Goal: Task Accomplishment & Management: Manage account settings

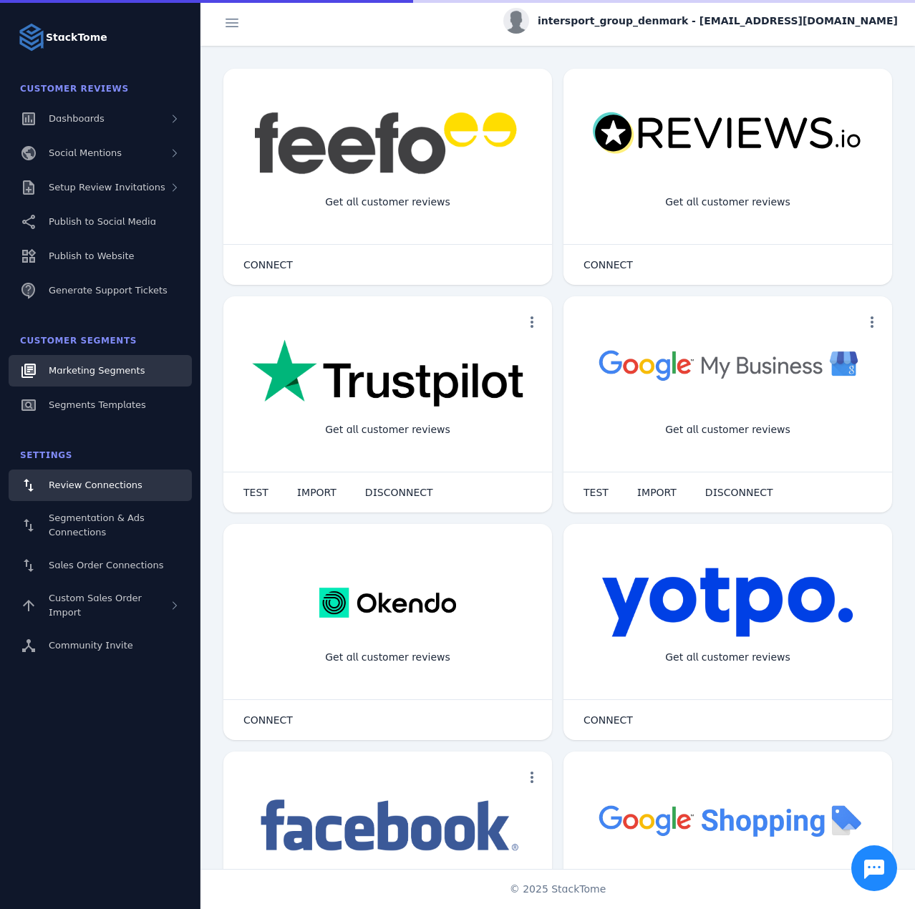
click at [104, 372] on span "Marketing Segments" at bounding box center [97, 370] width 96 height 11
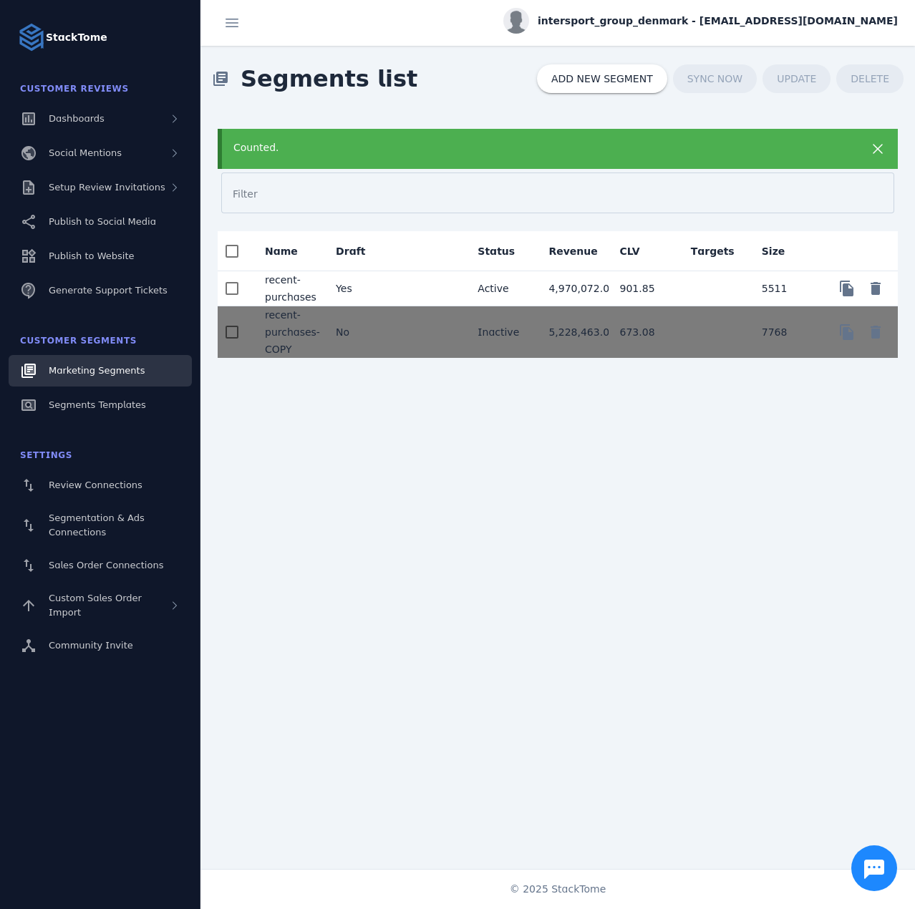
click at [367, 271] on mat-cell "Yes" at bounding box center [359, 288] width 71 height 35
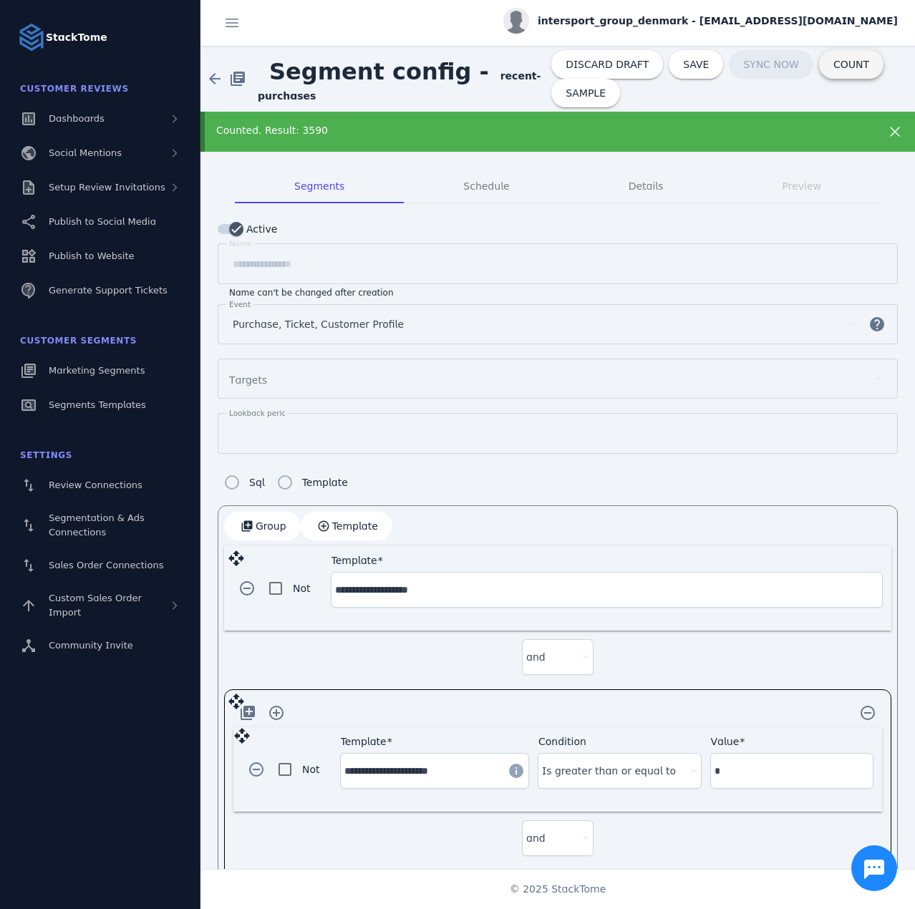
click at [831, 72] on span at bounding box center [851, 64] width 64 height 34
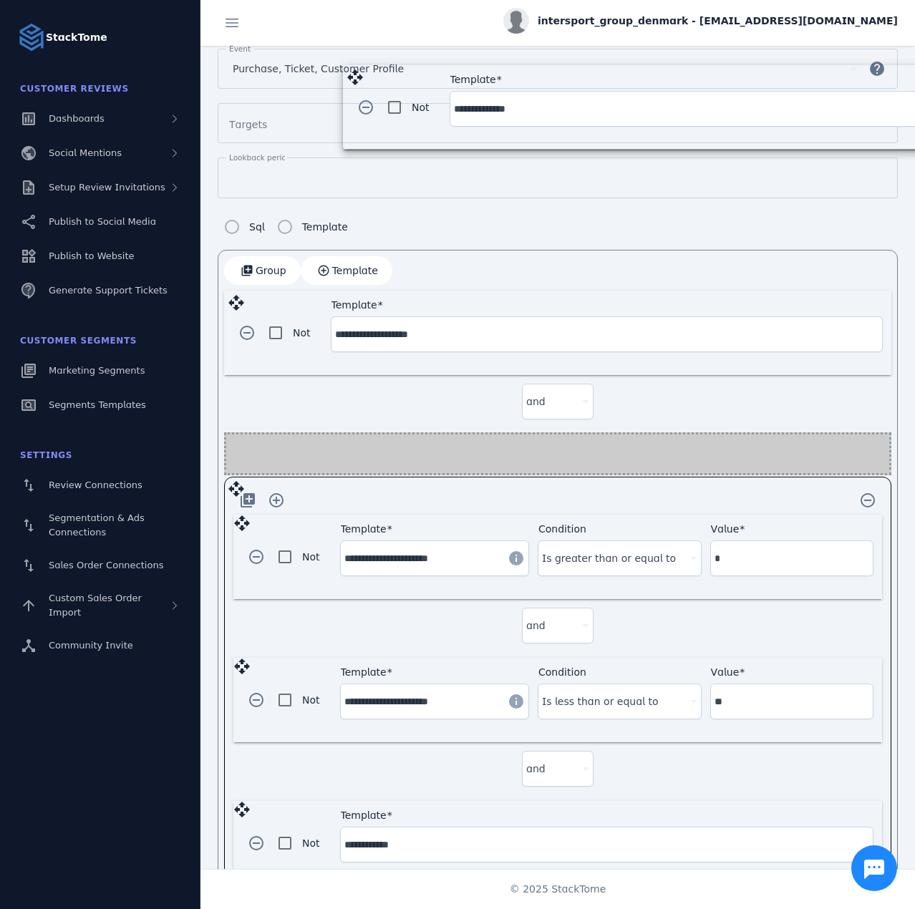
scroll to position [208, 0]
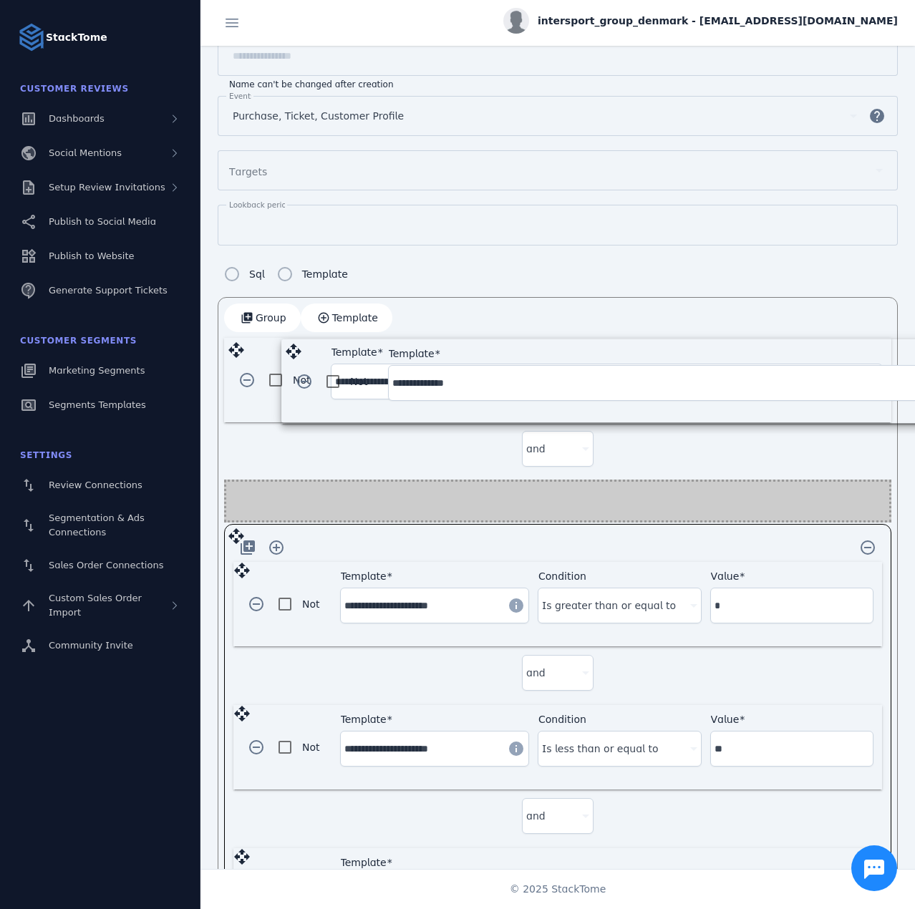
drag, startPoint x: 238, startPoint y: 773, endPoint x: 296, endPoint y: 351, distance: 426.3
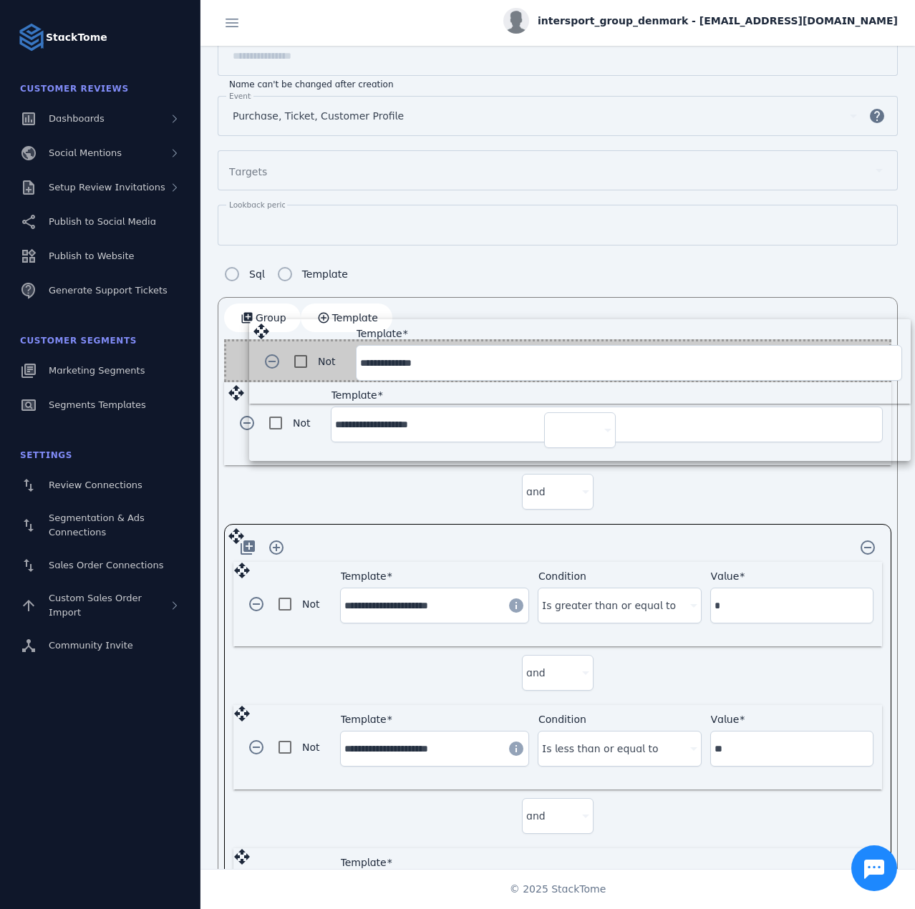
drag, startPoint x: 235, startPoint y: 485, endPoint x: 258, endPoint y: 332, distance: 155.0
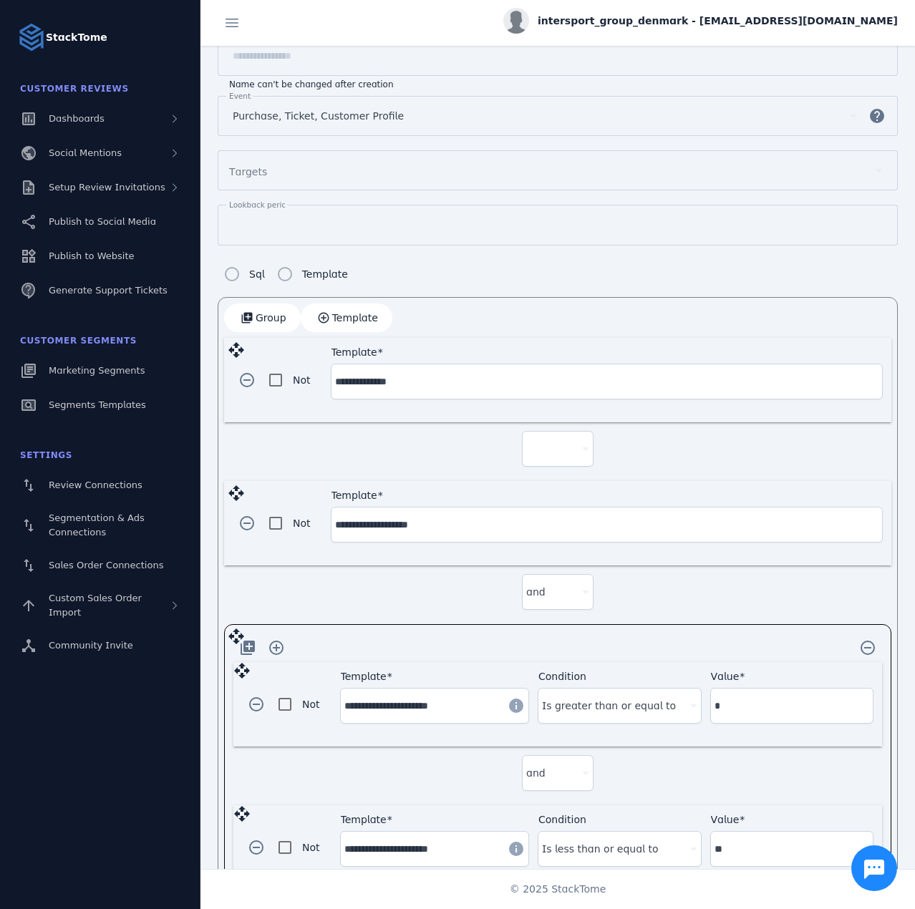
click at [547, 448] on div at bounding box center [551, 448] width 50 height 17
click at [553, 483] on mat-option "and" at bounding box center [555, 485] width 72 height 34
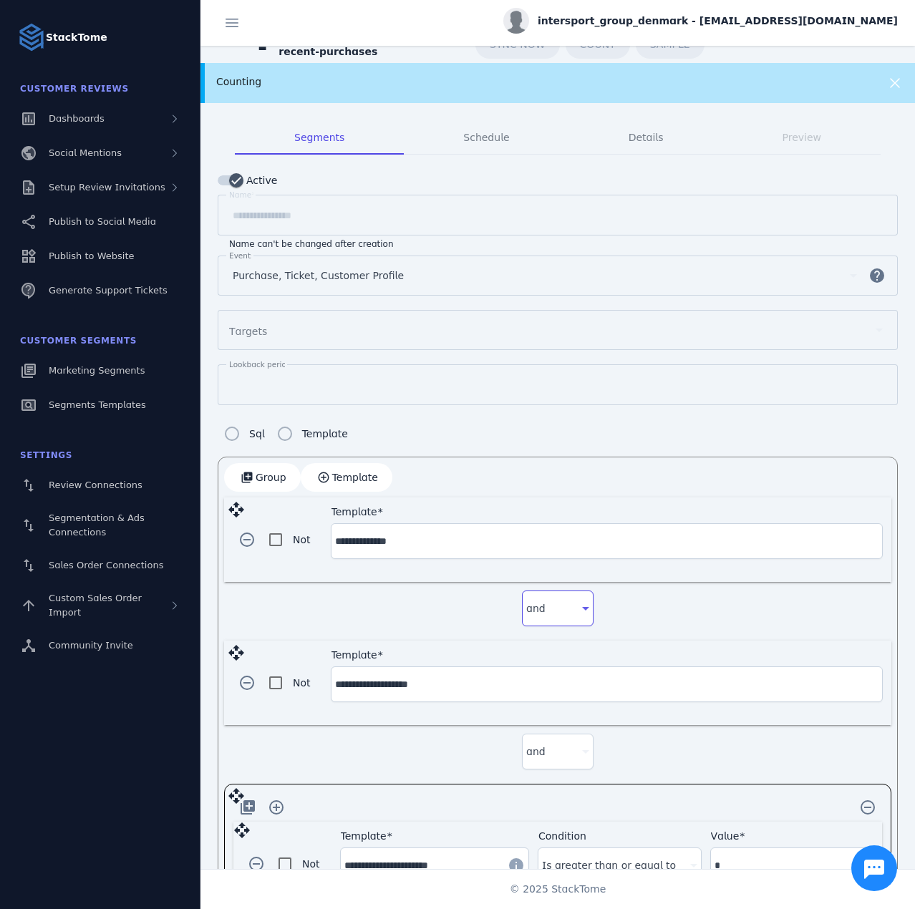
scroll to position [0, 0]
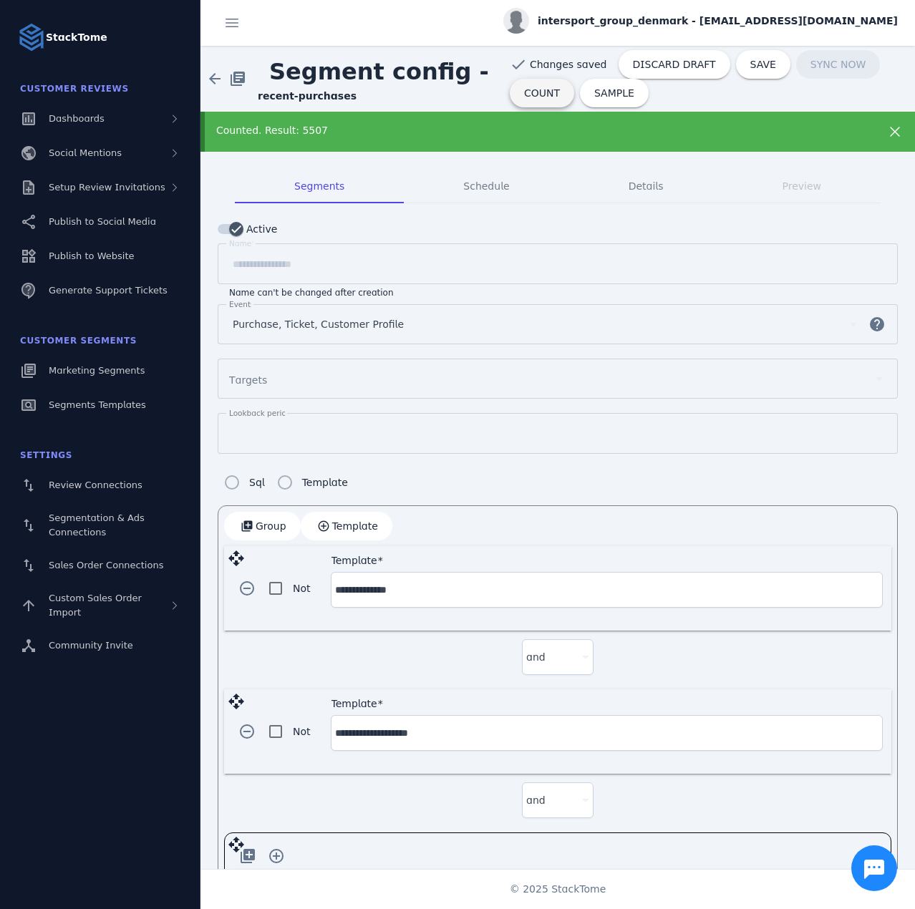
click at [528, 93] on span "COUNT" at bounding box center [542, 93] width 36 height 10
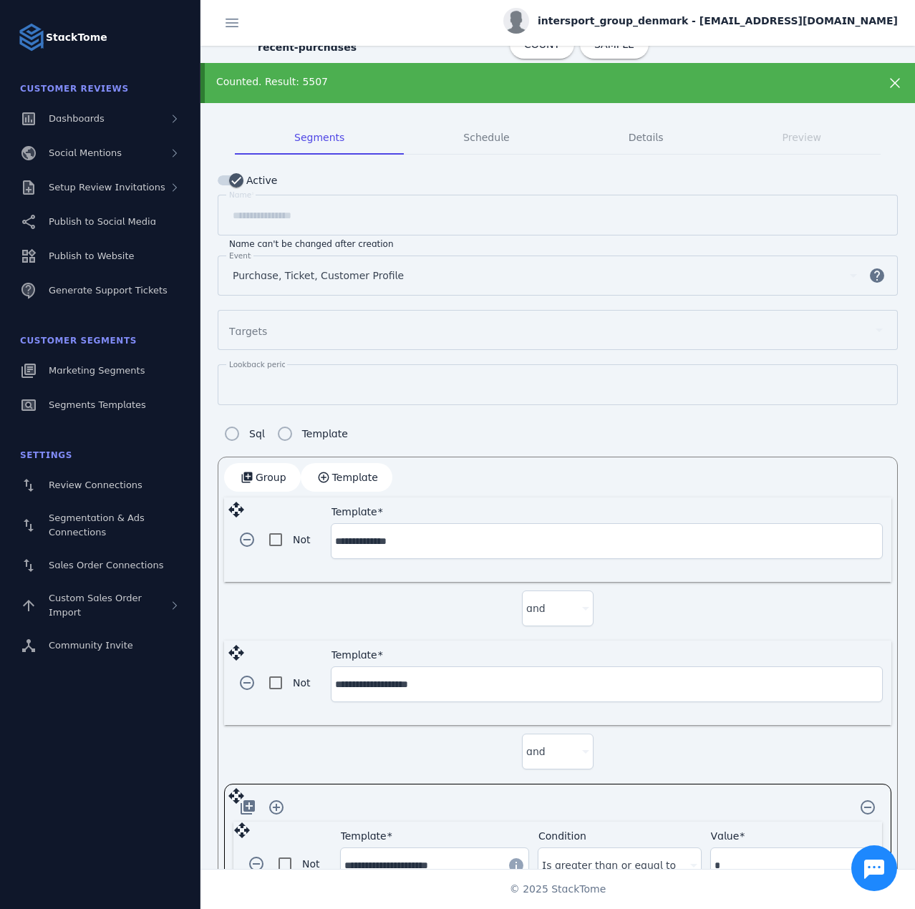
scroll to position [215, 0]
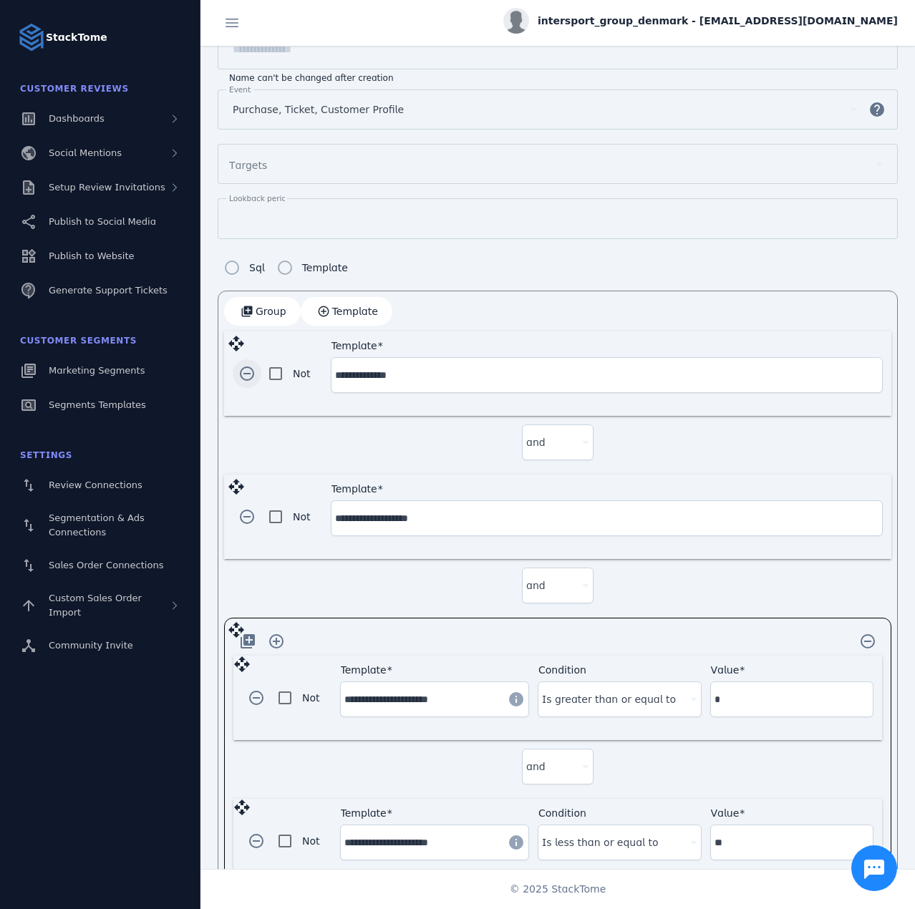
click at [249, 370] on span "button" at bounding box center [247, 374] width 34 height 34
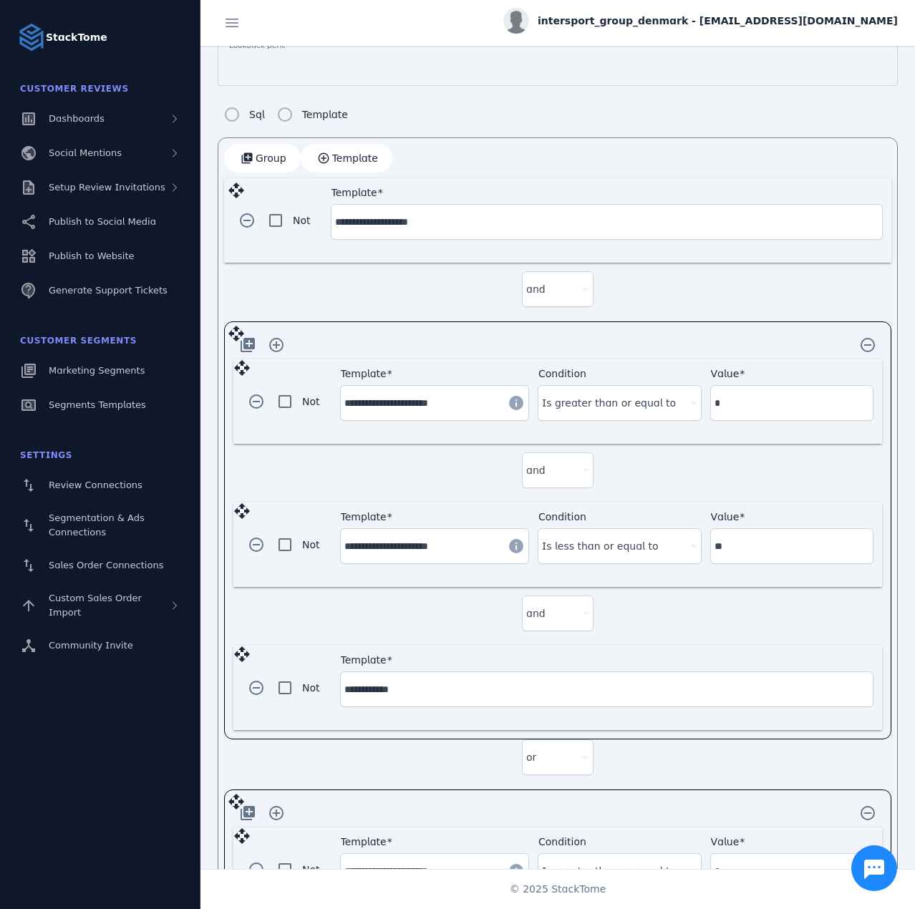
scroll to position [430, 0]
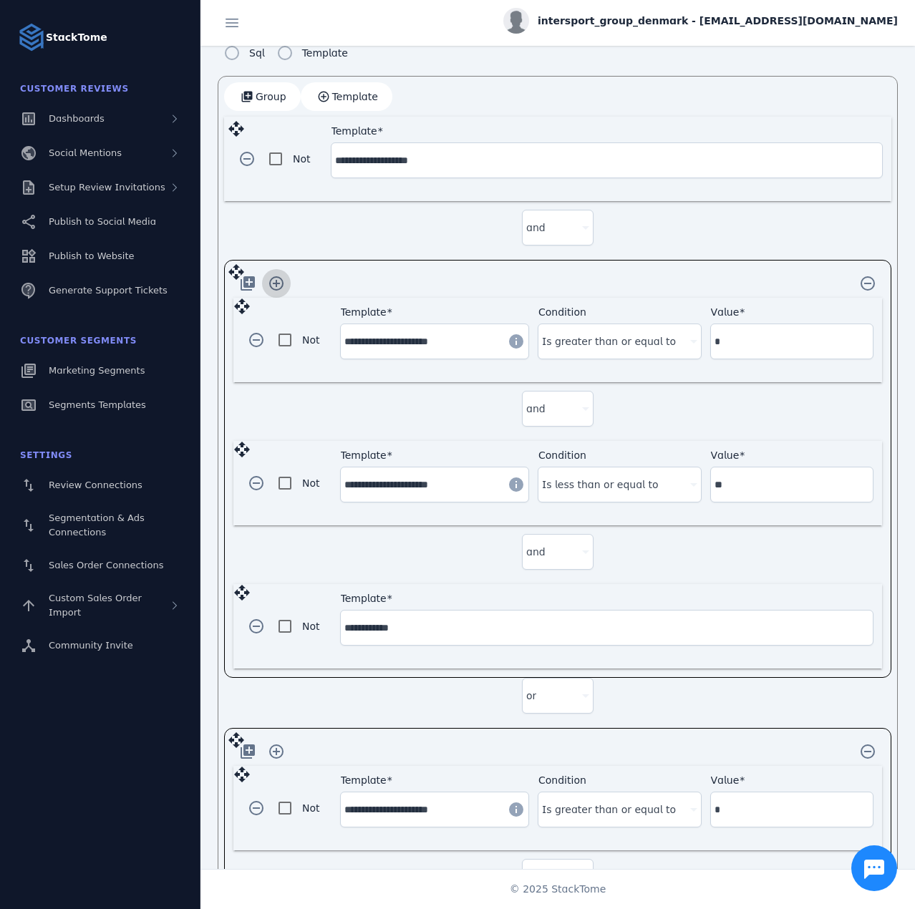
click at [280, 282] on span "button" at bounding box center [276, 283] width 34 height 34
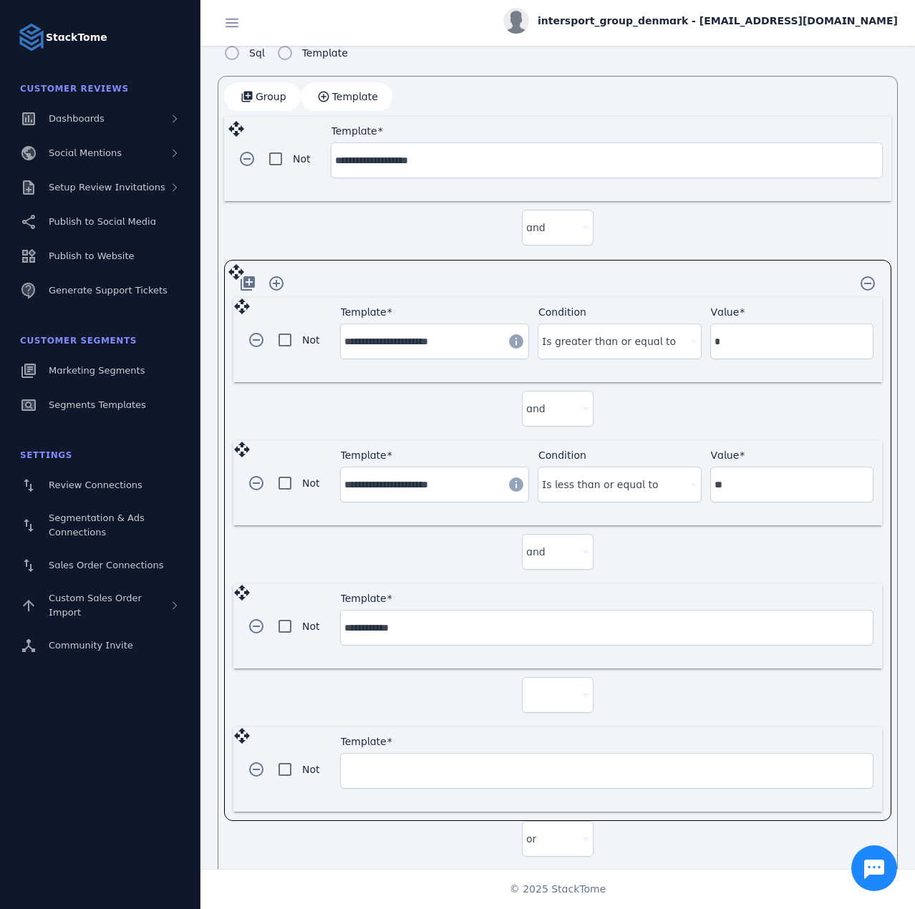
click at [544, 687] on div at bounding box center [551, 695] width 50 height 17
click at [545, 723] on span "and" at bounding box center [540, 727] width 19 height 17
click at [422, 767] on input "Template" at bounding box center [606, 771] width 525 height 17
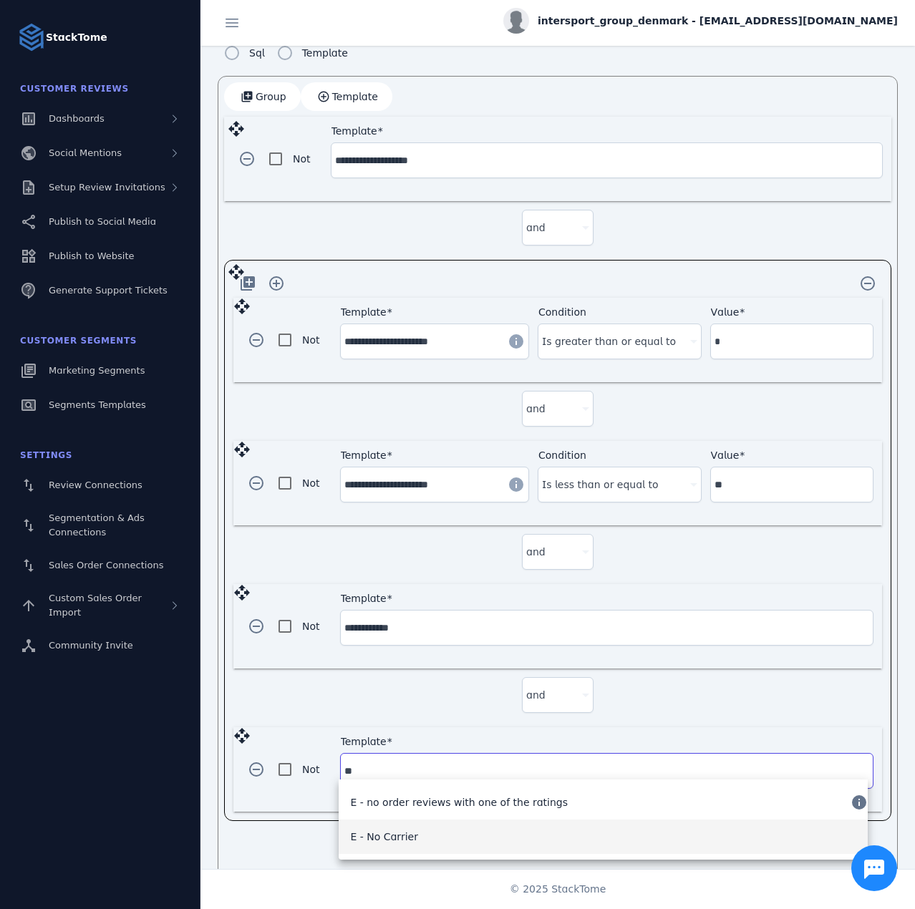
click at [405, 828] on span "E - No Carrier" at bounding box center [383, 836] width 67 height 17
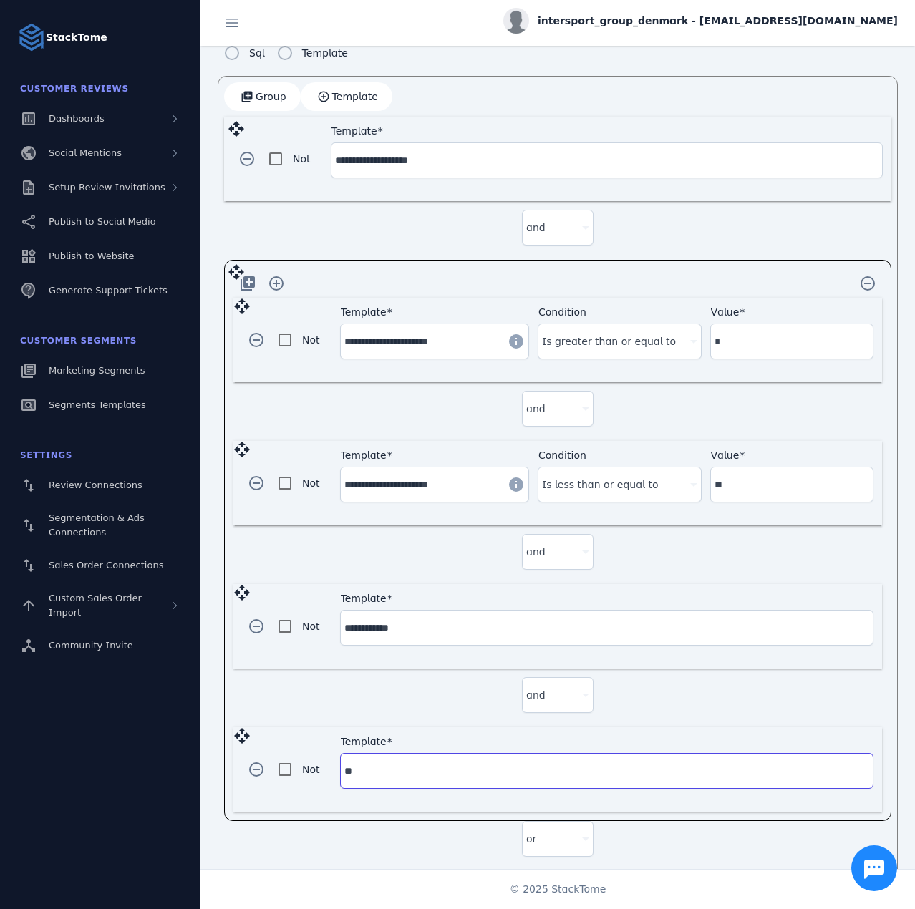
type input "**********"
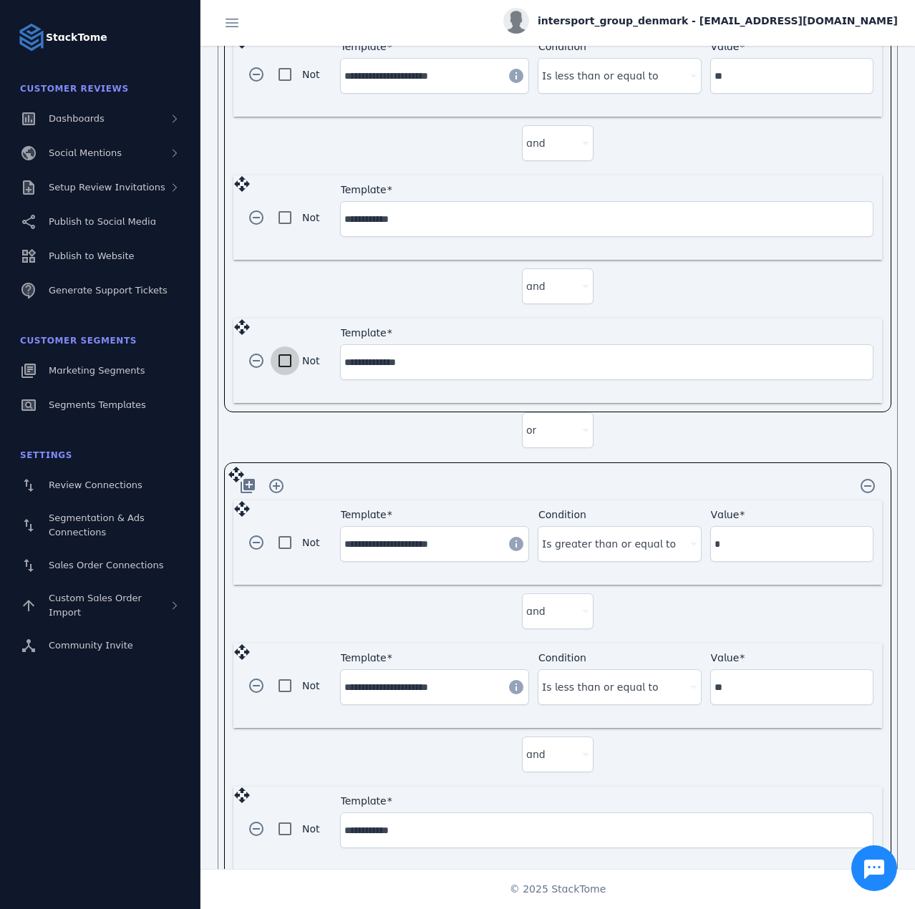
scroll to position [859, 0]
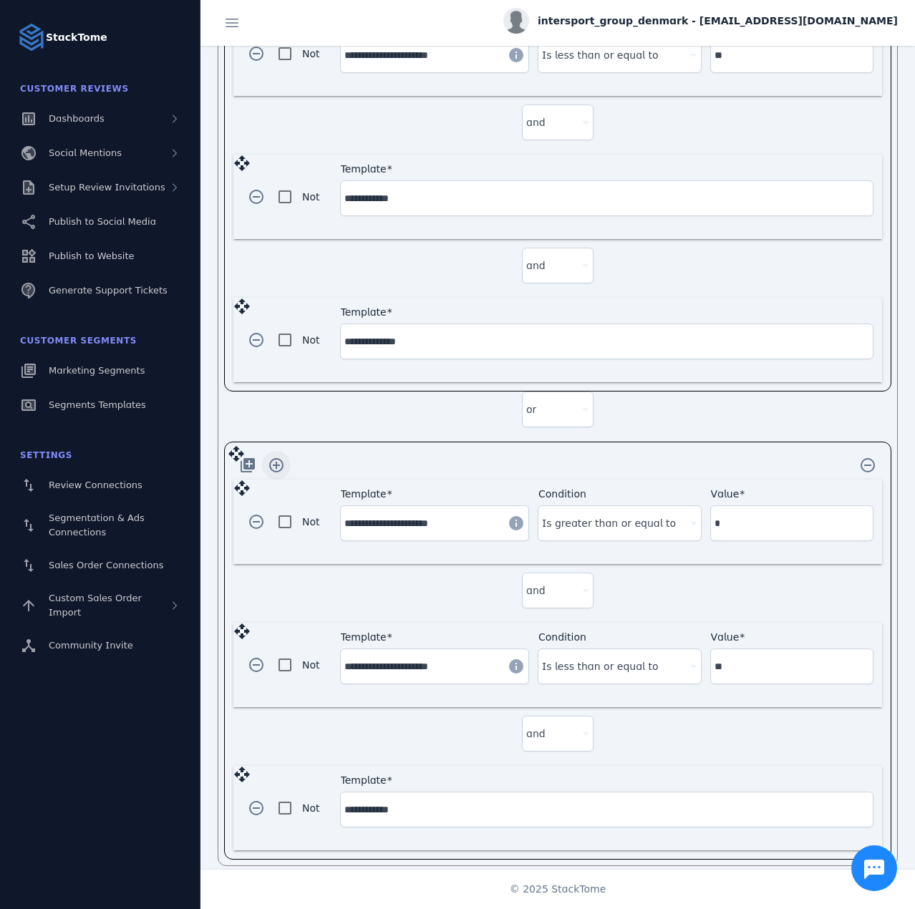
click at [278, 454] on span "button" at bounding box center [276, 465] width 34 height 34
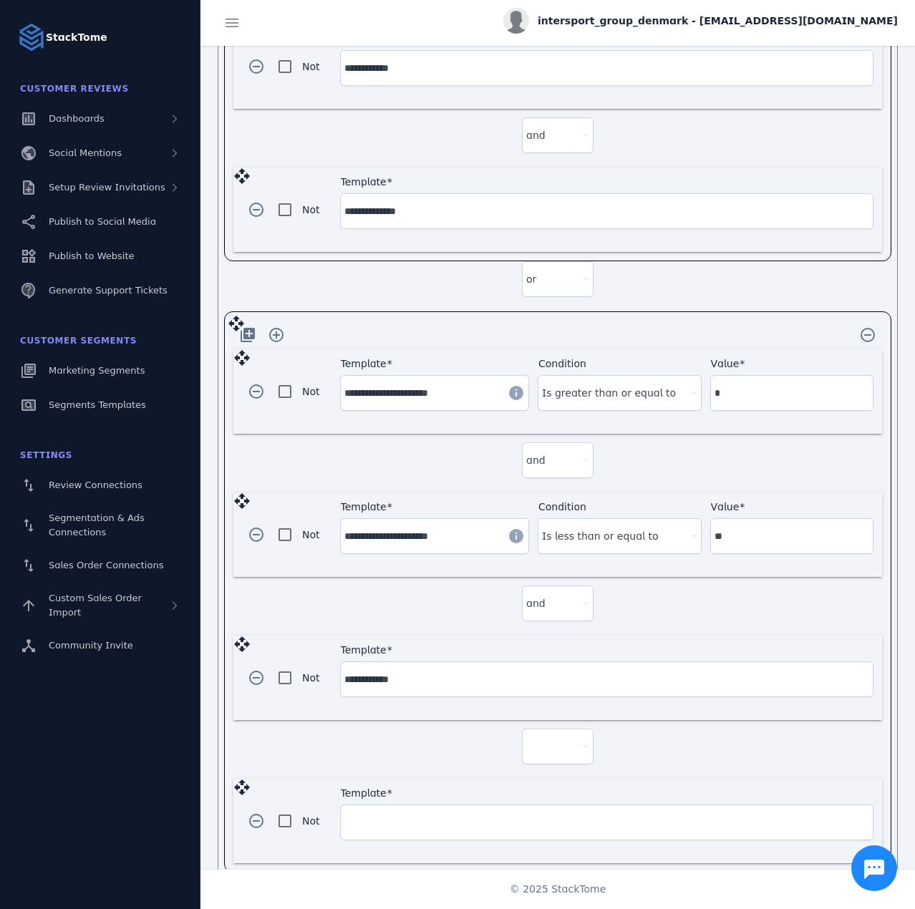
scroll to position [1001, 0]
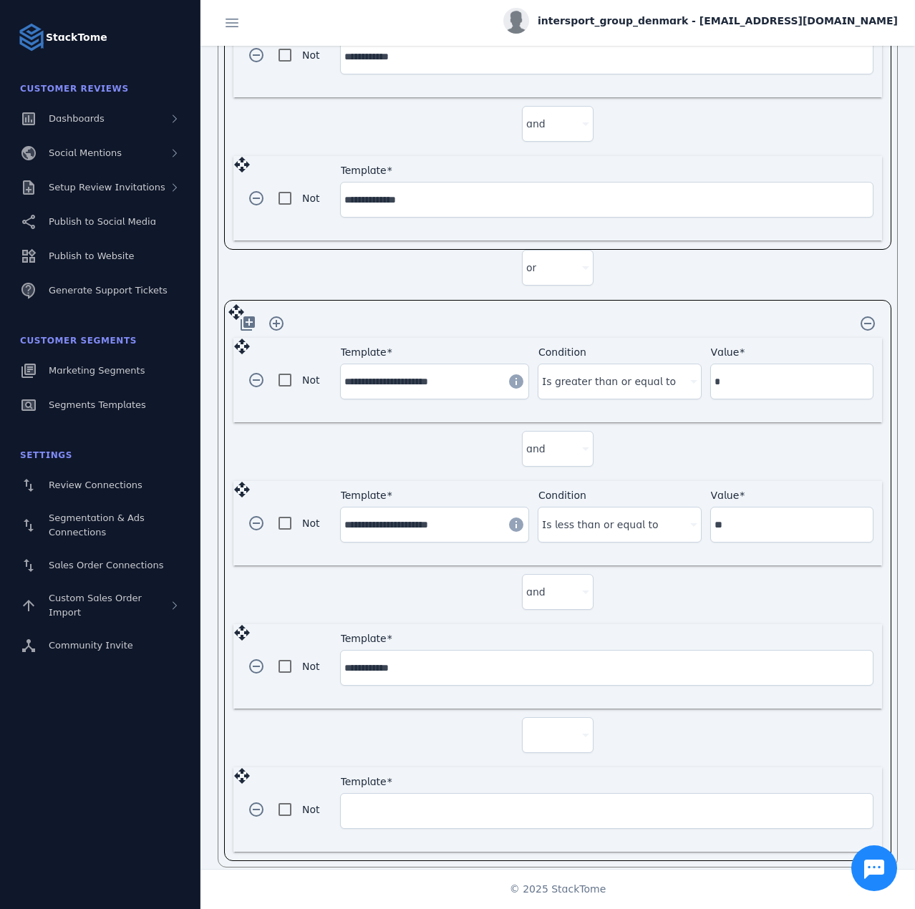
click at [546, 727] on div at bounding box center [551, 735] width 50 height 17
click at [548, 753] on mat-option "and" at bounding box center [555, 762] width 72 height 34
click at [414, 803] on input "Template" at bounding box center [606, 811] width 525 height 17
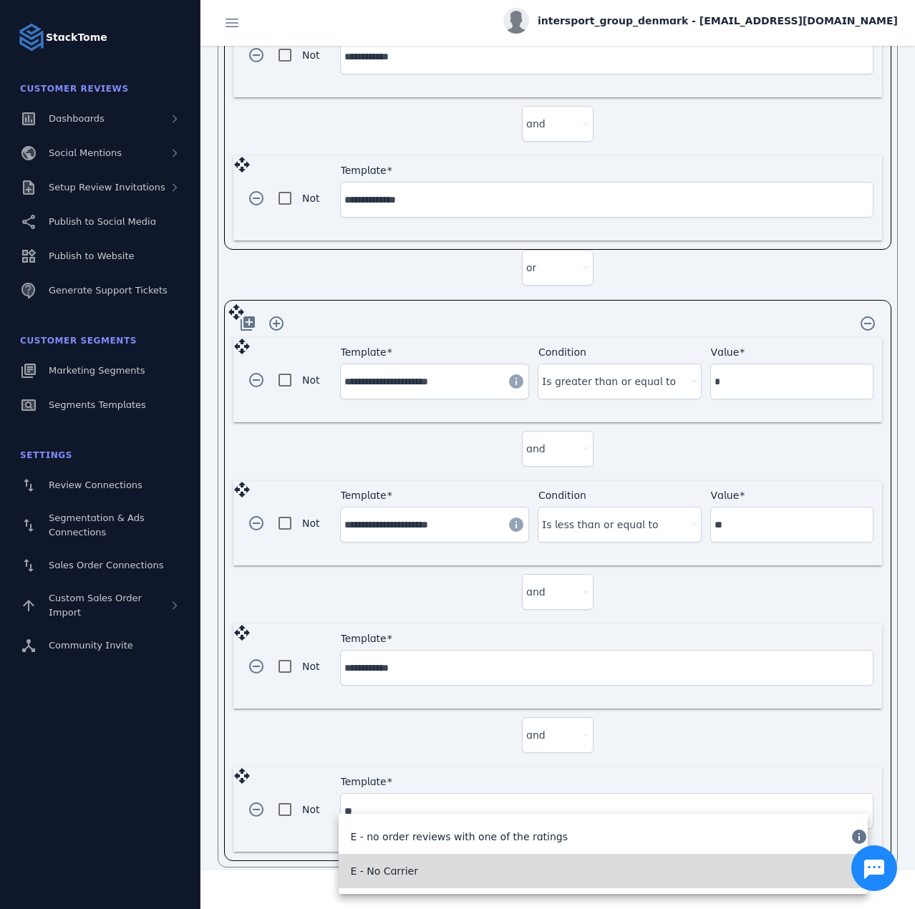
click at [396, 866] on span "E - No Carrier" at bounding box center [383, 871] width 67 height 17
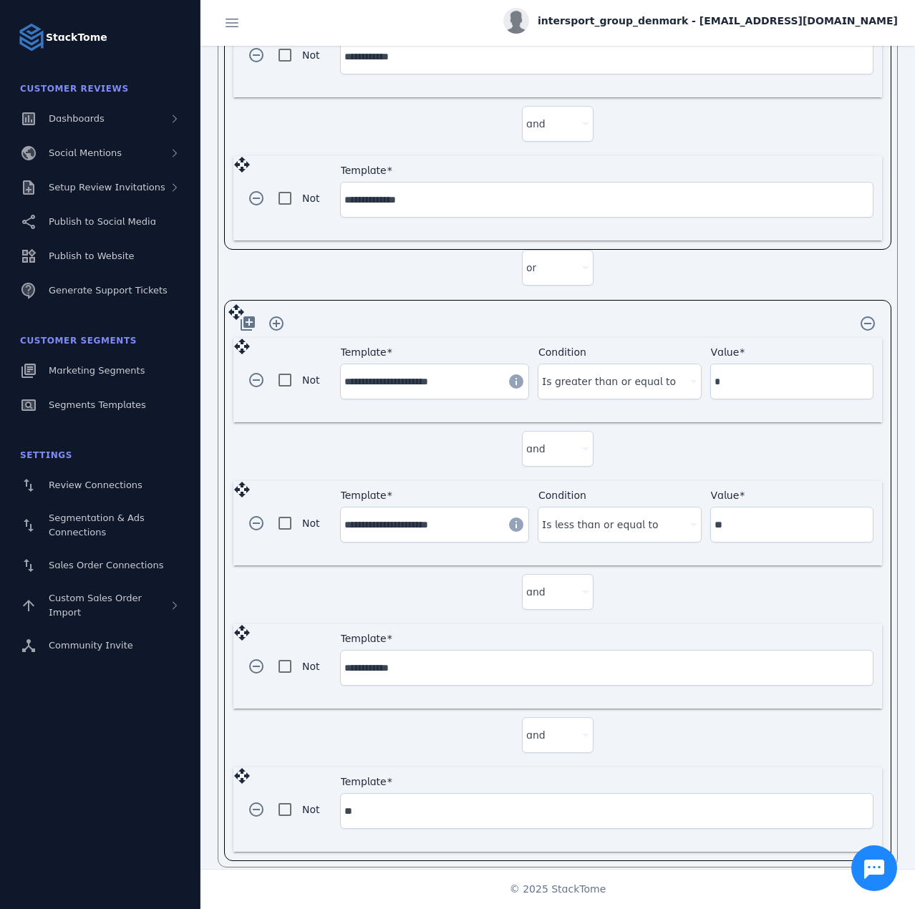
type input "**********"
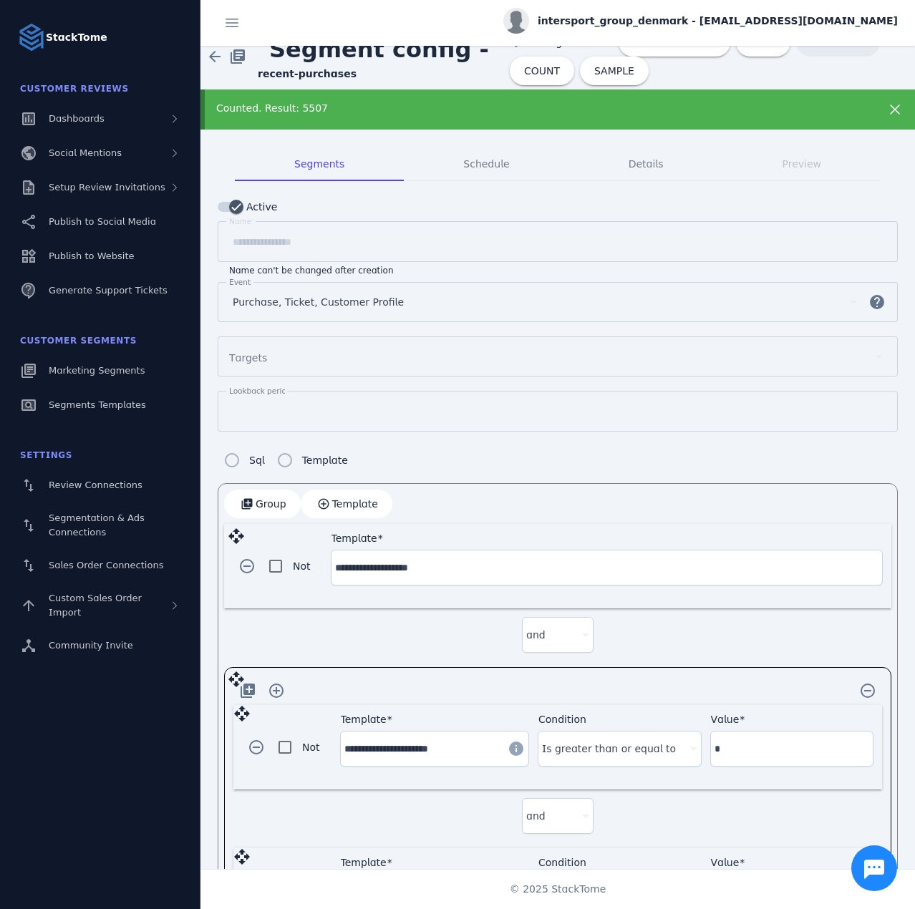
scroll to position [0, 0]
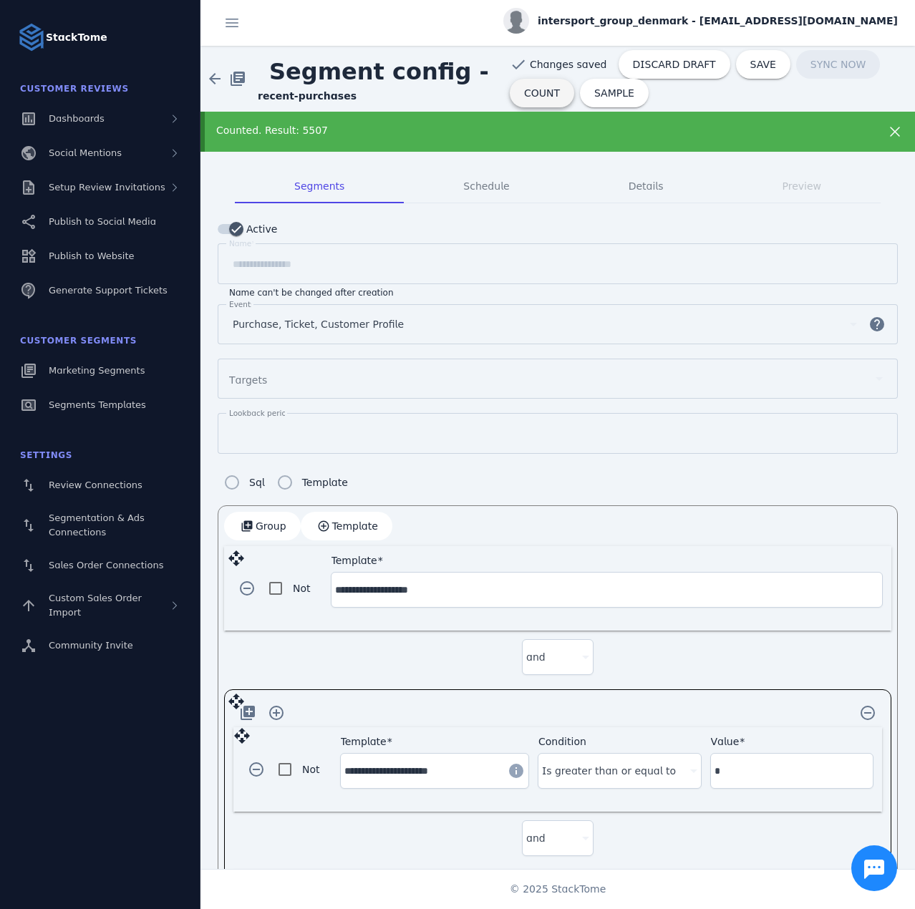
click at [526, 89] on span "COUNT" at bounding box center [542, 93] width 36 height 10
click at [524, 92] on span "COUNT" at bounding box center [542, 93] width 36 height 10
click at [524, 91] on span "COUNT" at bounding box center [542, 93] width 36 height 10
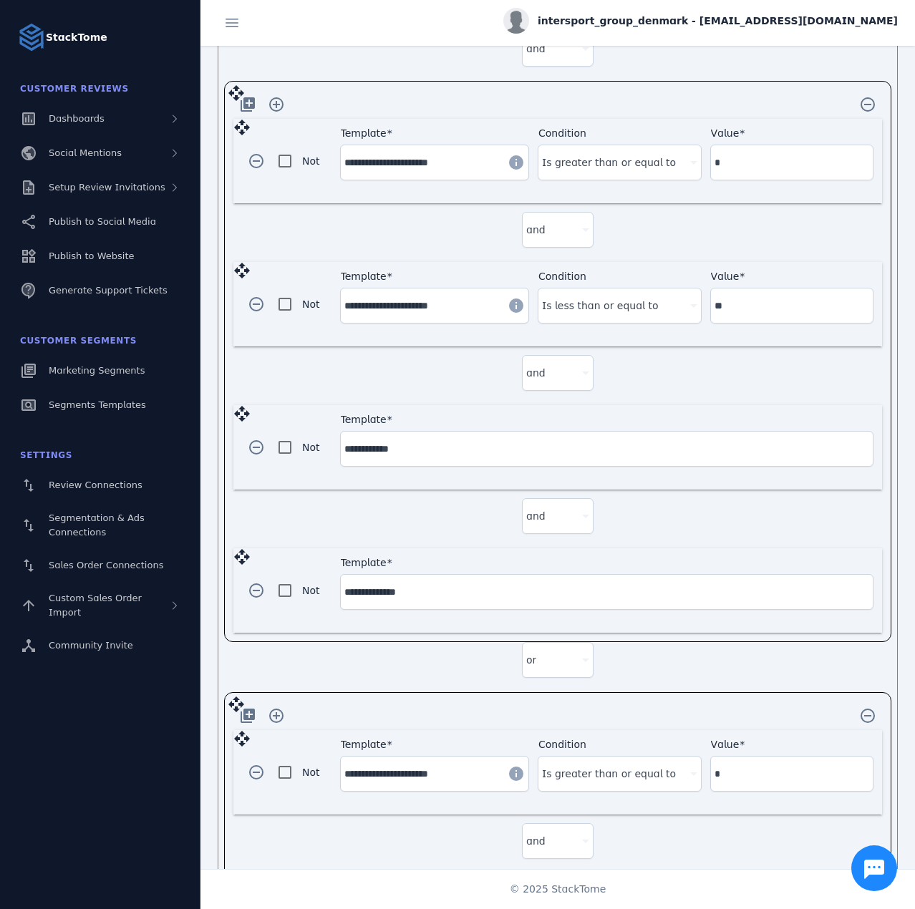
scroll to position [644, 0]
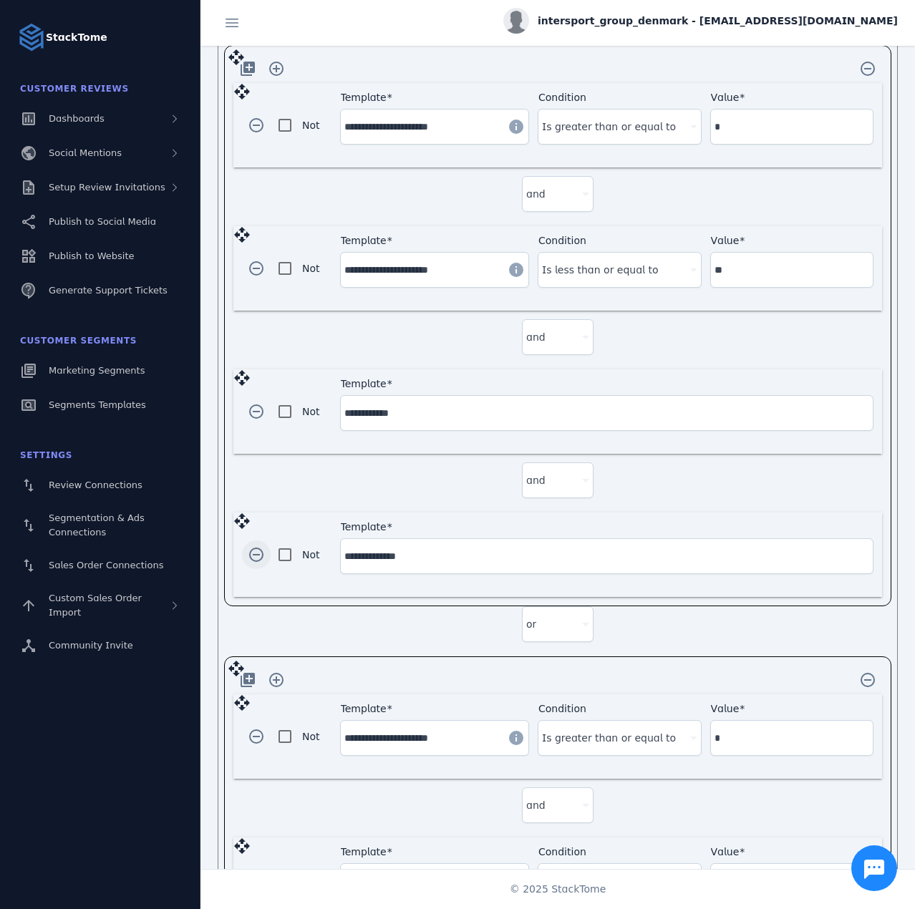
click at [253, 545] on span "button" at bounding box center [256, 555] width 34 height 34
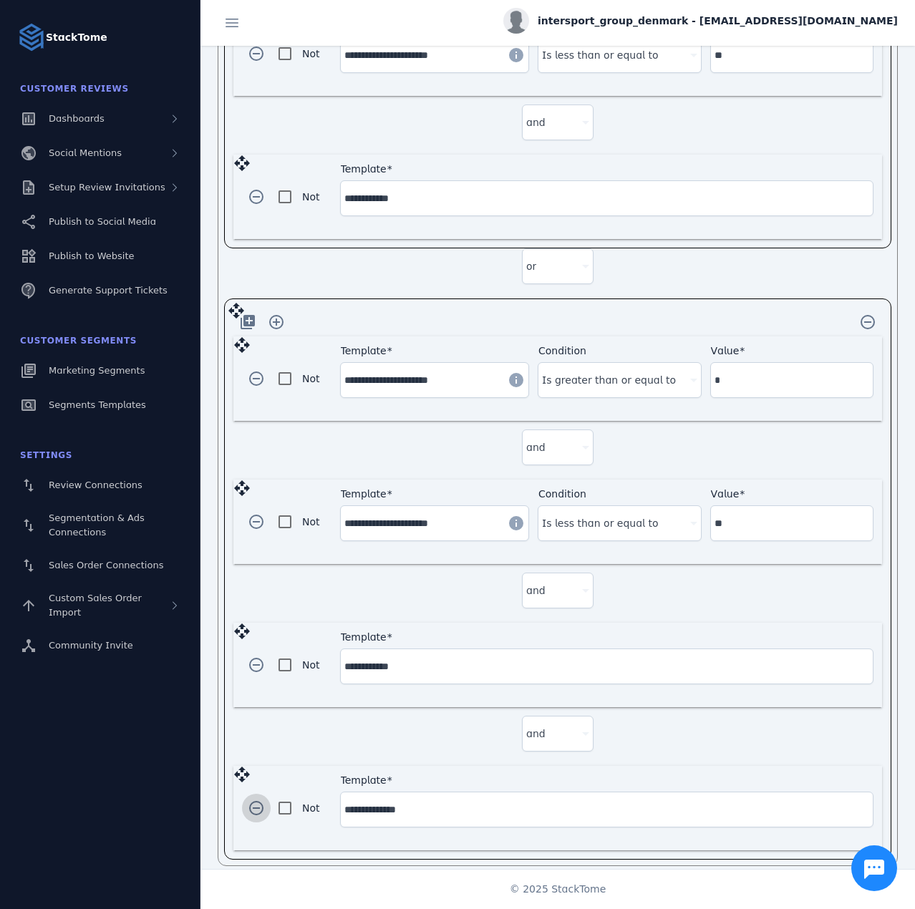
click at [256, 791] on span "button" at bounding box center [256, 808] width 34 height 34
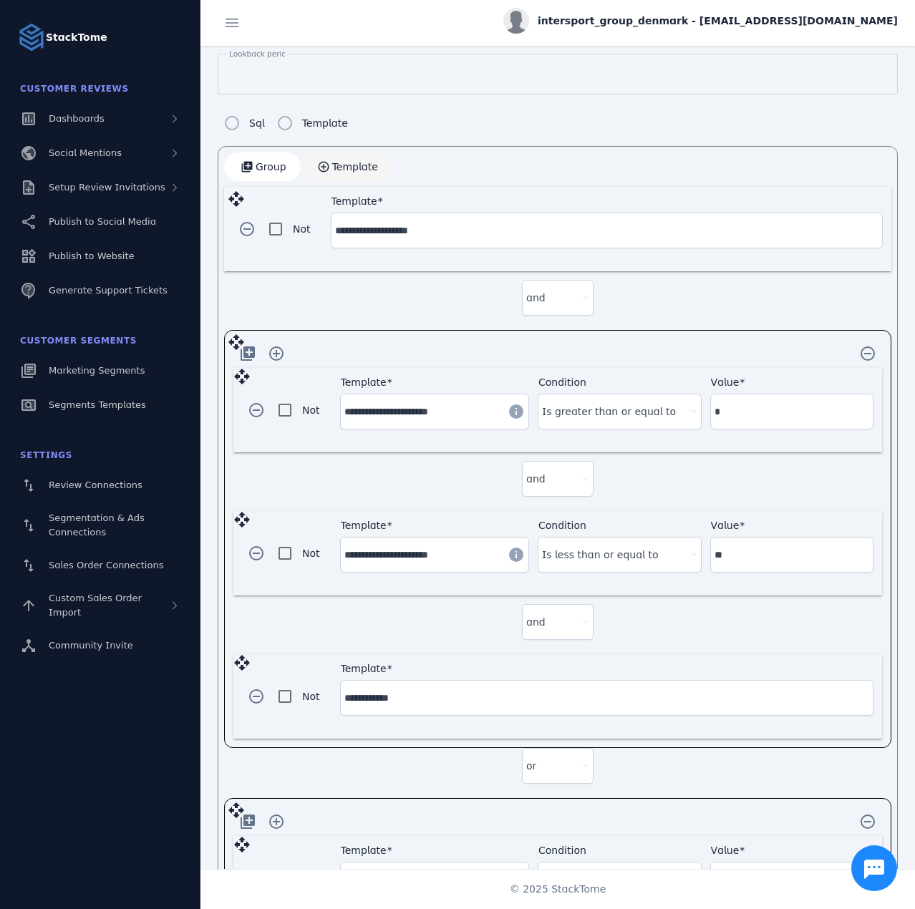
click at [332, 170] on span "button" at bounding box center [347, 167] width 92 height 34
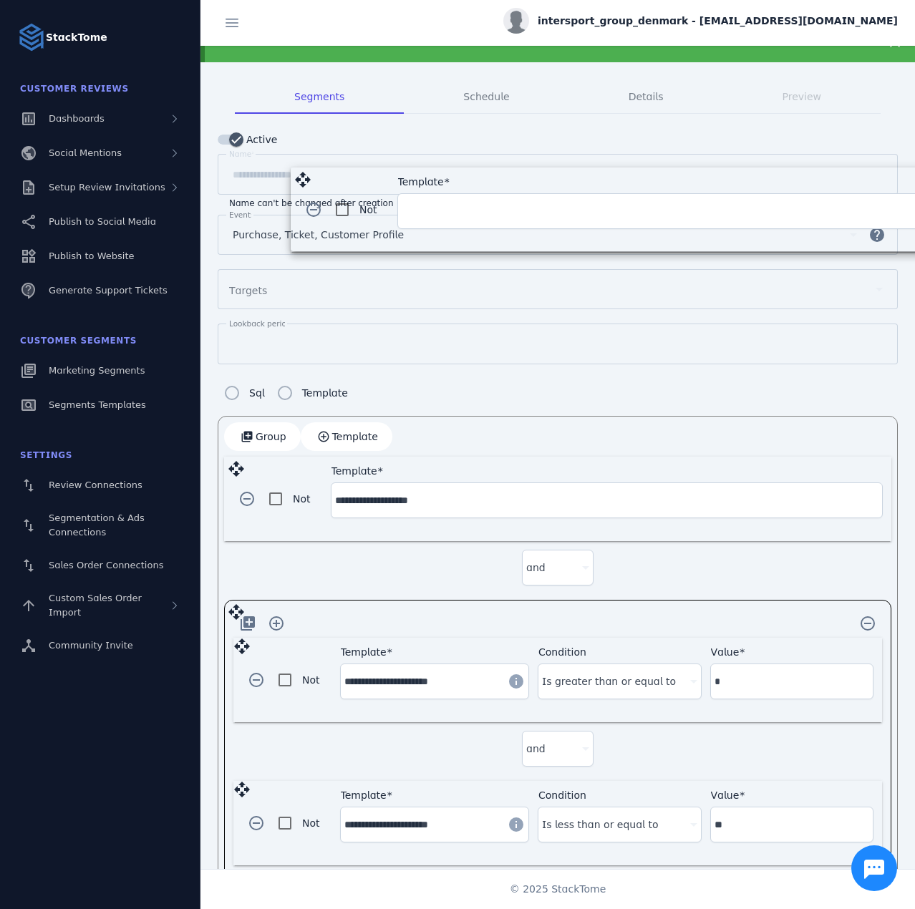
scroll to position [65, 0]
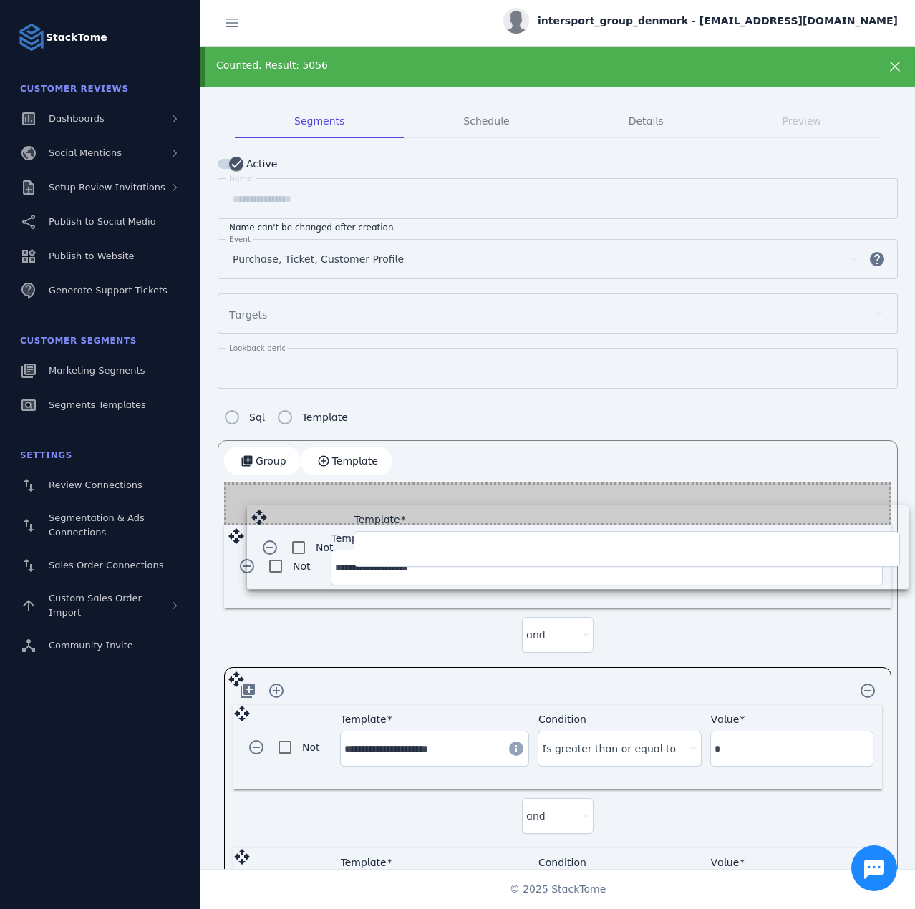
drag, startPoint x: 236, startPoint y: 772, endPoint x: 258, endPoint y: 516, distance: 257.3
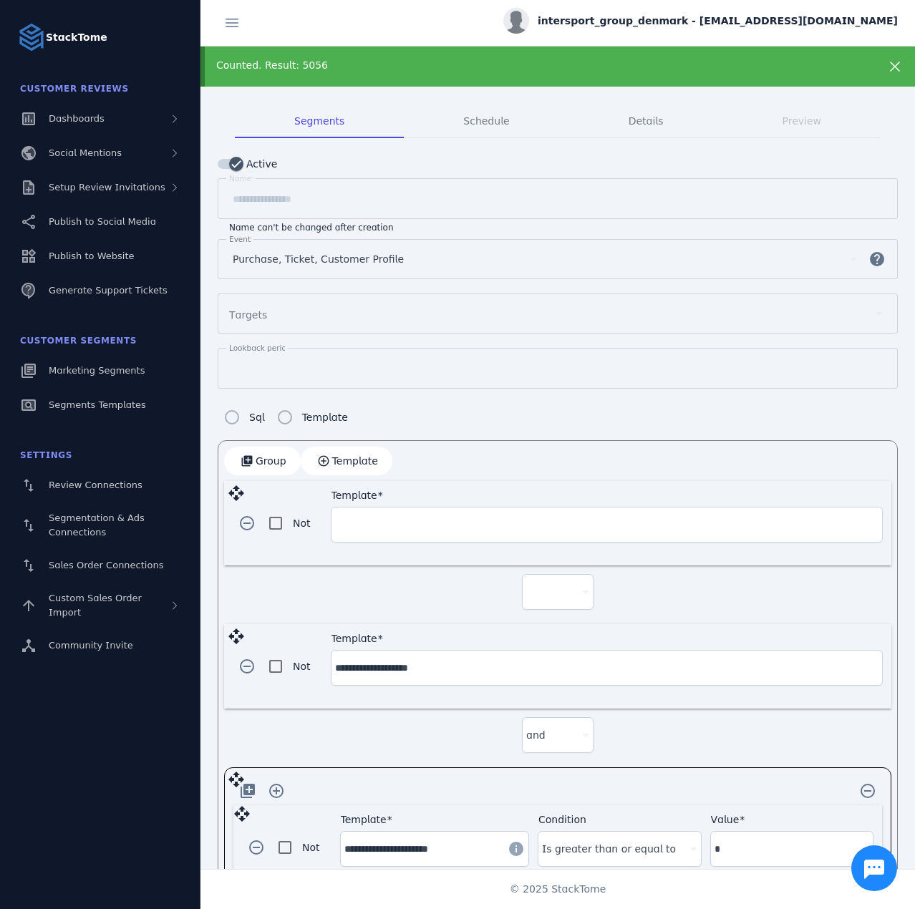
click at [557, 584] on div at bounding box center [551, 592] width 50 height 17
drag, startPoint x: 544, startPoint y: 622, endPoint x: 388, endPoint y: 563, distance: 167.0
click at [543, 622] on span "and" at bounding box center [540, 628] width 19 height 17
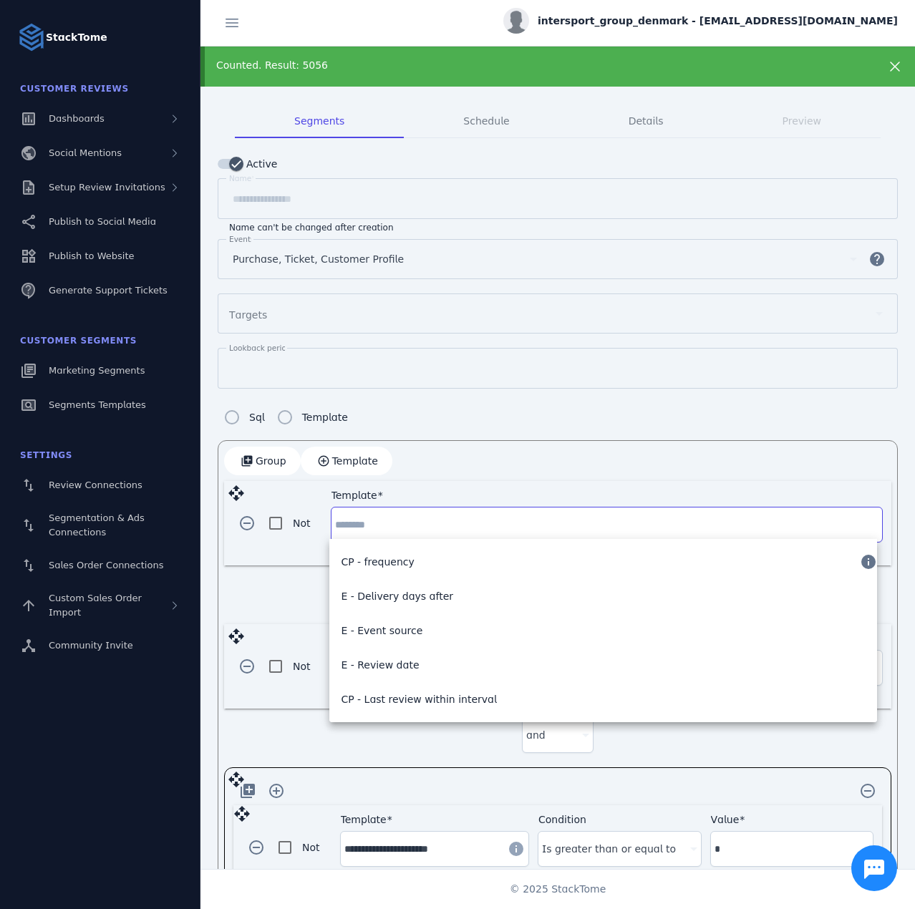
click at [377, 517] on input "Template" at bounding box center [606, 524] width 543 height 17
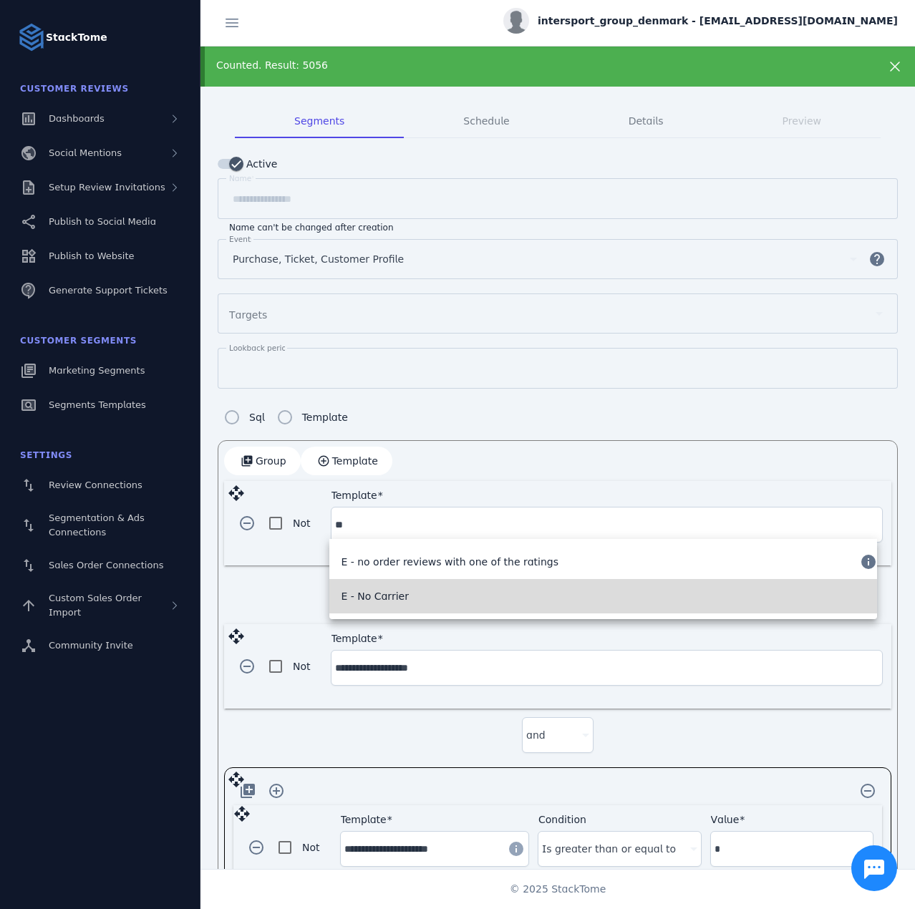
click at [395, 589] on span "E - No Carrier" at bounding box center [374, 596] width 67 height 17
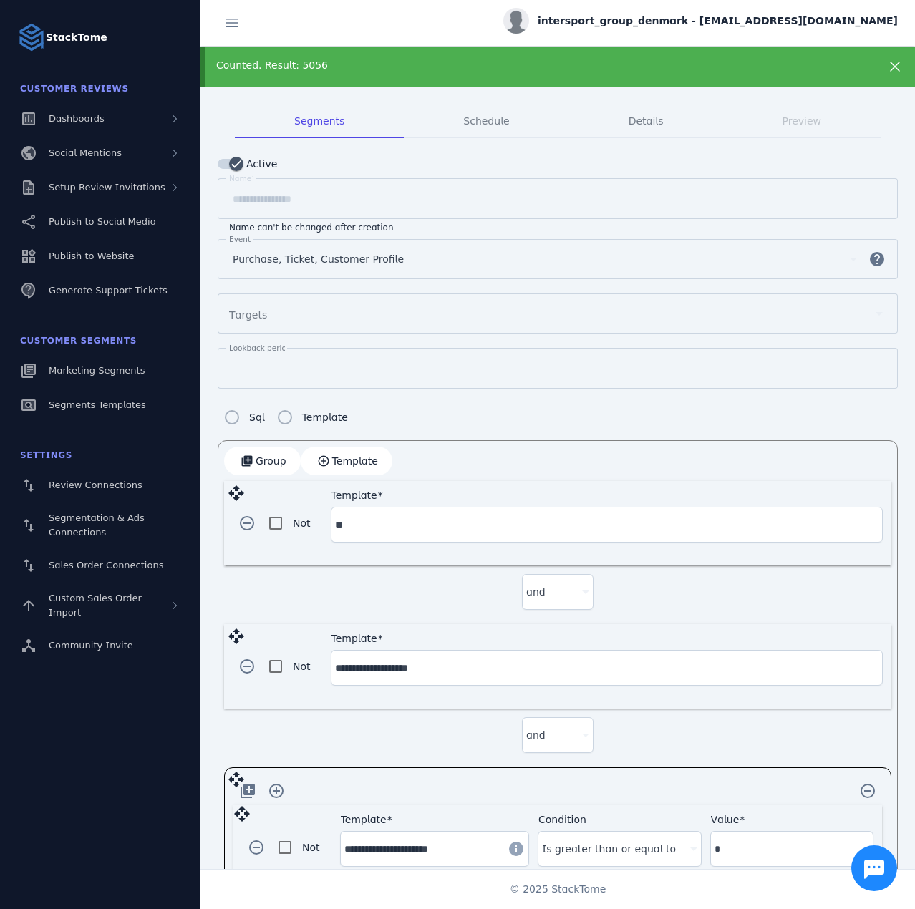
type input "**********"
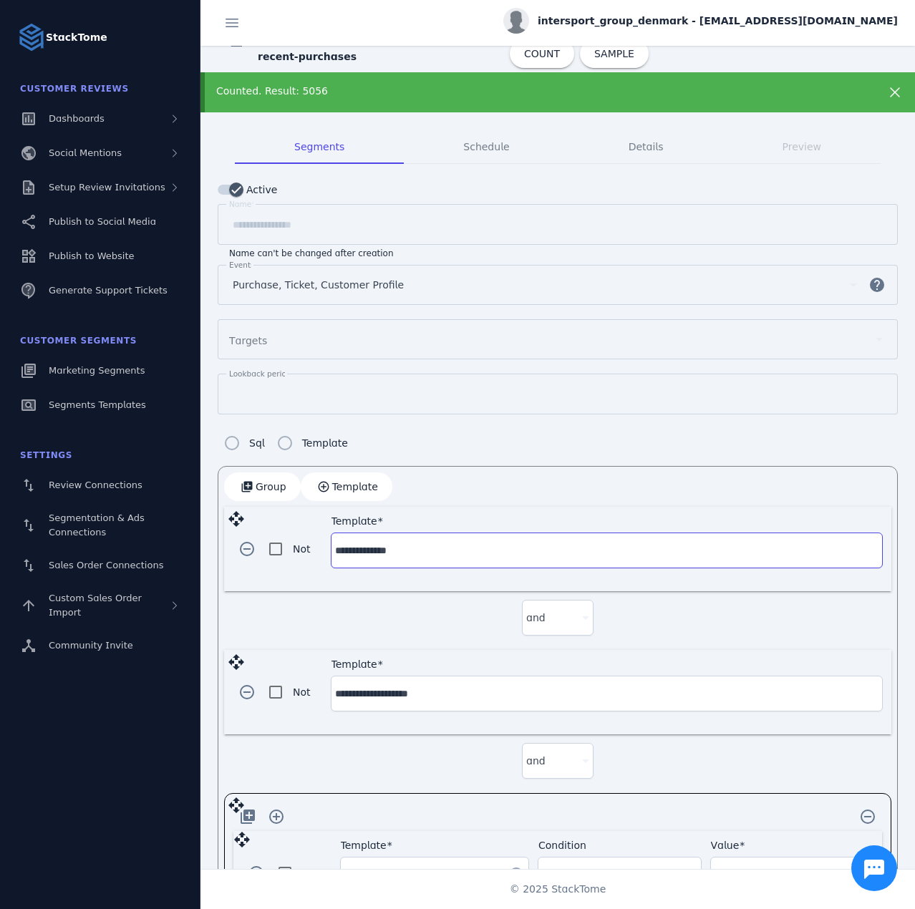
scroll to position [0, 0]
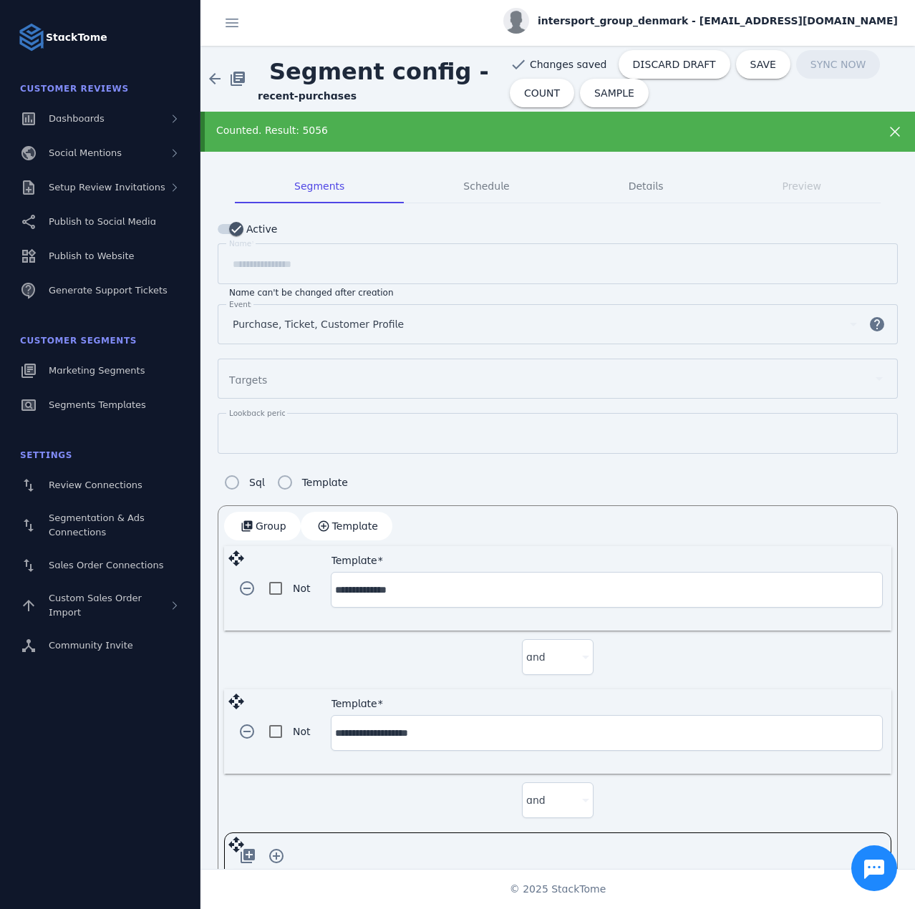
click at [469, 135] on div "Counted. Result: 5056" at bounding box center [525, 130] width 619 height 15
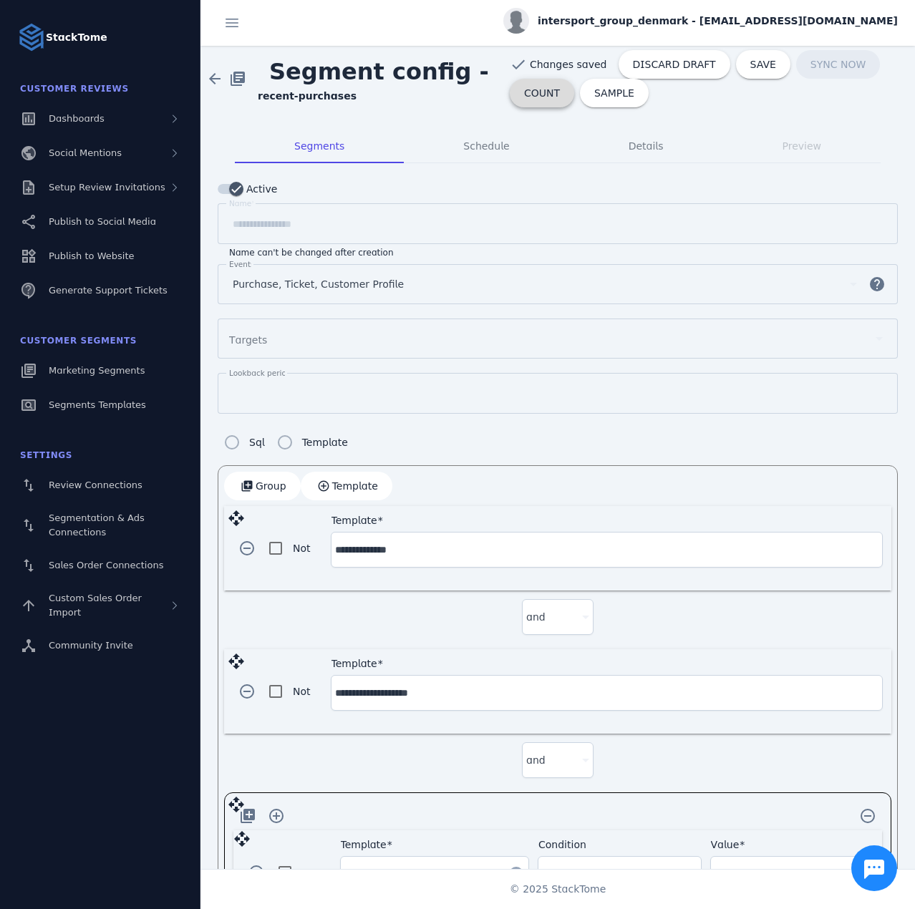
click at [525, 94] on span "COUNT" at bounding box center [542, 93] width 36 height 10
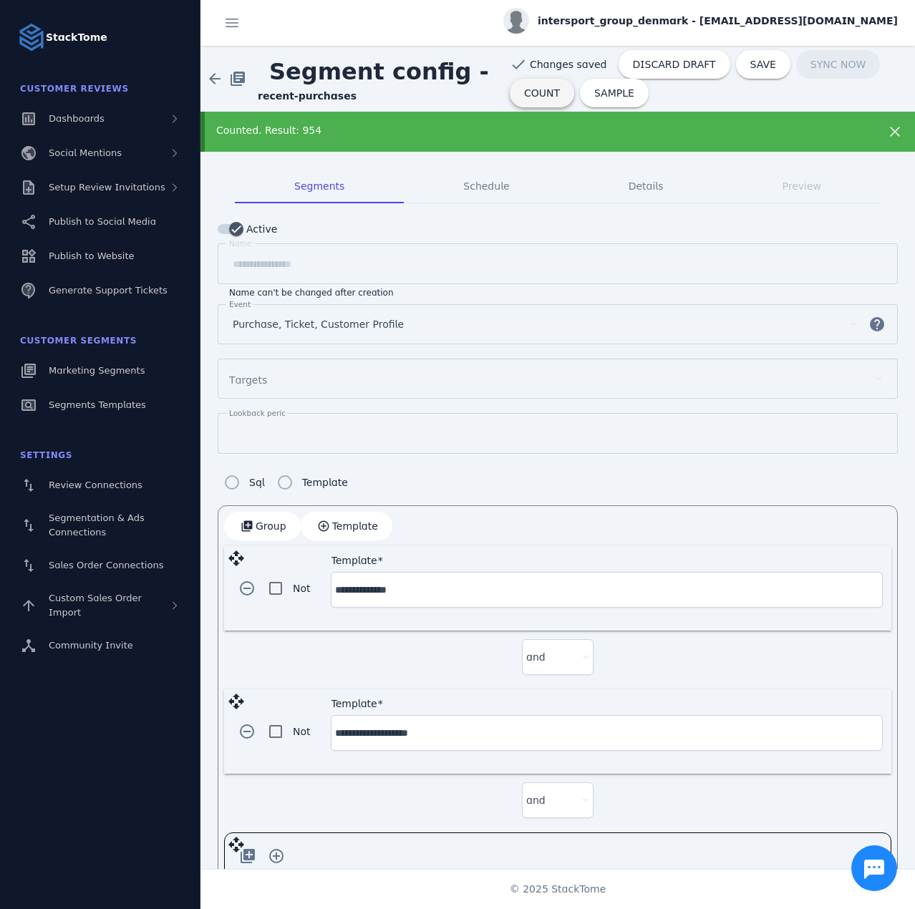
click at [533, 97] on span "COUNT" at bounding box center [542, 93] width 36 height 10
click at [246, 584] on span "button" at bounding box center [247, 588] width 34 height 34
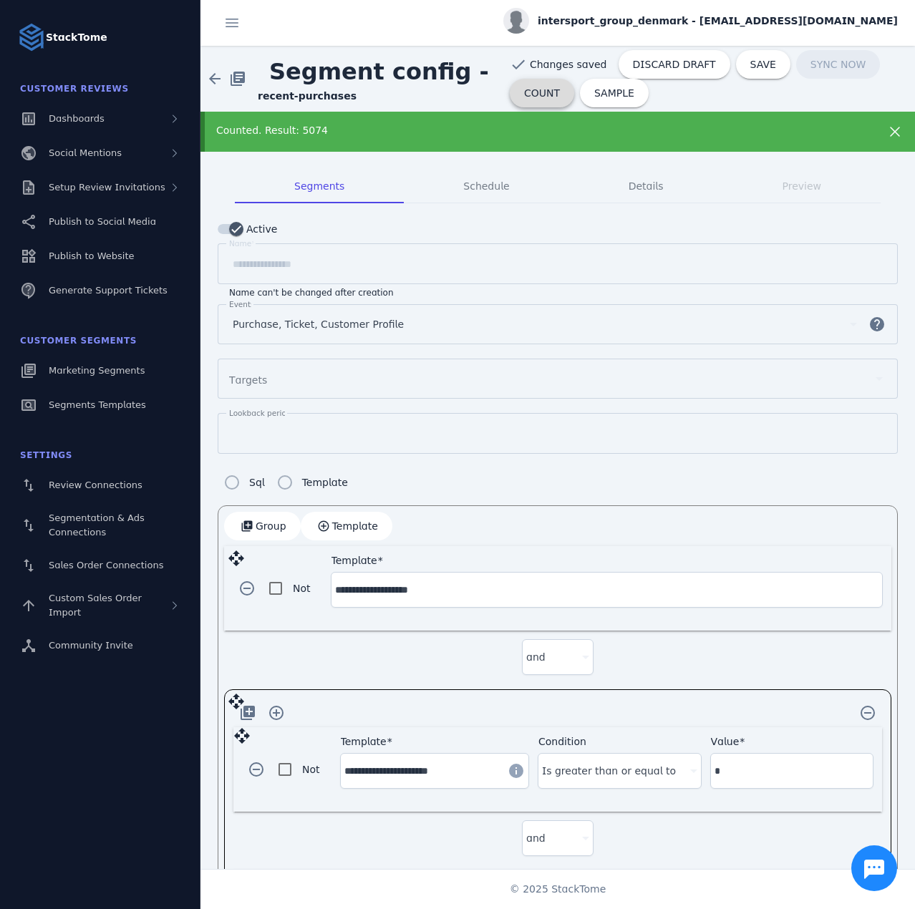
click at [532, 93] on span "COUNT" at bounding box center [542, 93] width 36 height 10
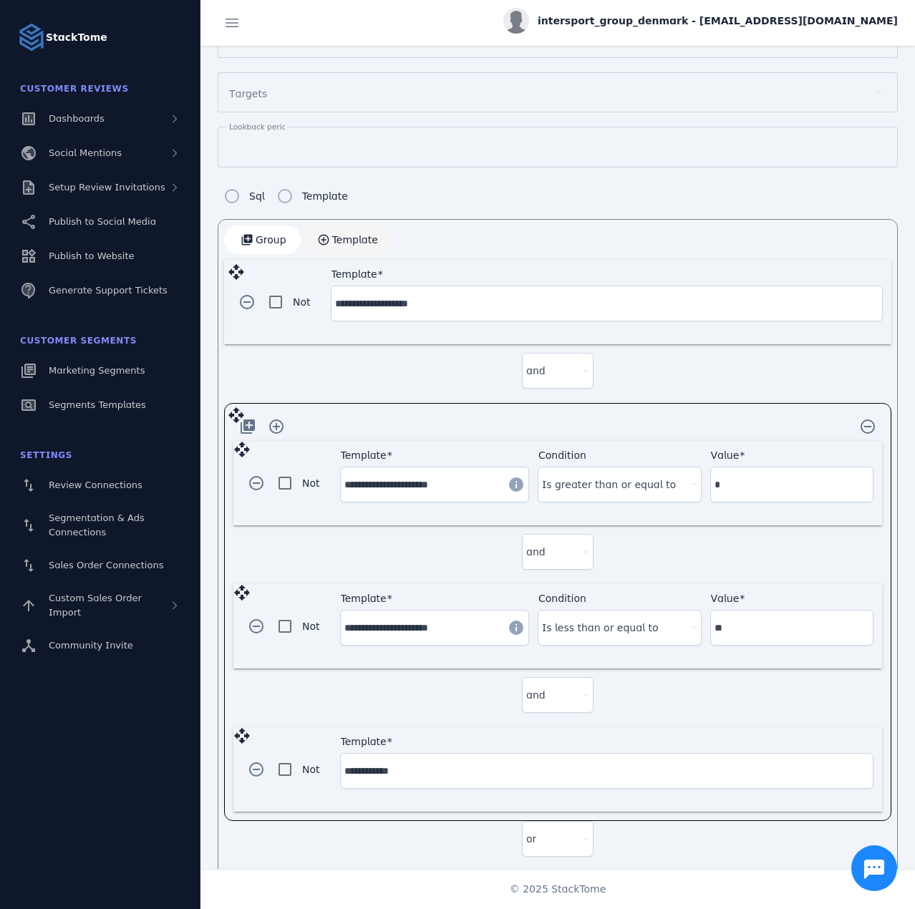
click at [339, 236] on span "Template" at bounding box center [355, 240] width 46 height 10
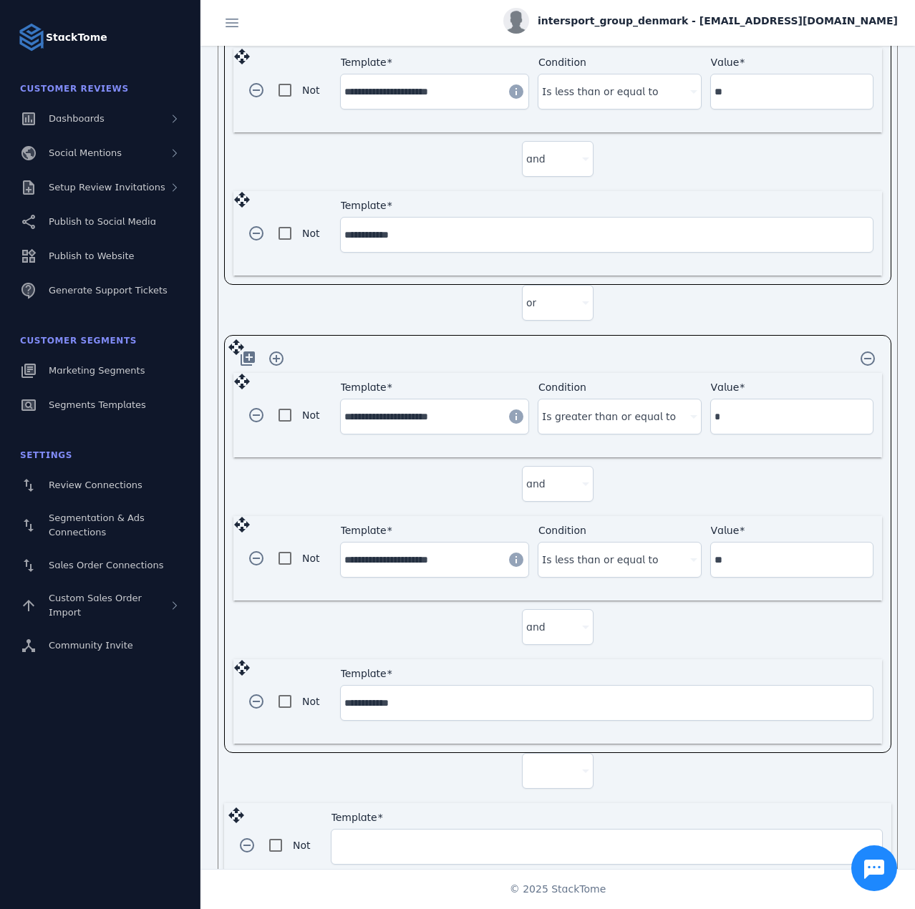
scroll to position [851, 0]
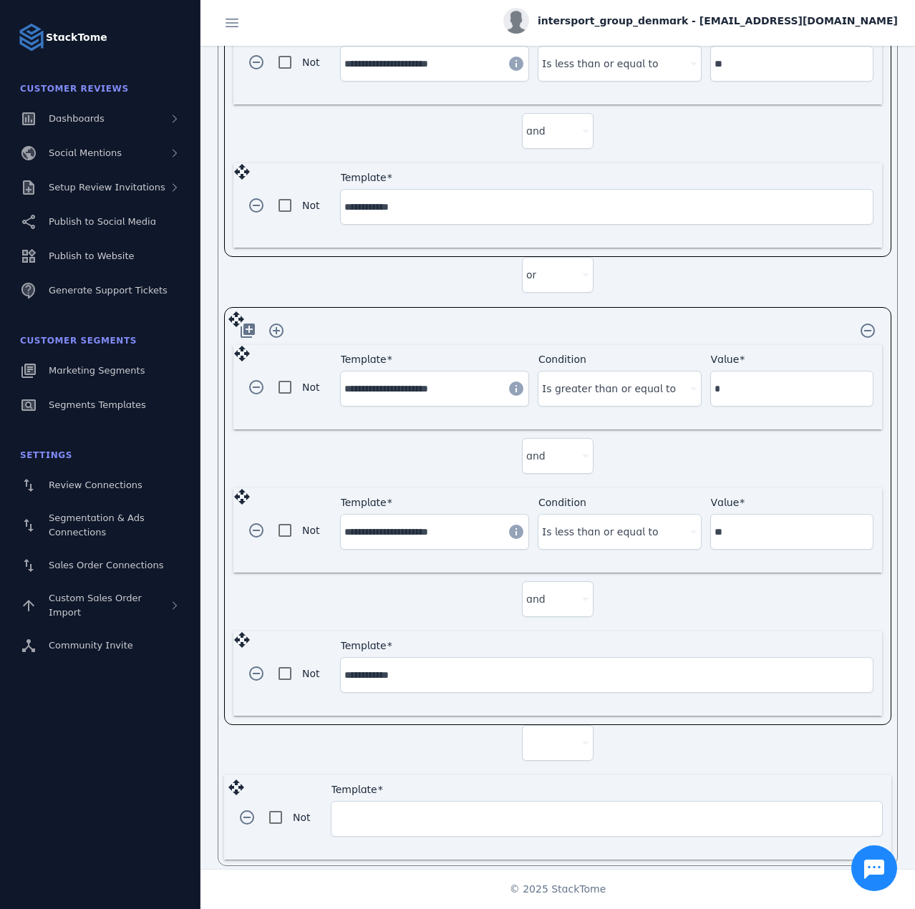
click at [541, 735] on div at bounding box center [551, 743] width 50 height 17
drag, startPoint x: 547, startPoint y: 772, endPoint x: 487, endPoint y: 787, distance: 62.0
click at [546, 772] on span "and" at bounding box center [540, 771] width 19 height 17
click at [398, 814] on div "Template" at bounding box center [606, 819] width 543 height 34
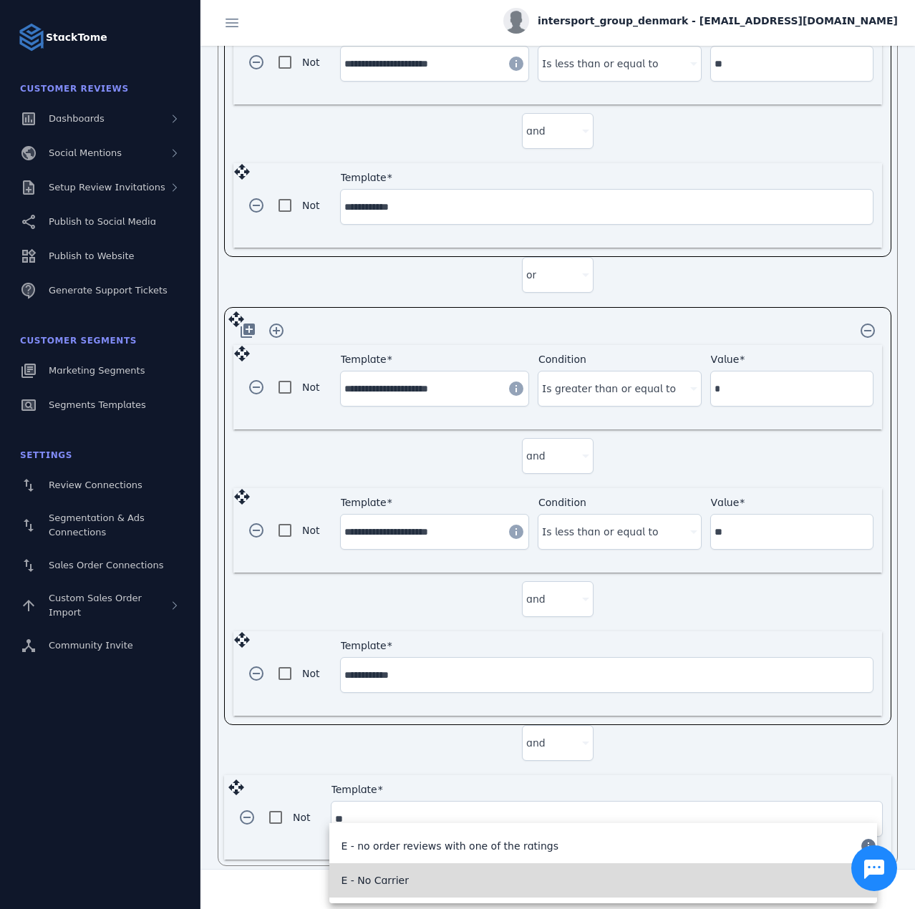
click at [380, 871] on mat-option "E - No Carrier" at bounding box center [603, 880] width 548 height 34
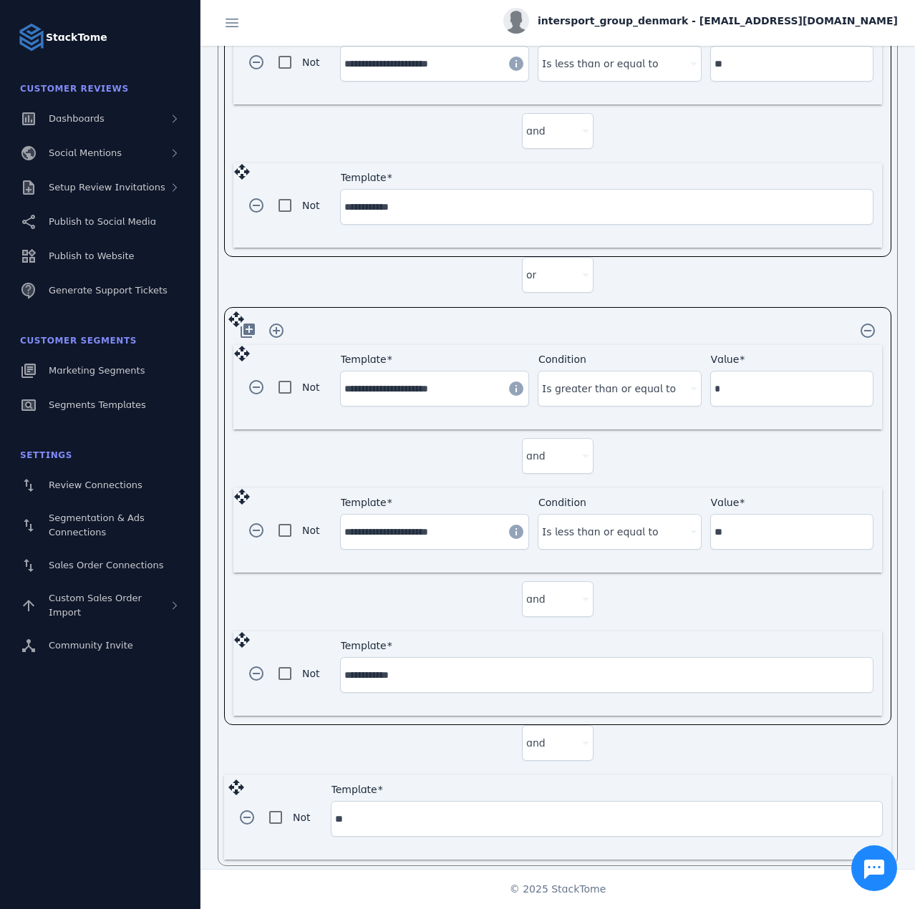
type input "**********"
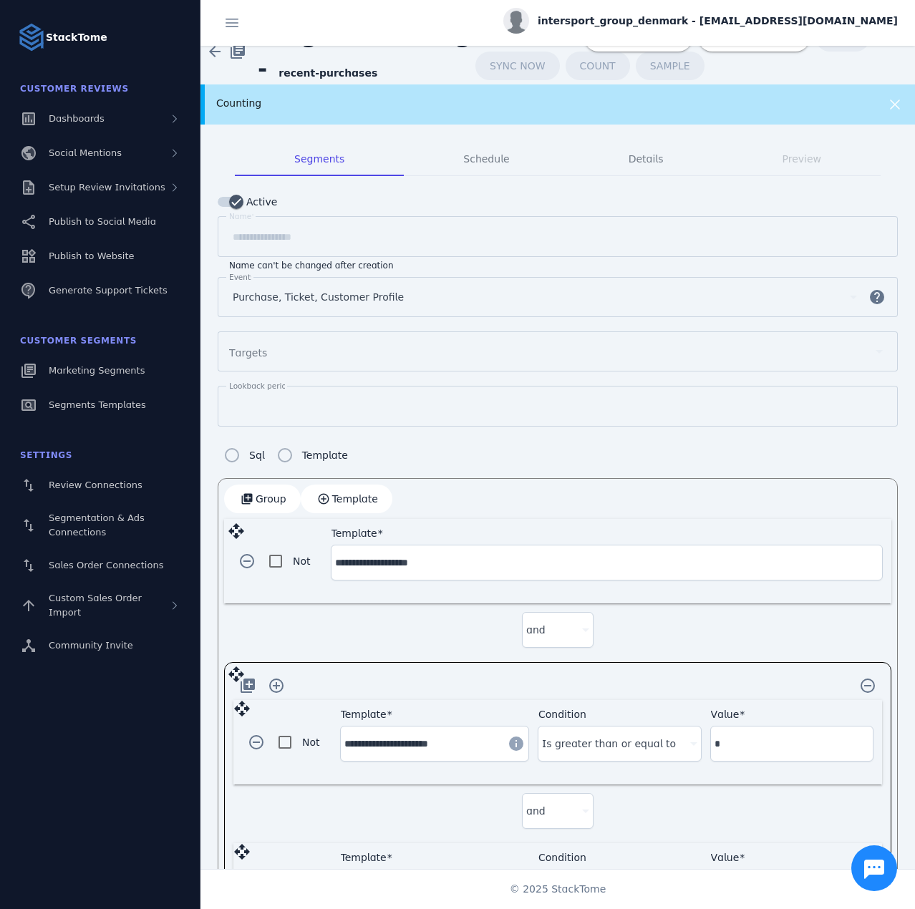
scroll to position [0, 0]
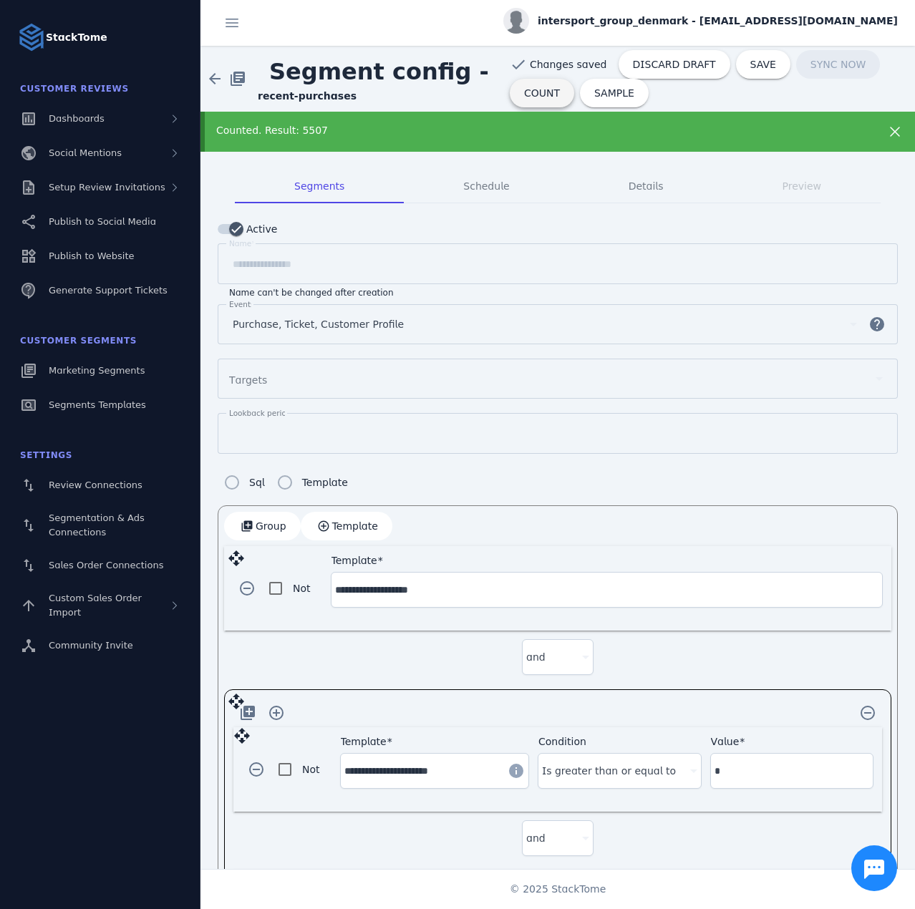
click at [527, 92] on span "COUNT" at bounding box center [542, 93] width 36 height 10
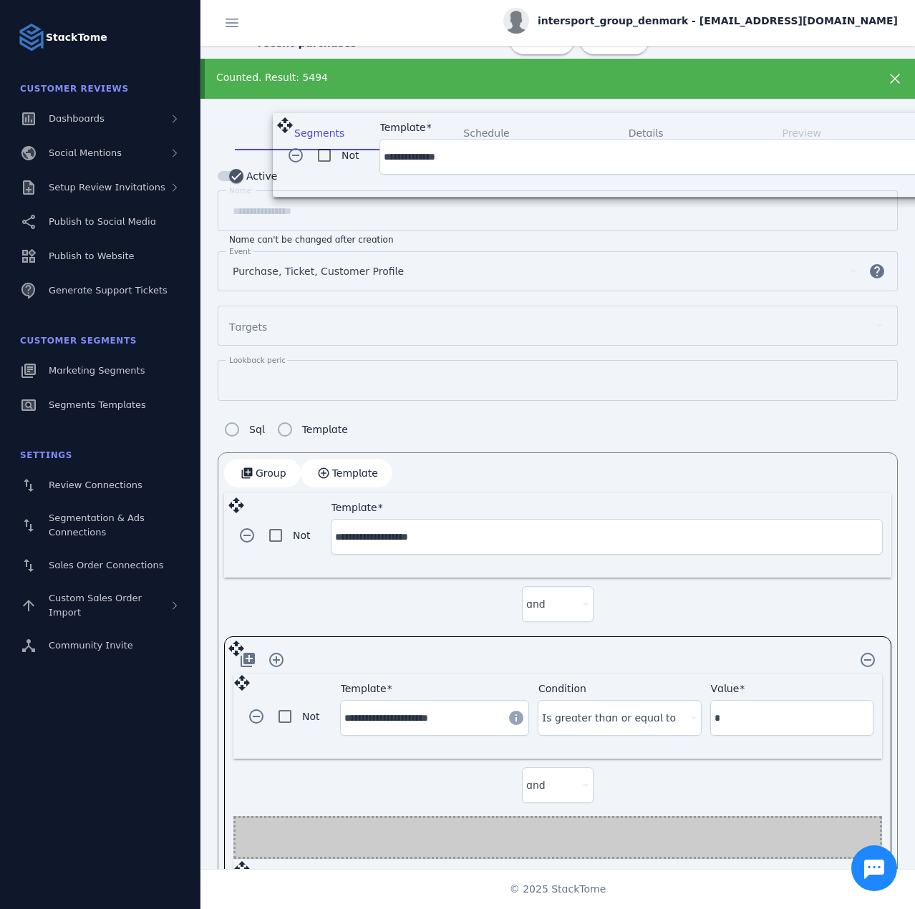
scroll to position [22, 0]
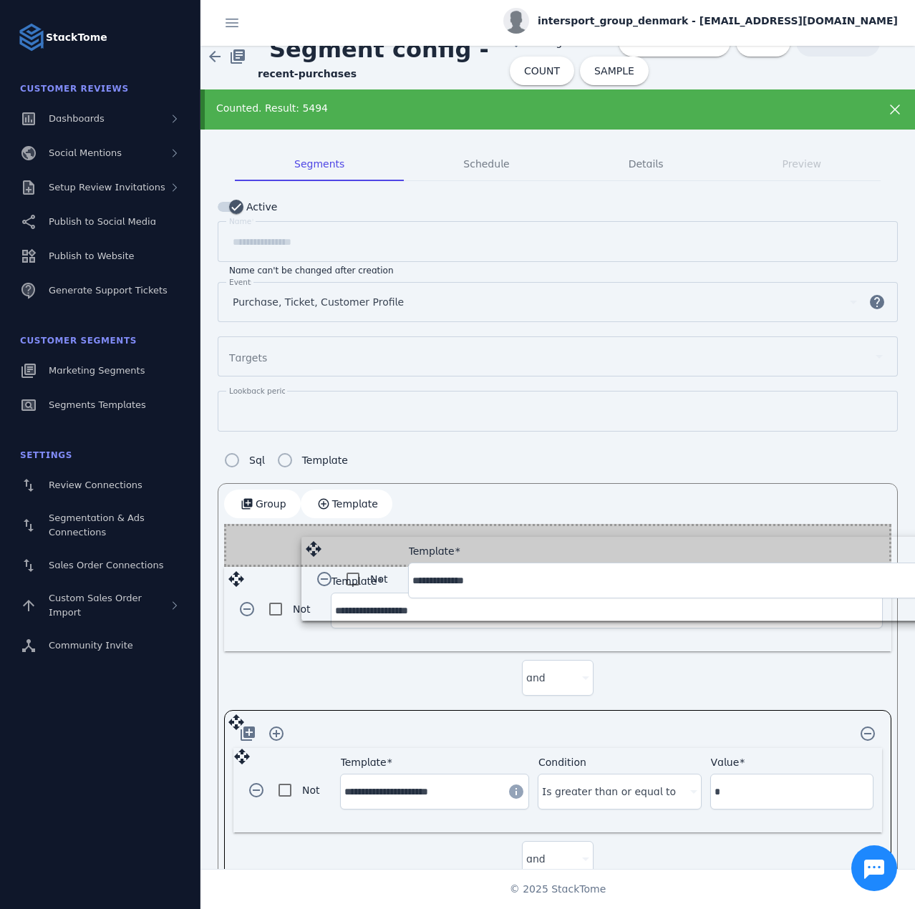
drag, startPoint x: 237, startPoint y: 772, endPoint x: 313, endPoint y: 546, distance: 238.6
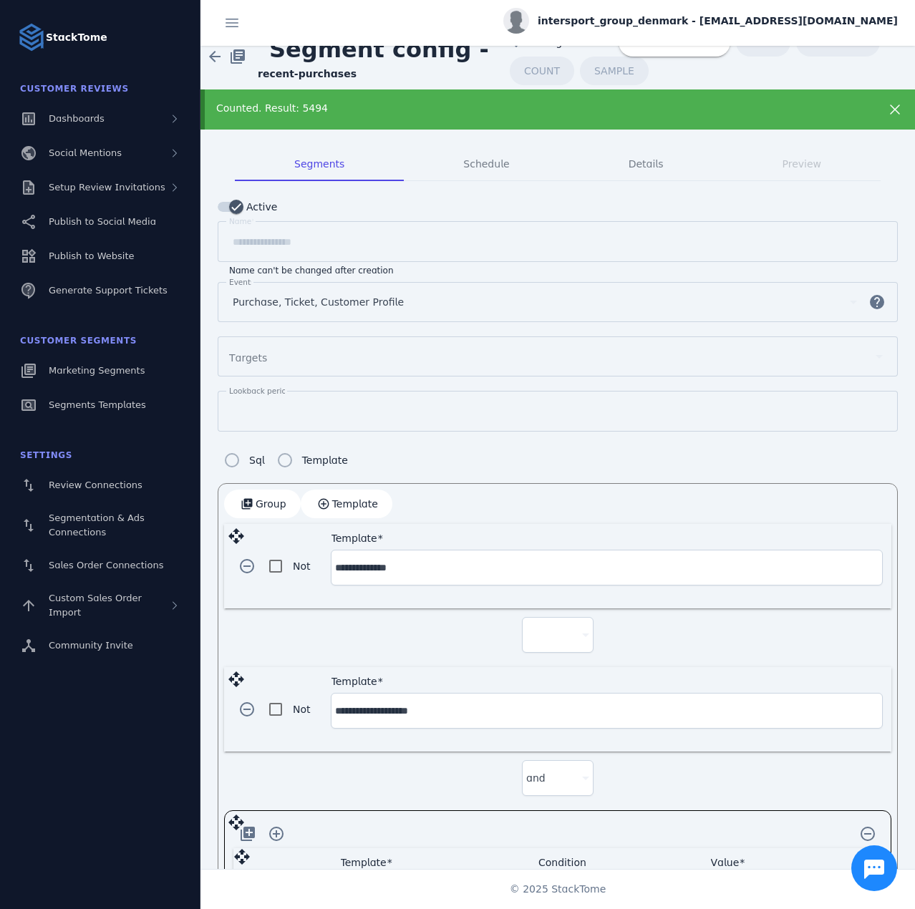
click at [564, 618] on div at bounding box center [557, 635] width 63 height 34
drag, startPoint x: 546, startPoint y: 670, endPoint x: 544, endPoint y: 624, distance: 45.9
click at [546, 670] on span "and" at bounding box center [540, 671] width 19 height 17
click at [533, 74] on span "COUNT" at bounding box center [542, 71] width 36 height 10
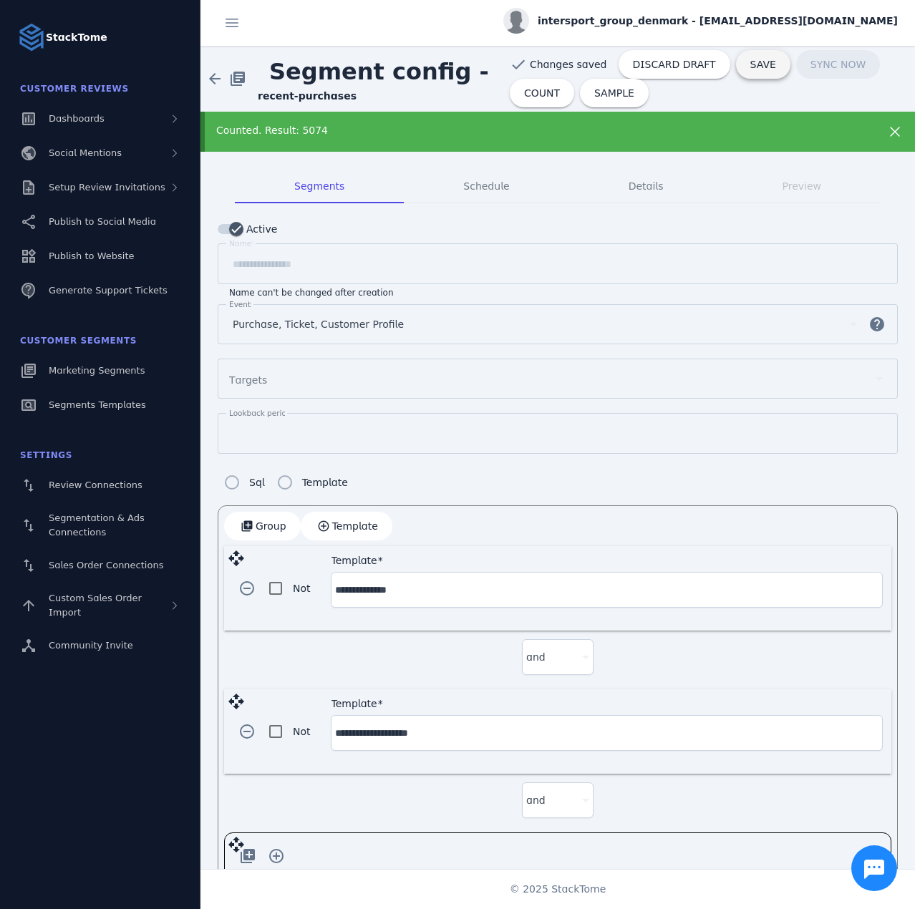
click at [750, 62] on span "SAVE" at bounding box center [763, 64] width 26 height 10
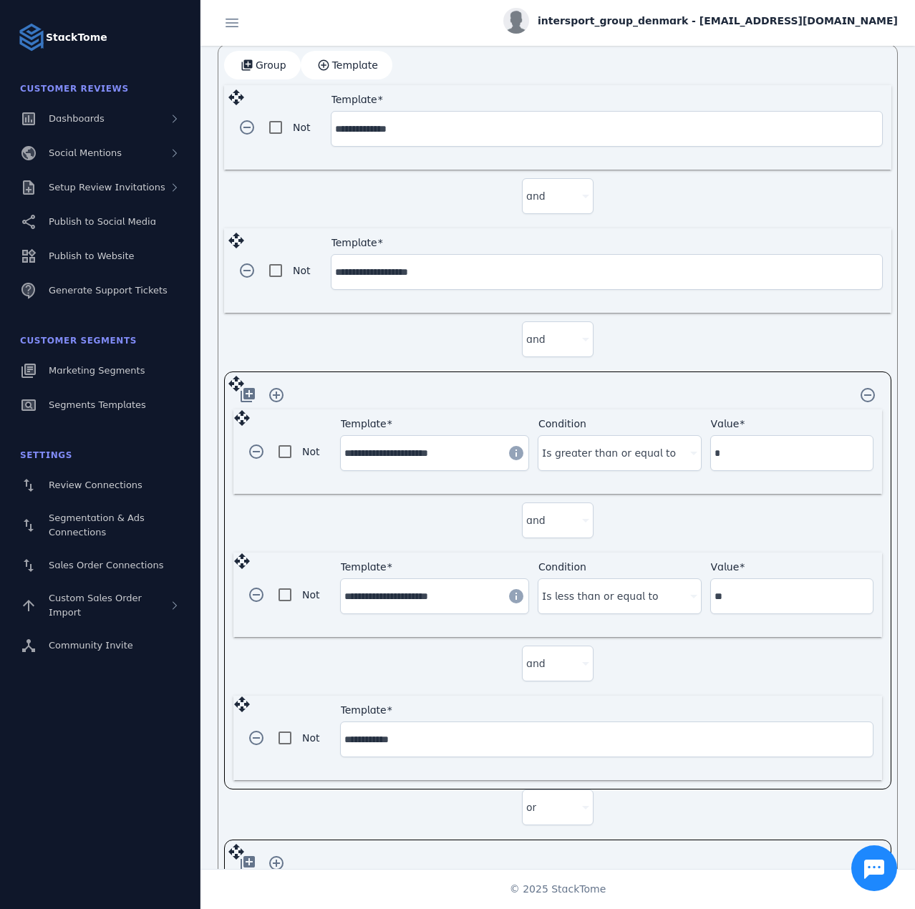
scroll to position [501, 0]
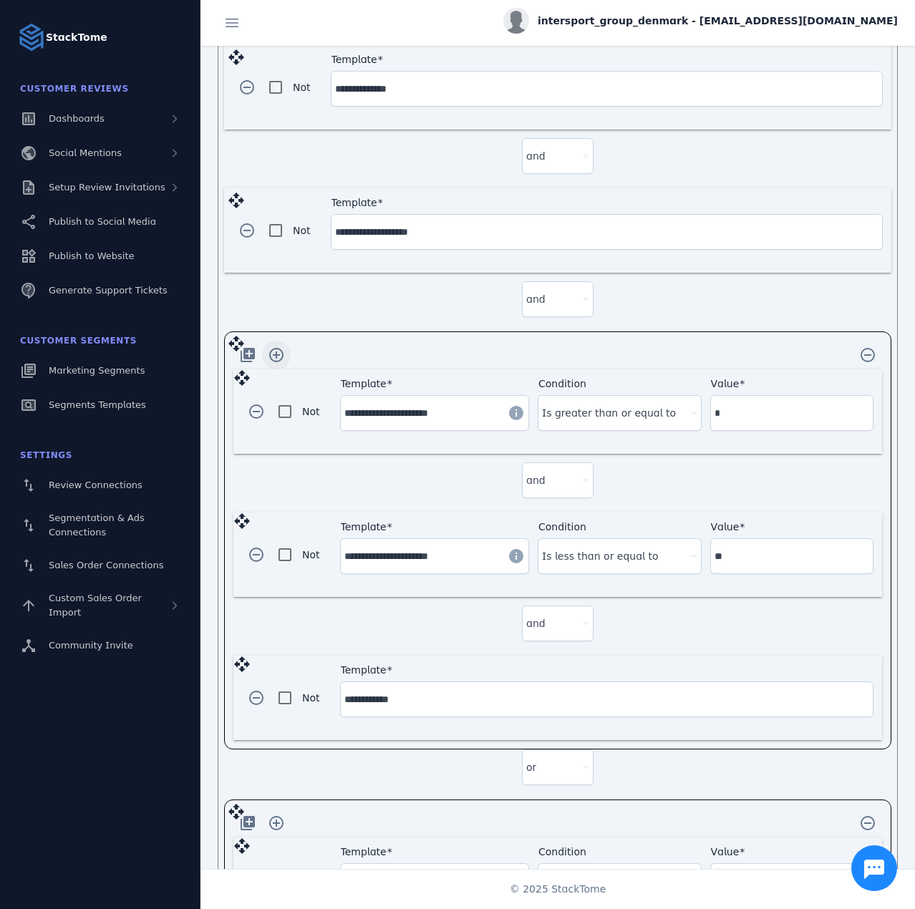
click at [286, 347] on span "button" at bounding box center [276, 355] width 34 height 34
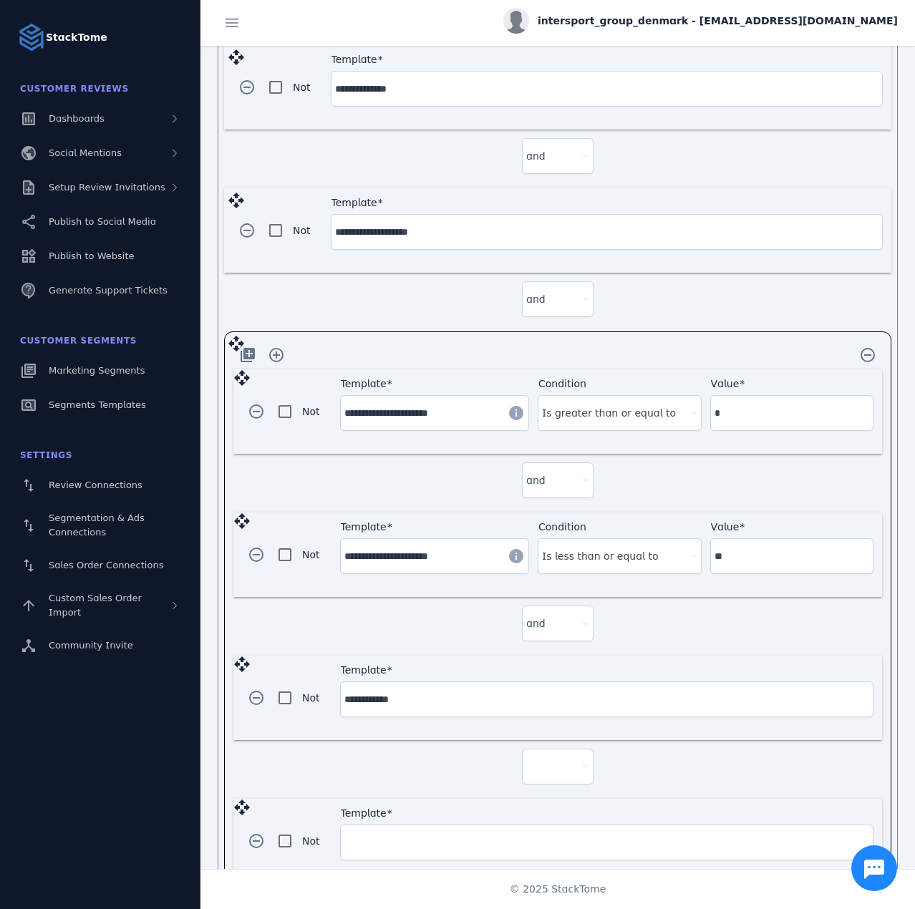
click at [551, 763] on div at bounding box center [551, 766] width 50 height 17
click at [541, 798] on span "and" at bounding box center [540, 797] width 19 height 17
click at [455, 834] on input "Template" at bounding box center [606, 842] width 525 height 17
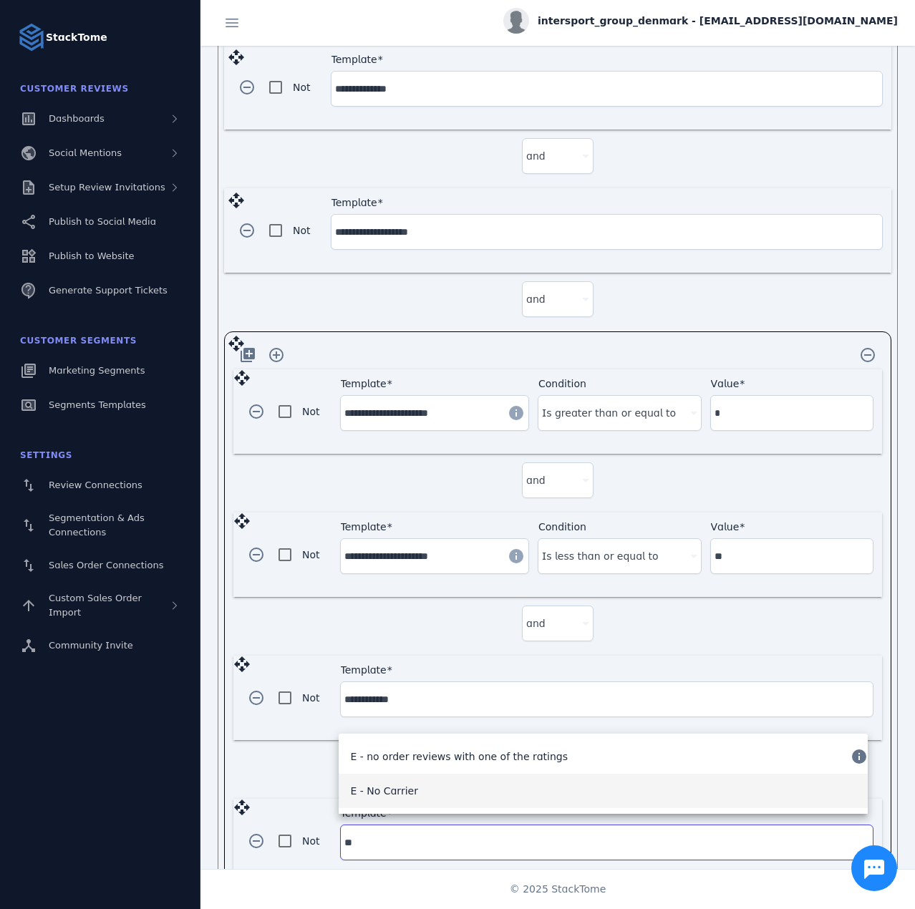
click at [402, 787] on span "E - No Carrier" at bounding box center [383, 791] width 67 height 17
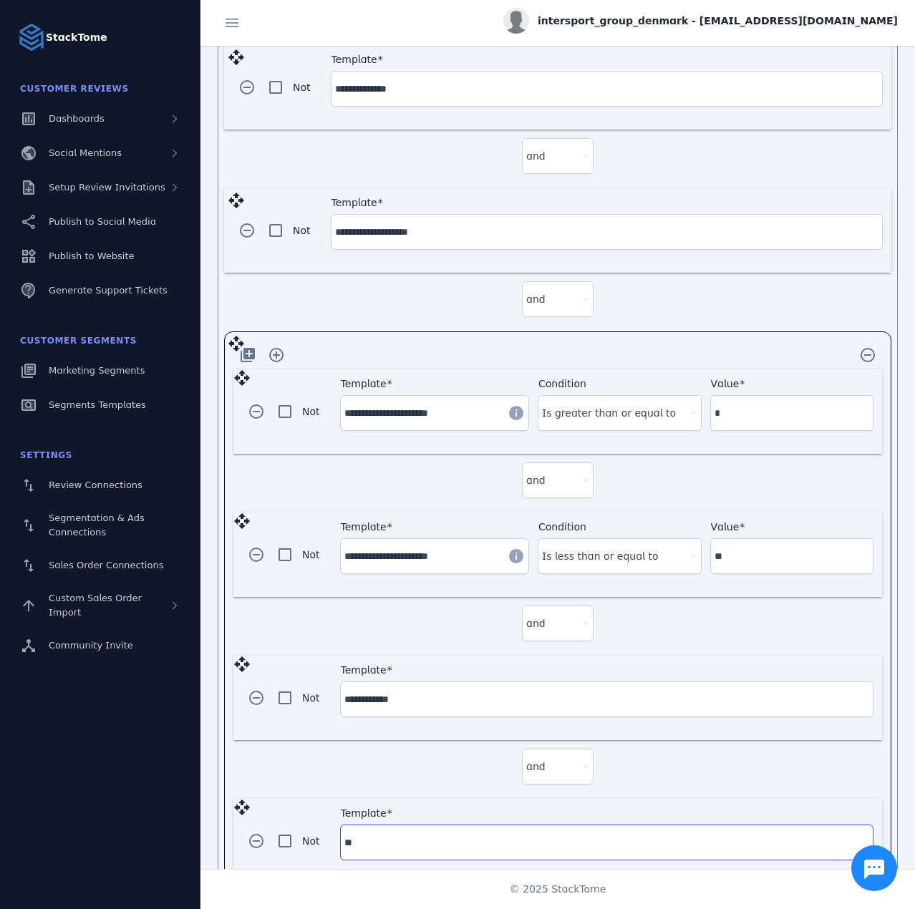
type input "**********"
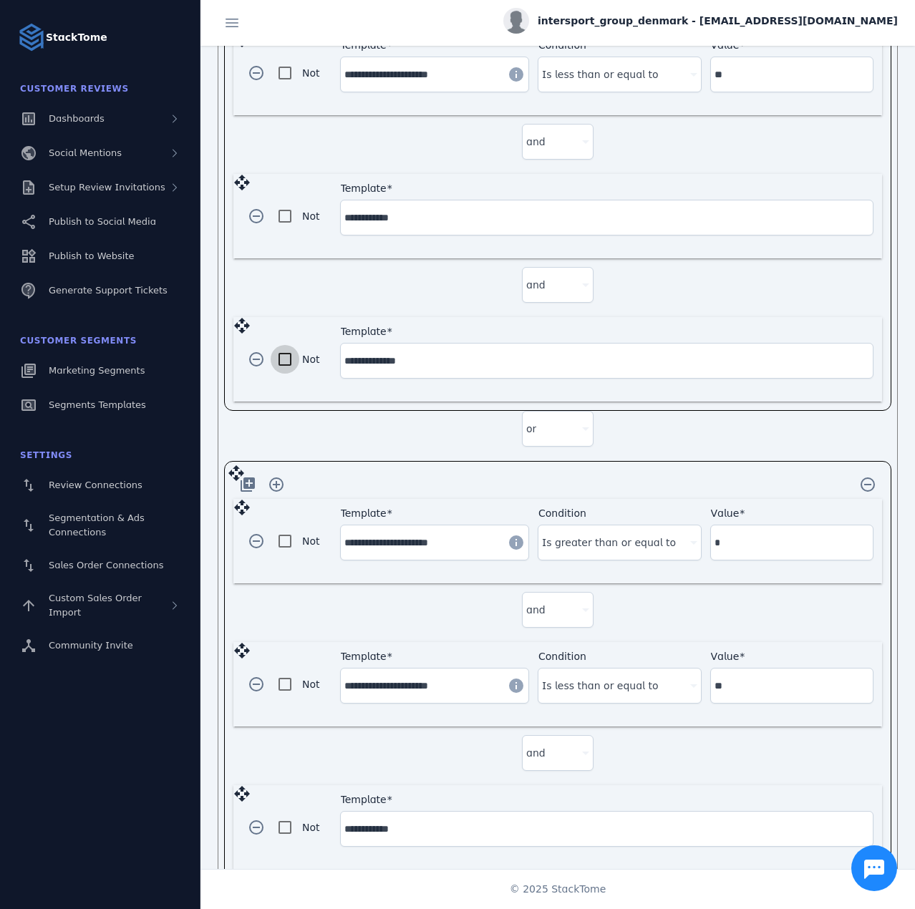
scroll to position [1001, 0]
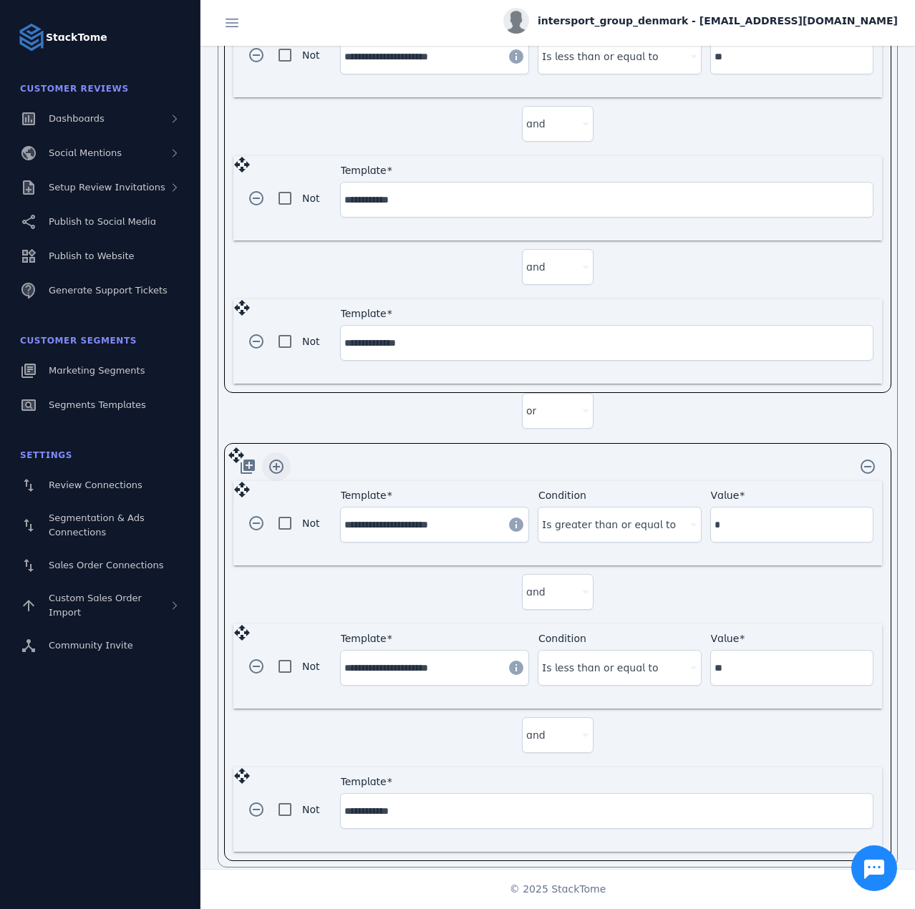
click at [281, 458] on span "button" at bounding box center [276, 467] width 34 height 34
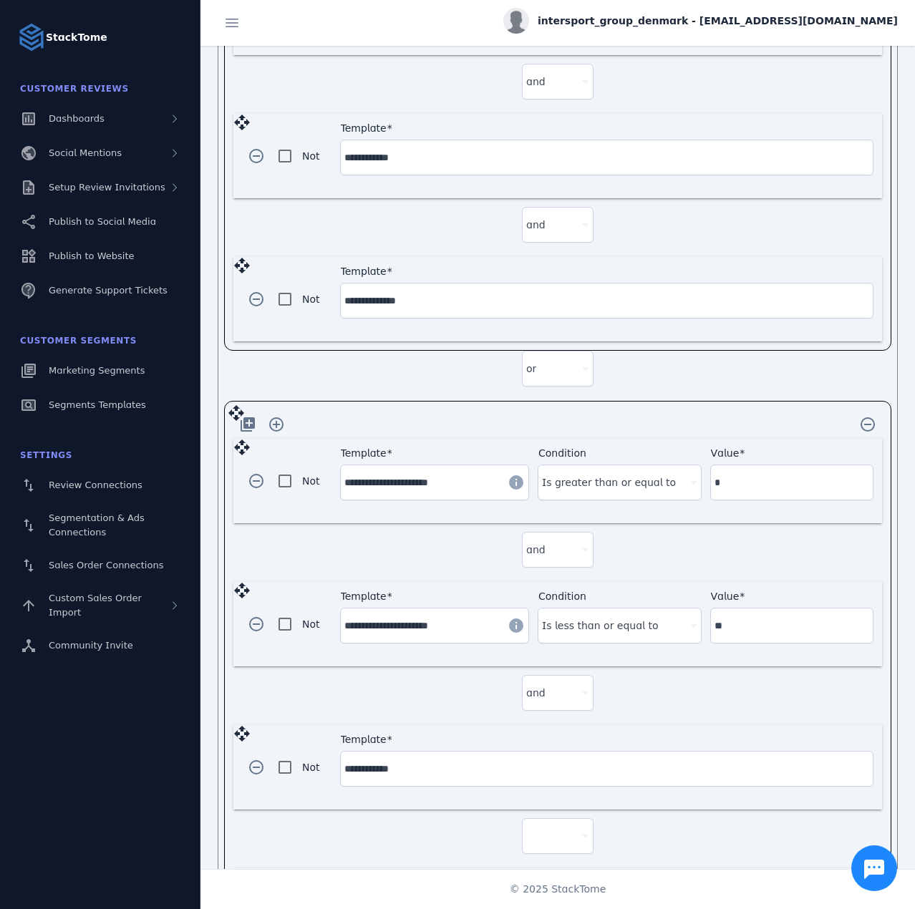
scroll to position [1143, 0]
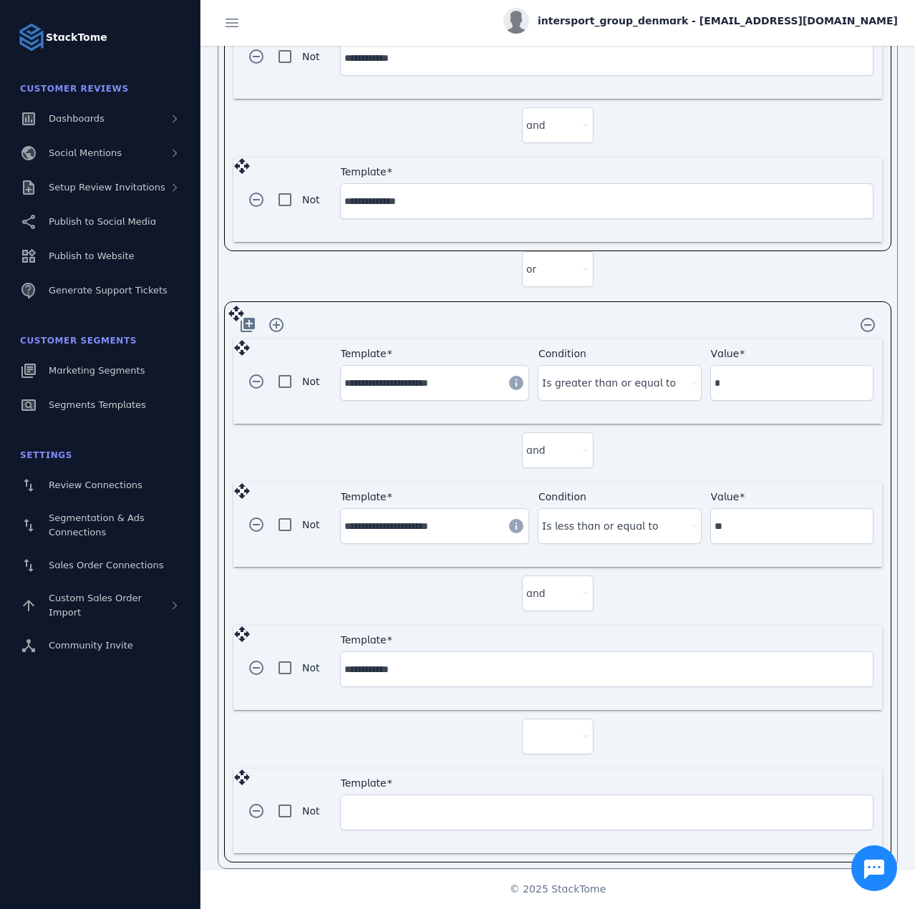
click at [535, 728] on div at bounding box center [551, 736] width 50 height 17
click at [541, 749] on mat-option "and" at bounding box center [555, 762] width 72 height 34
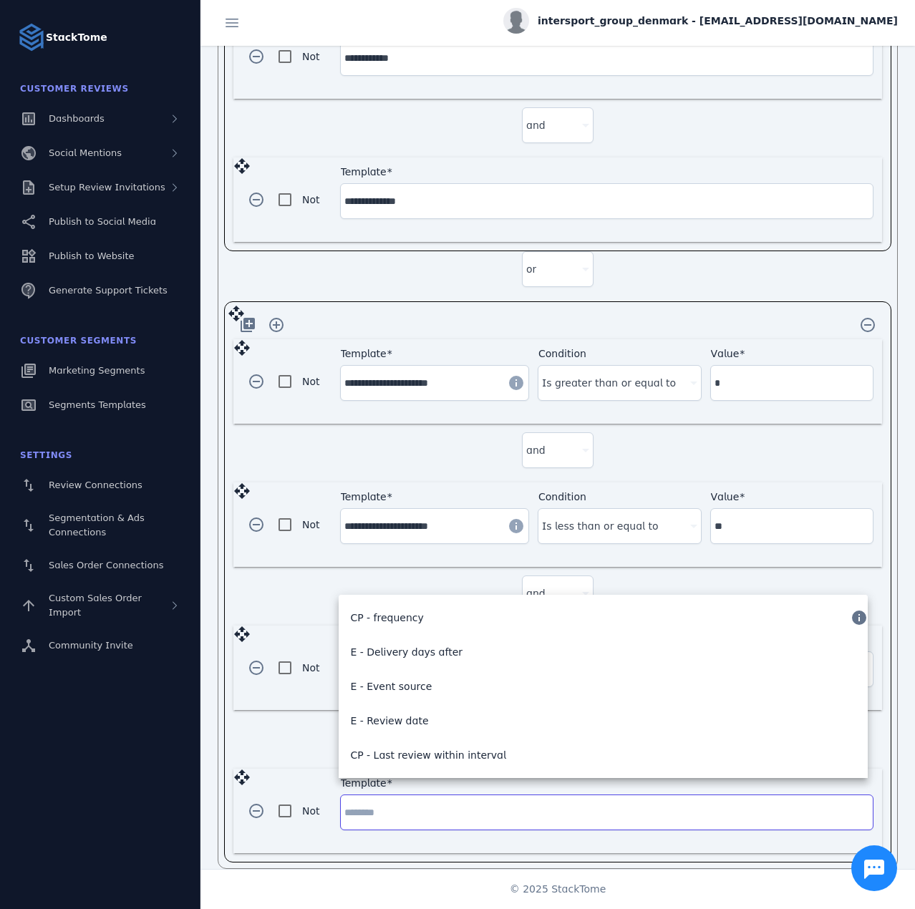
click at [406, 804] on input "Template" at bounding box center [606, 812] width 525 height 17
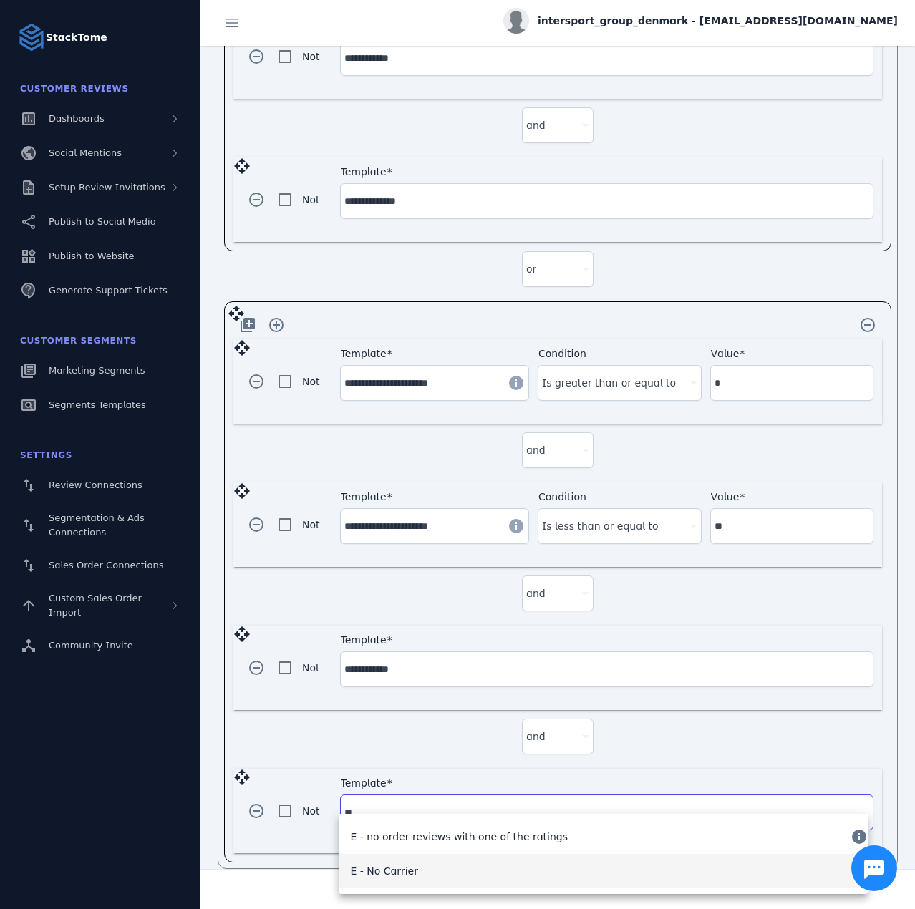
click at [390, 874] on span "E - No Carrier" at bounding box center [383, 871] width 67 height 17
type input "**********"
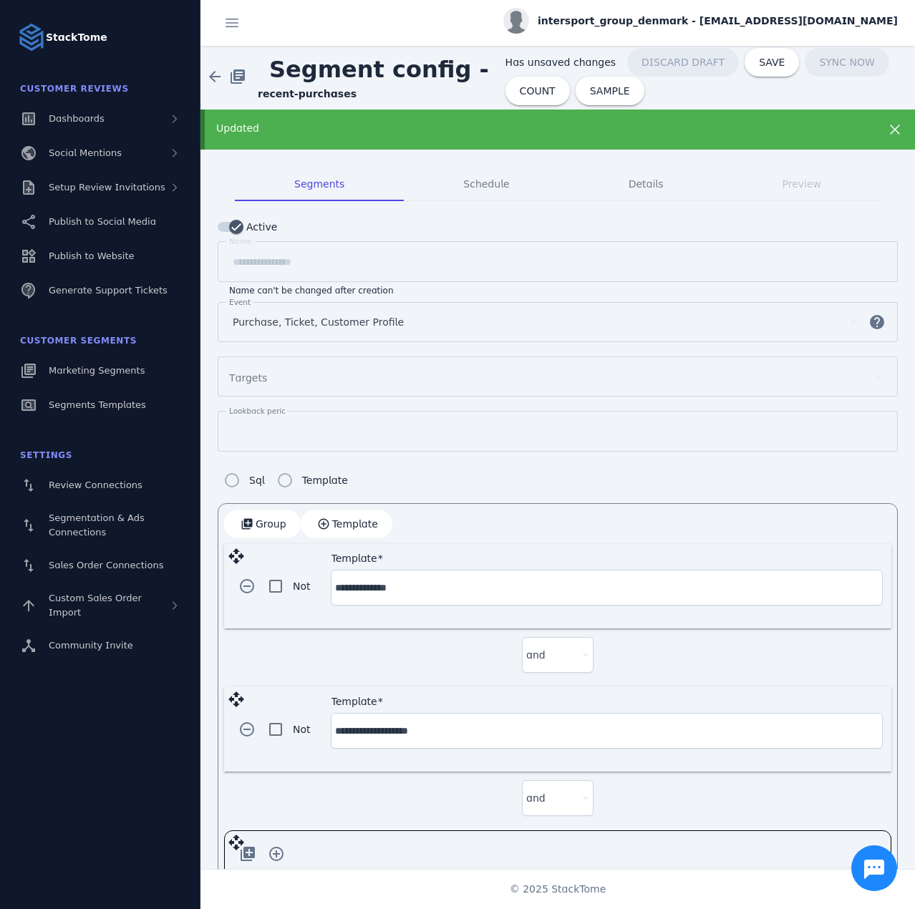
scroll to position [0, 0]
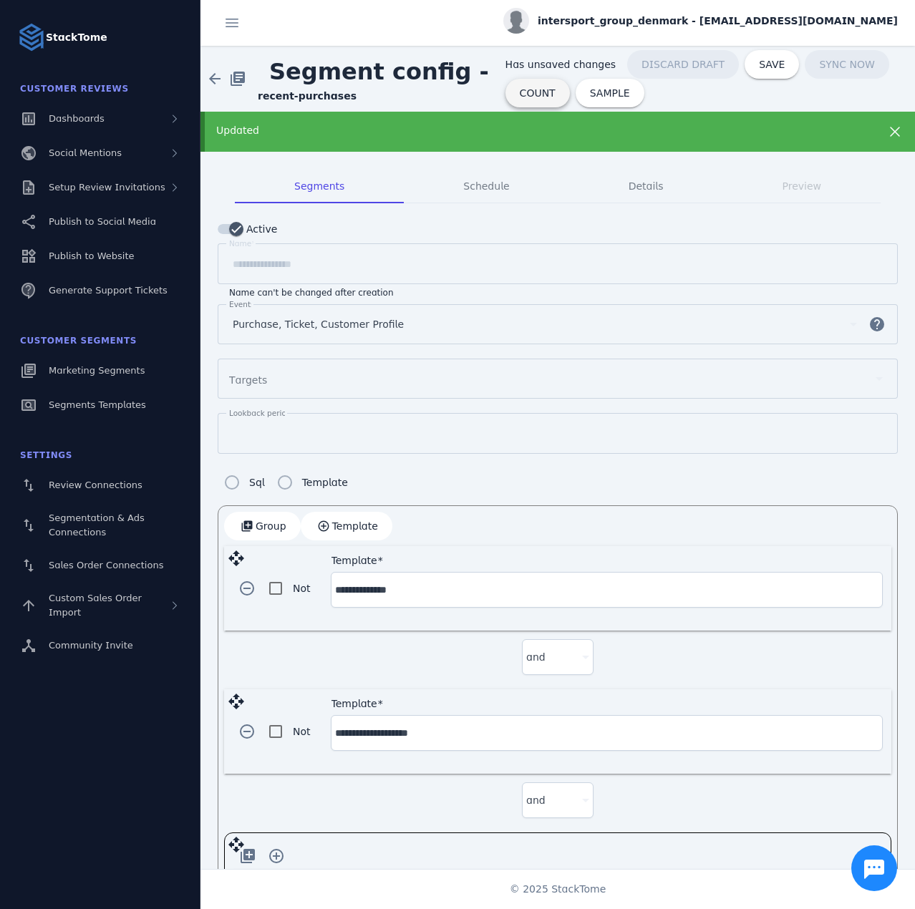
click at [520, 97] on span "COUNT" at bounding box center [538, 93] width 36 height 10
click at [243, 586] on span "button" at bounding box center [247, 588] width 34 height 34
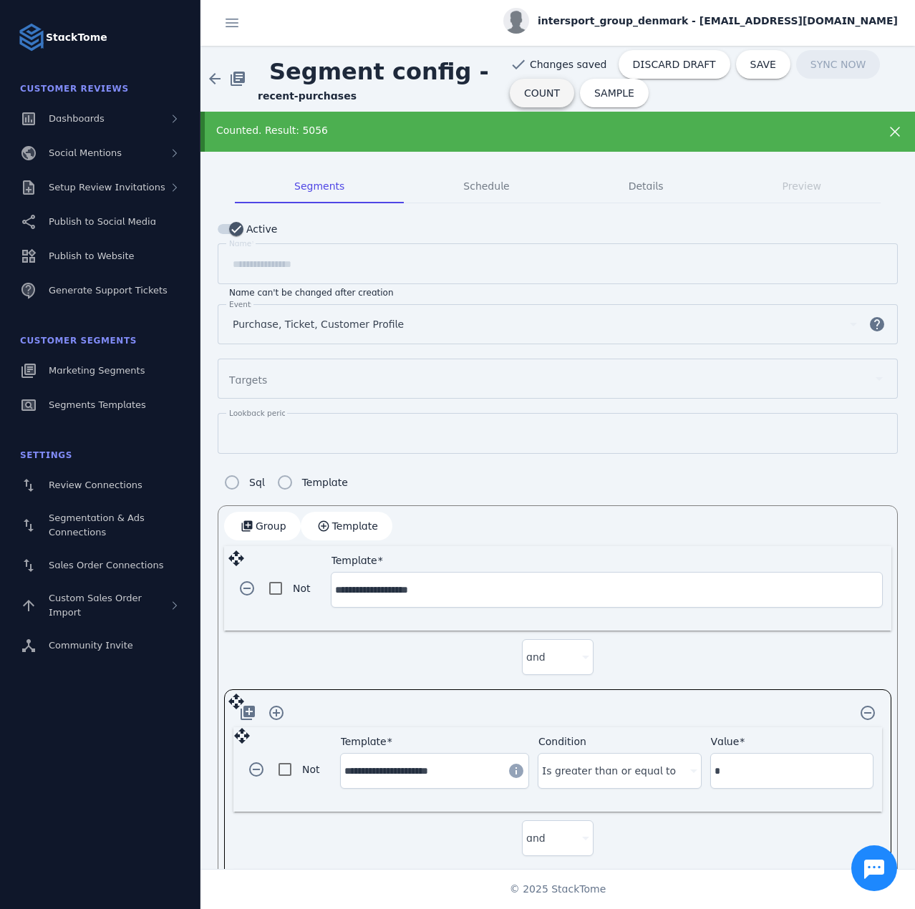
click at [524, 100] on span at bounding box center [542, 93] width 64 height 34
click at [750, 64] on span "SAVE" at bounding box center [763, 64] width 26 height 10
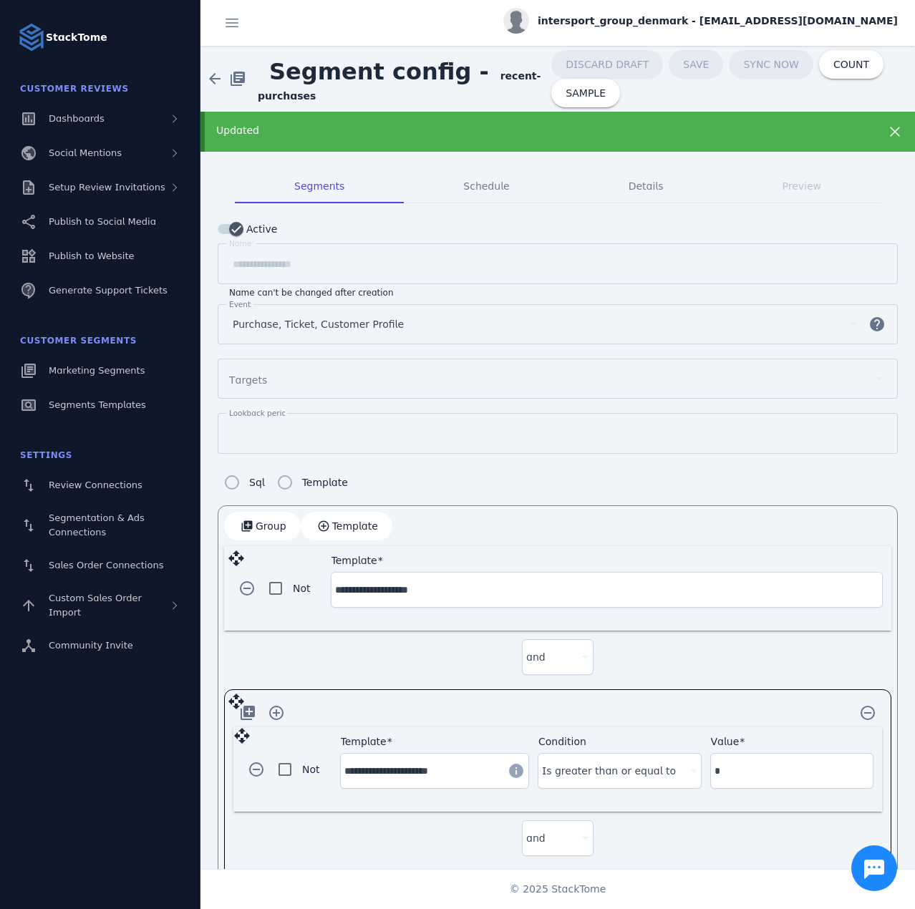
click at [707, 15] on span "intersport_group_denmark - [EMAIL_ADDRESS][DOMAIN_NAME]" at bounding box center [718, 21] width 360 height 15
click at [825, 137] on button "Sign out" at bounding box center [846, 138] width 103 height 34
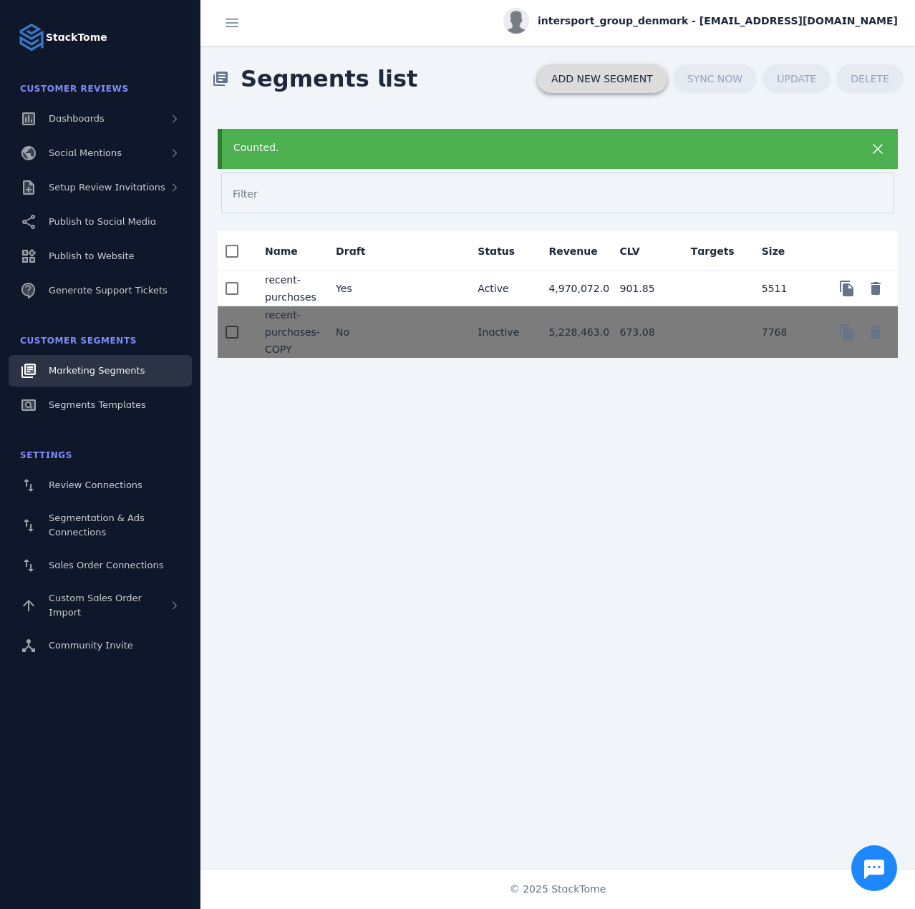
click at [648, 80] on span "ADD NEW SEGMENT" at bounding box center [602, 79] width 102 height 10
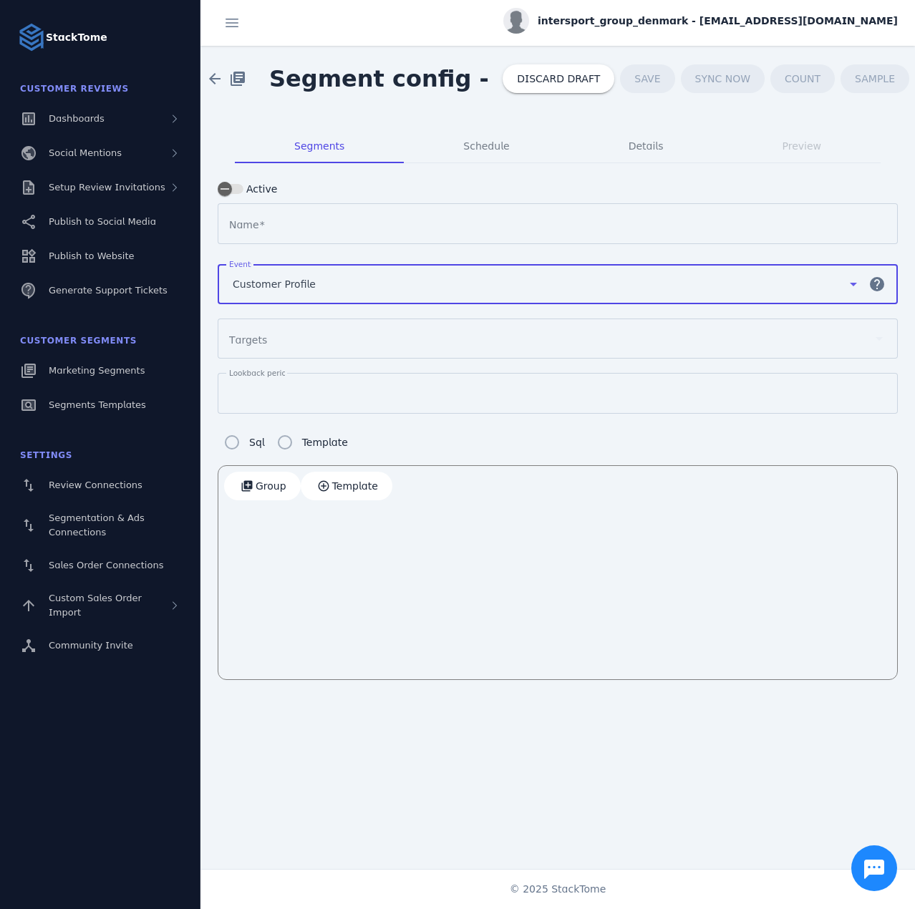
click at [288, 281] on span "Customer Profile" at bounding box center [274, 284] width 83 height 17
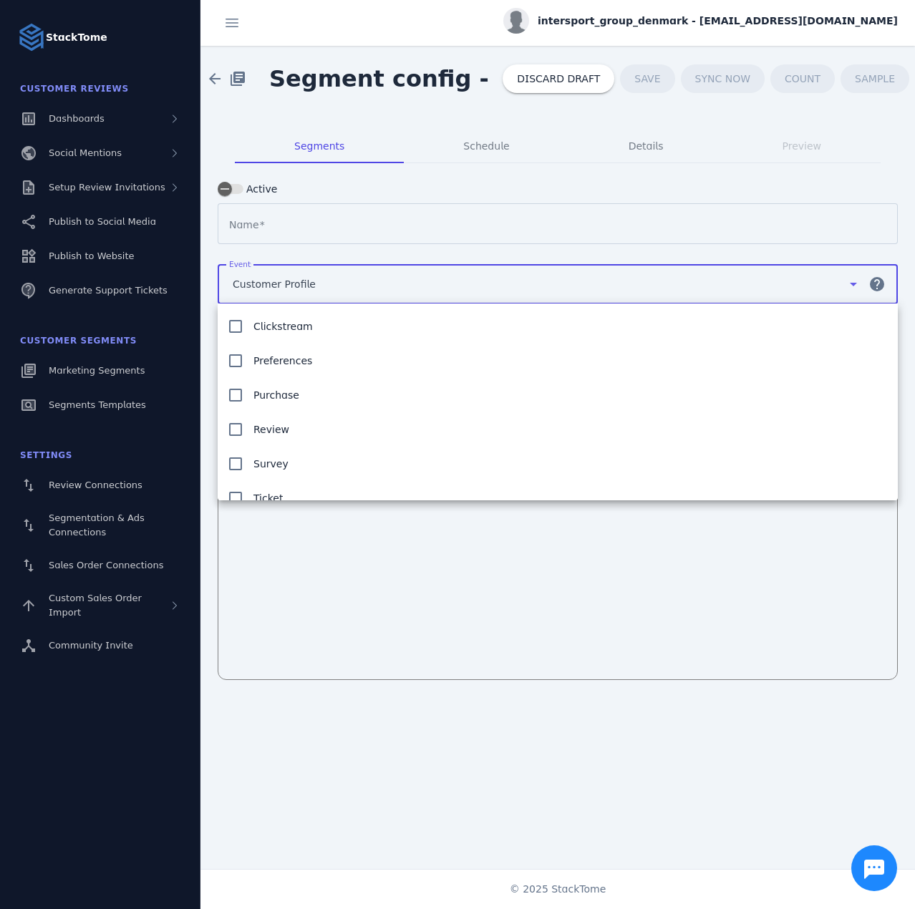
scroll to position [49, 0]
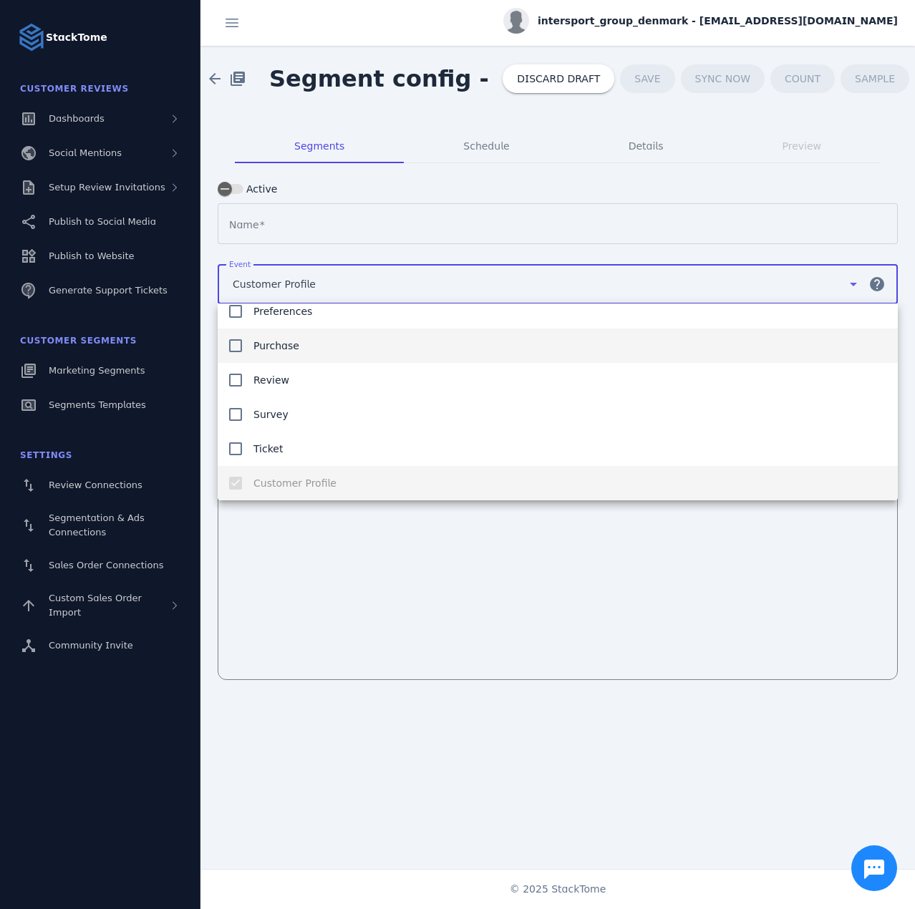
click at [277, 351] on span "Purchase" at bounding box center [276, 345] width 46 height 17
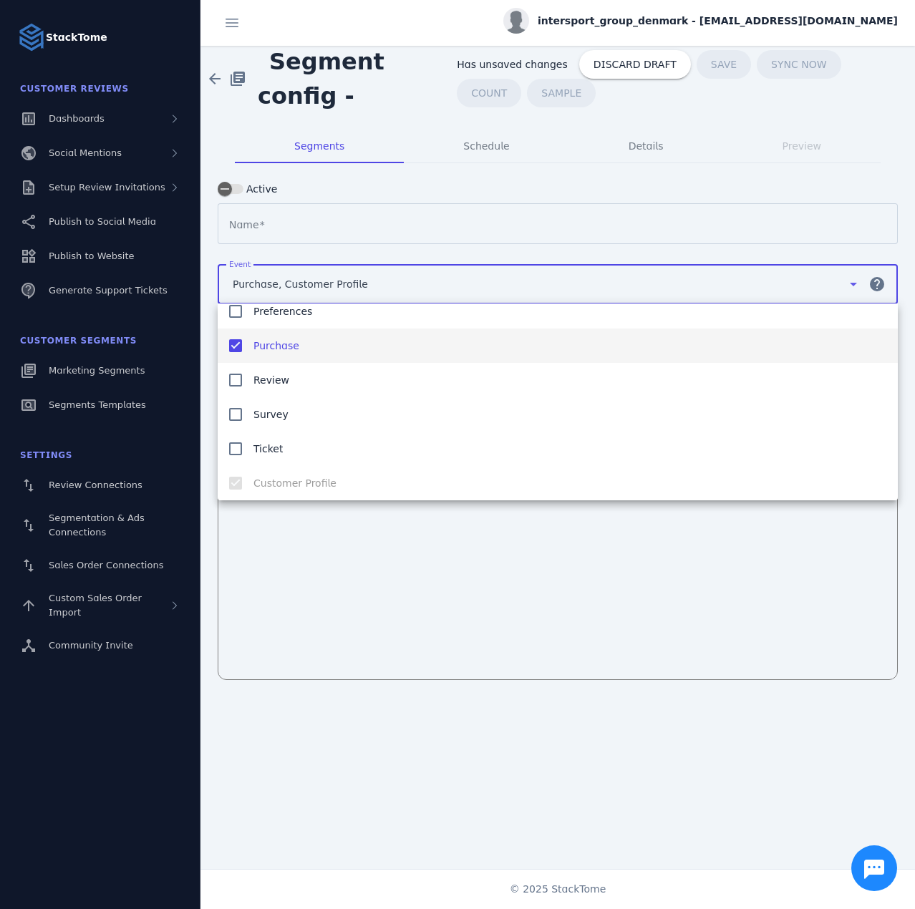
click at [422, 620] on div at bounding box center [457, 454] width 915 height 909
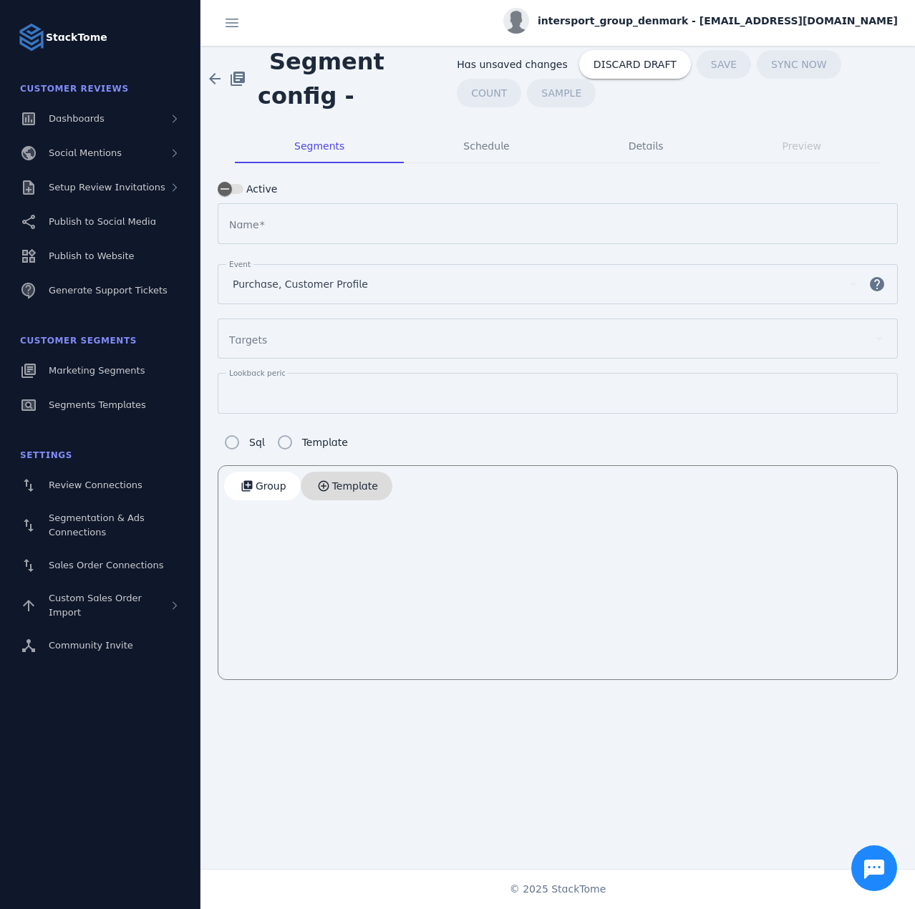
click at [352, 485] on span "Template" at bounding box center [355, 486] width 46 height 10
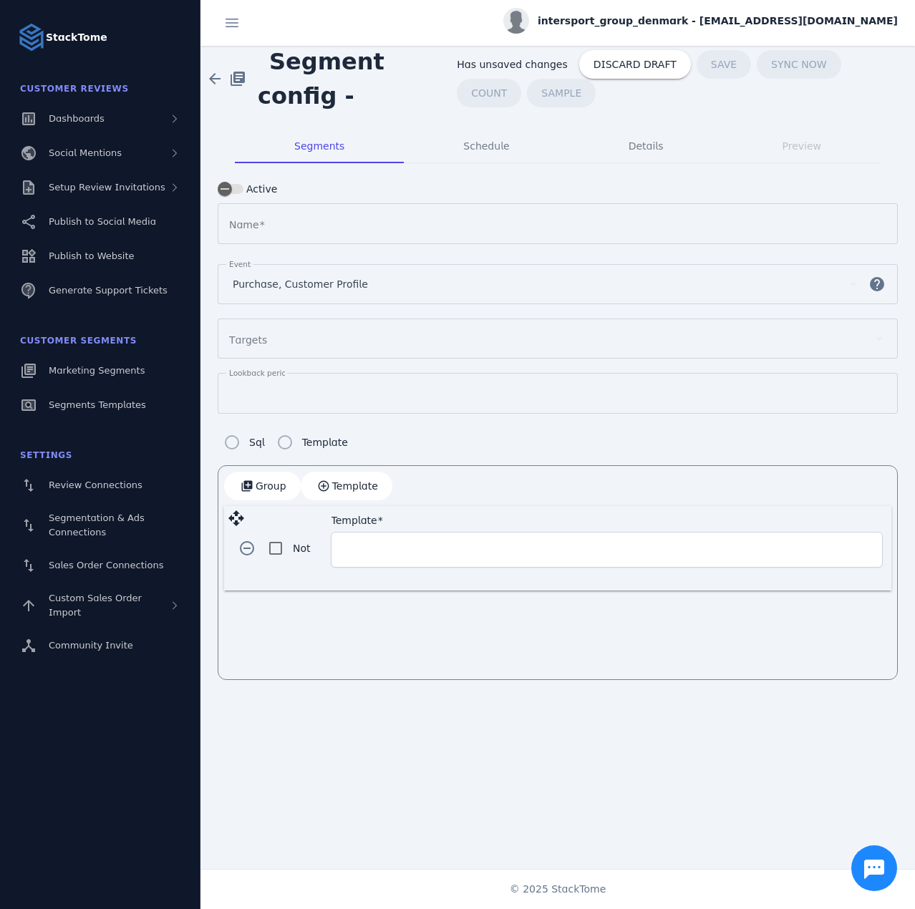
click at [364, 556] on div "Template" at bounding box center [606, 550] width 543 height 34
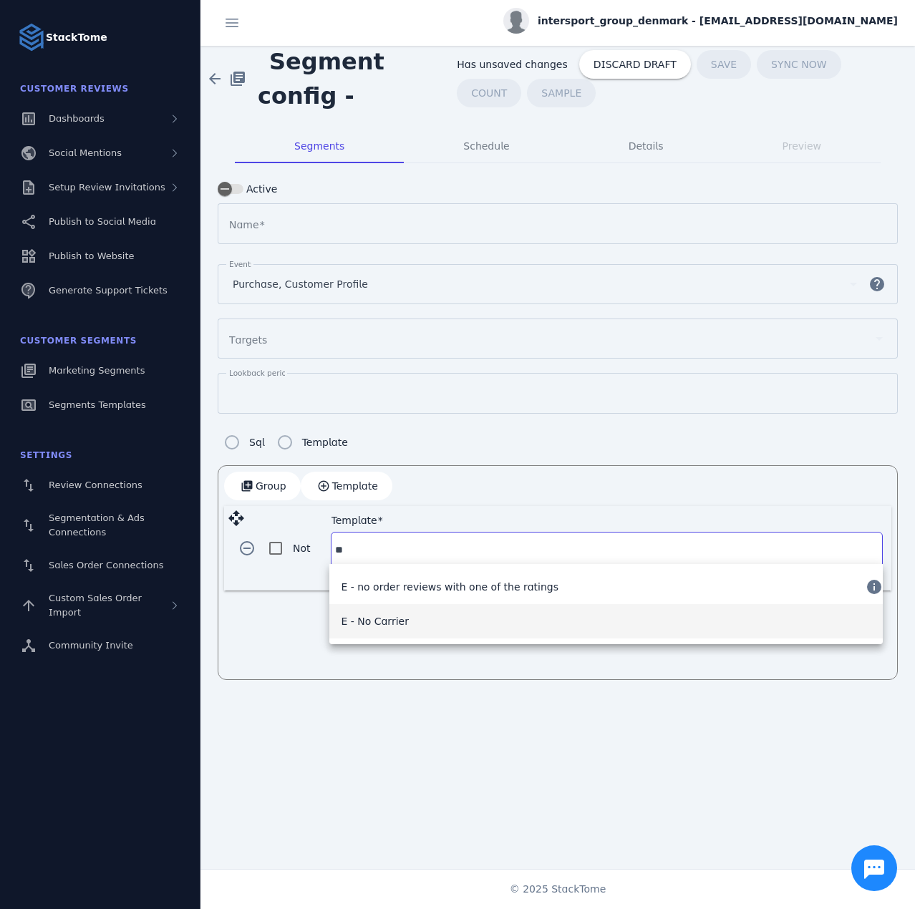
click at [367, 621] on span "E - No Carrier" at bounding box center [374, 621] width 67 height 17
type input "**********"
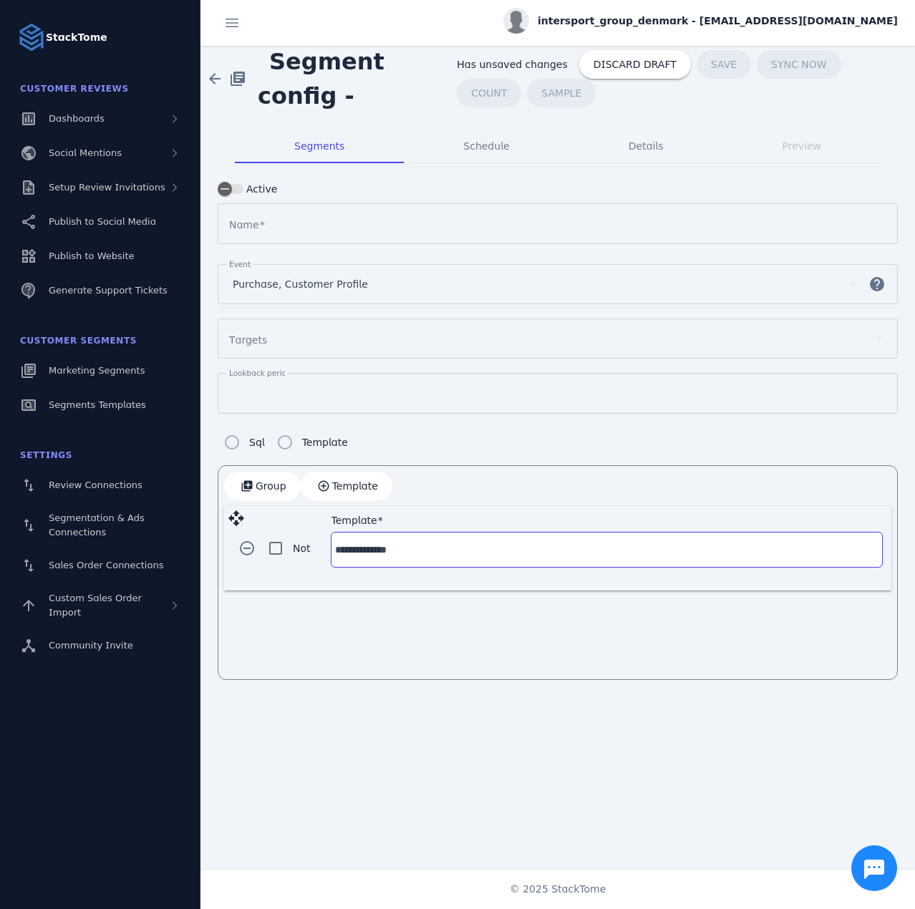
click at [246, 223] on mat-label "Name" at bounding box center [244, 224] width 30 height 11
click at [246, 223] on input "Name" at bounding box center [558, 224] width 650 height 17
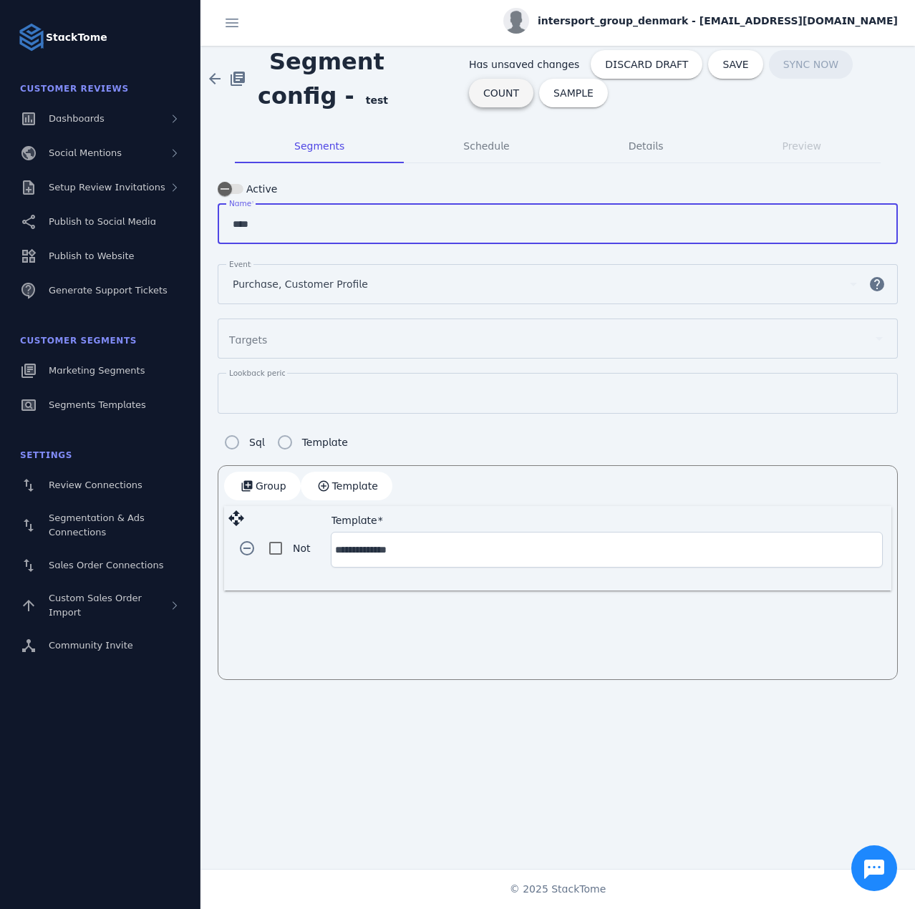
type input "****"
click at [519, 88] on span "COUNT" at bounding box center [501, 93] width 36 height 10
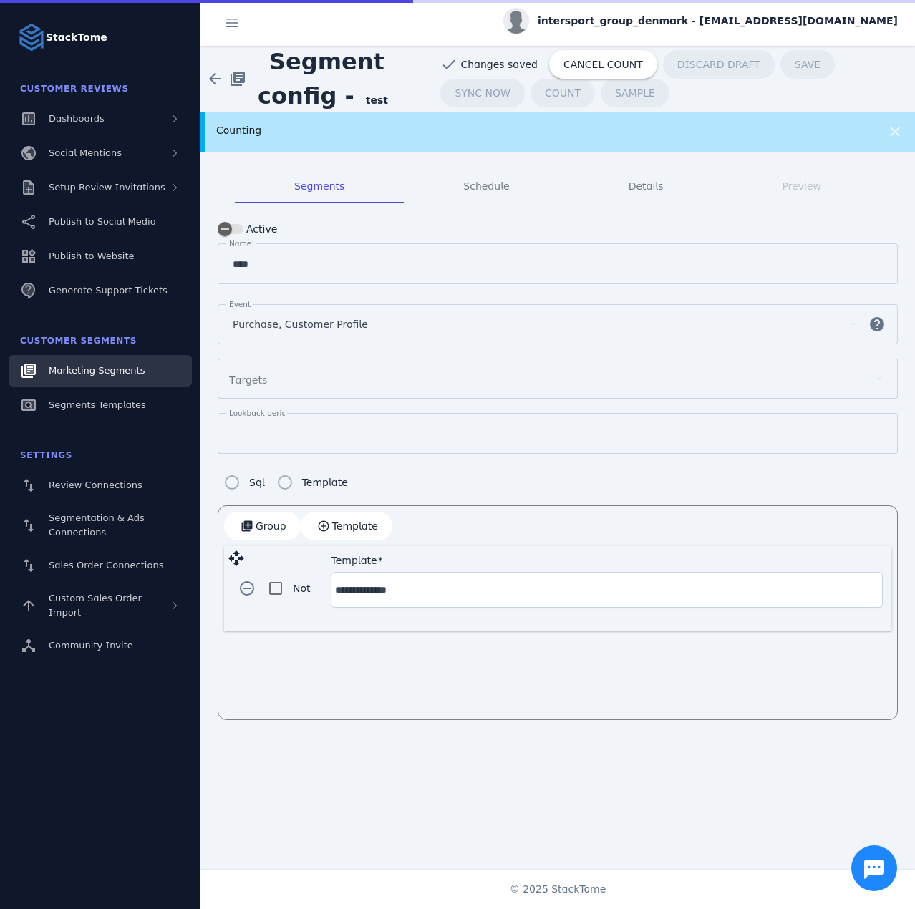
drag, startPoint x: 107, startPoint y: 402, endPoint x: 125, endPoint y: 376, distance: 32.0
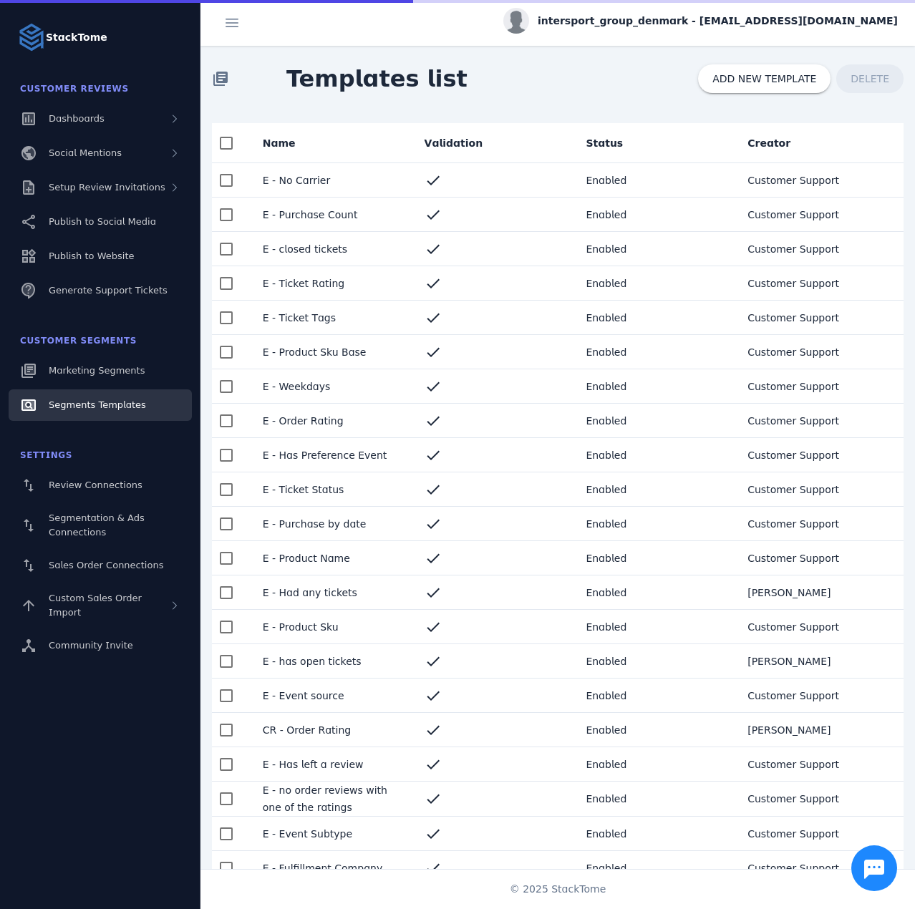
click at [339, 183] on mat-cell "E - No Carrier" at bounding box center [332, 180] width 162 height 34
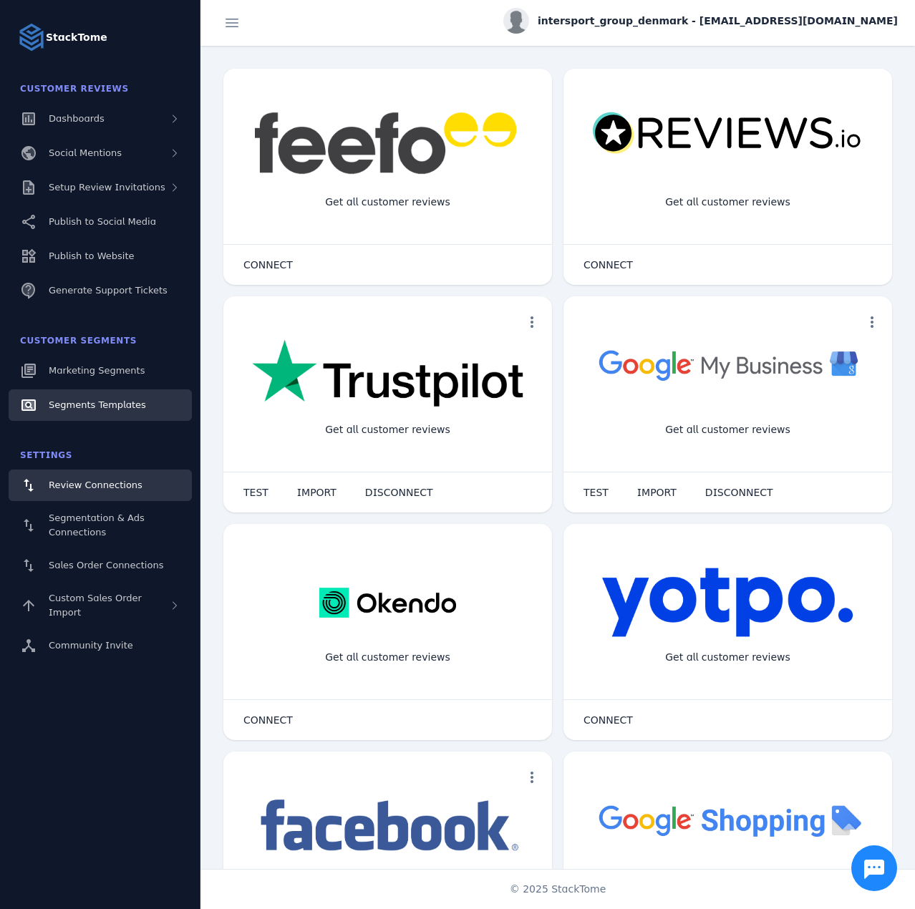
click at [92, 397] on link "Segments Templates" at bounding box center [100, 406] width 183 height 32
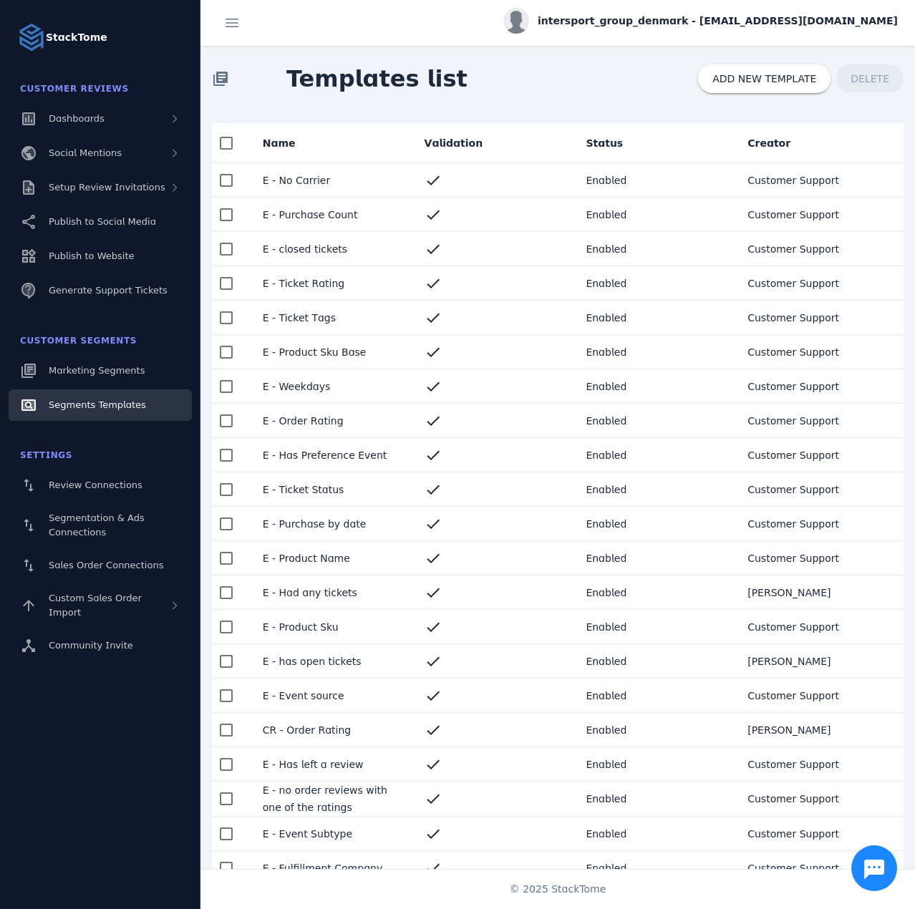
click at [327, 175] on mat-cell "E - No Carrier" at bounding box center [332, 180] width 162 height 34
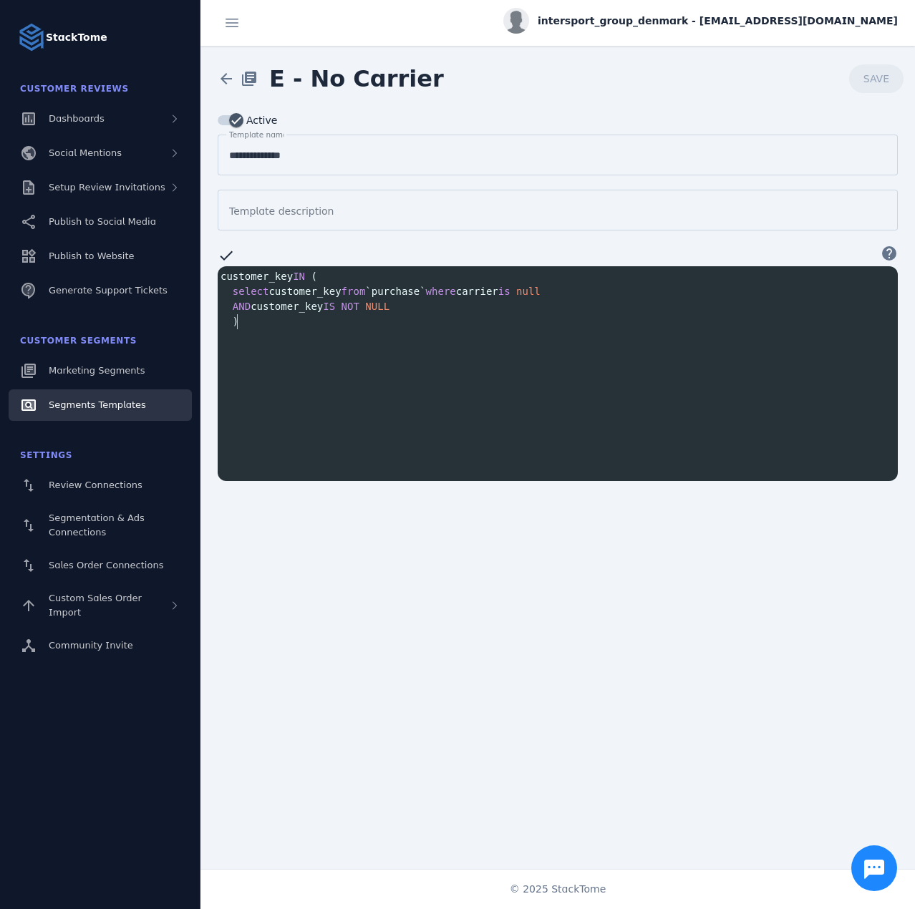
scroll to position [1, 0]
type textarea "**********"
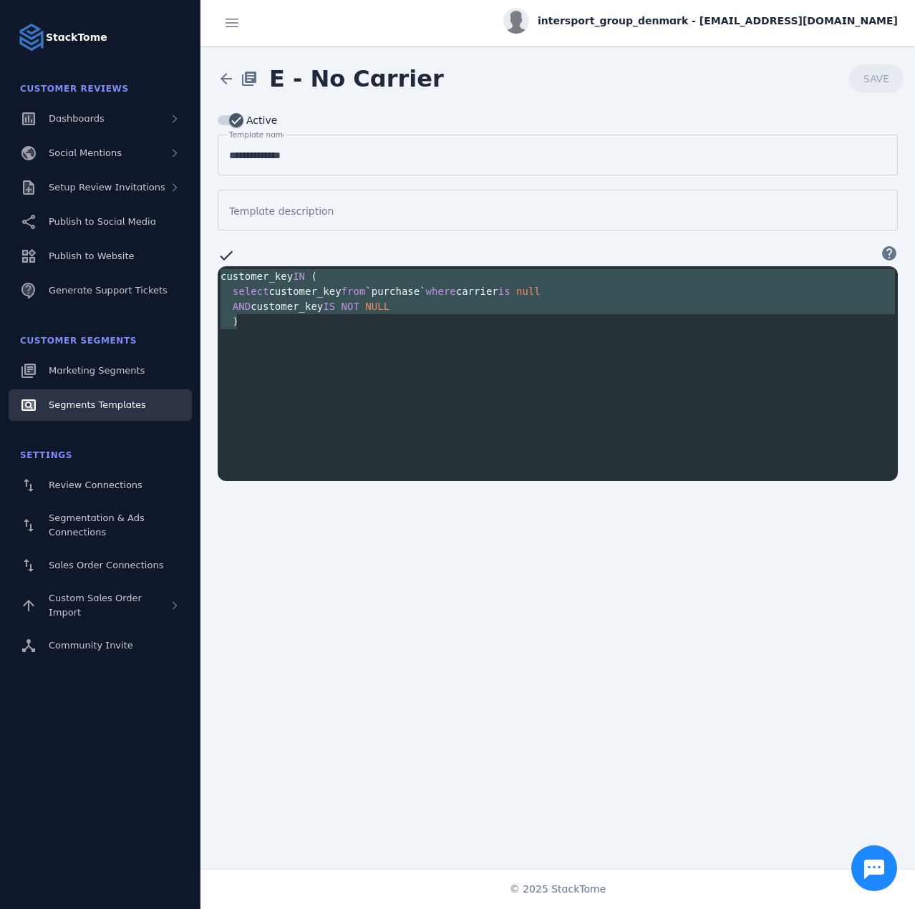
drag, startPoint x: 245, startPoint y: 320, endPoint x: 223, endPoint y: 271, distance: 53.5
click at [223, 271] on div "customer_key IN ( select customer_key from `purchase` where carrier is null AND…" at bounding box center [561, 299] width 686 height 60
click at [342, 299] on pre "AND customer_key IS NOT NULL" at bounding box center [561, 306] width 686 height 15
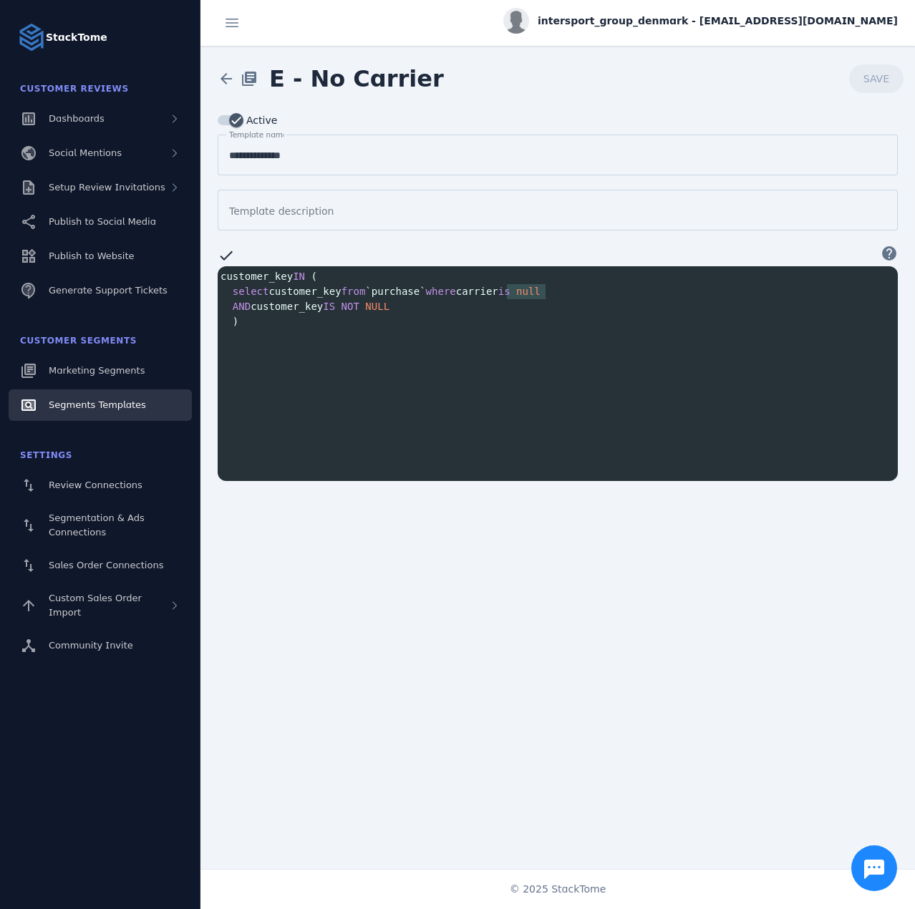
drag, startPoint x: 508, startPoint y: 287, endPoint x: 565, endPoint y: 286, distance: 56.6
click at [565, 286] on pre "select customer_key from `purchase` where carrier is null" at bounding box center [561, 291] width 686 height 15
type textarea "****"
type textarea "**"
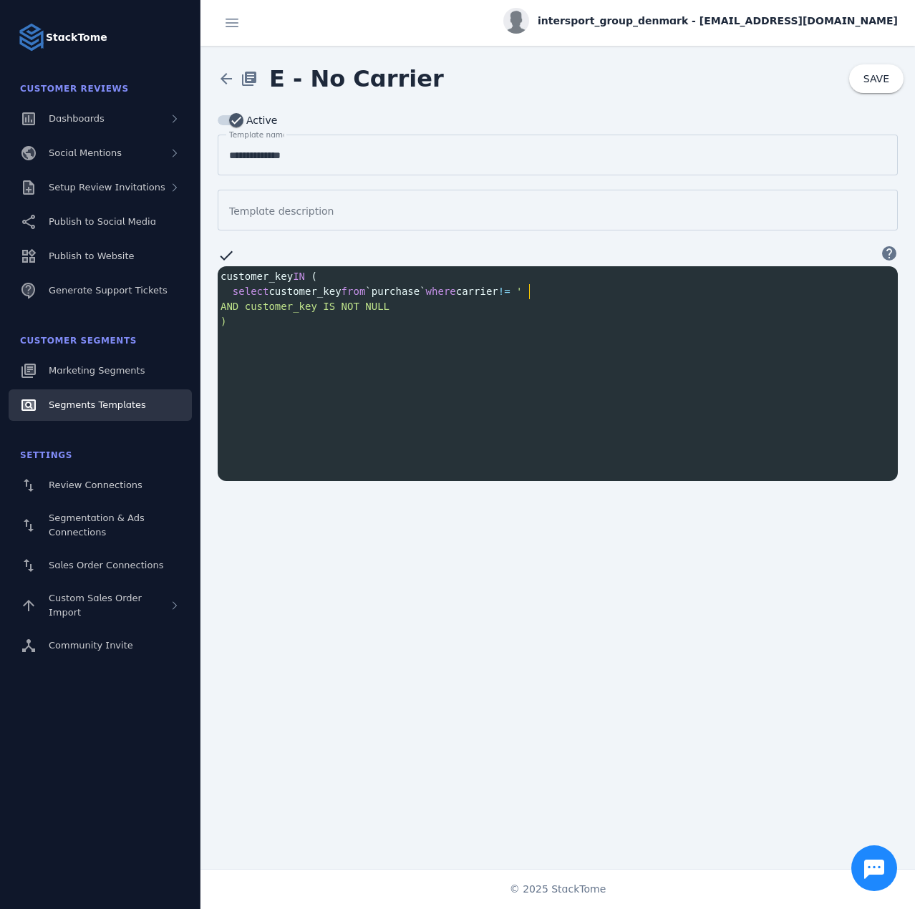
scroll to position [0, 9]
click at [511, 291] on span "!=" at bounding box center [504, 291] width 12 height 11
click at [875, 82] on span "SAVE" at bounding box center [876, 79] width 26 height 10
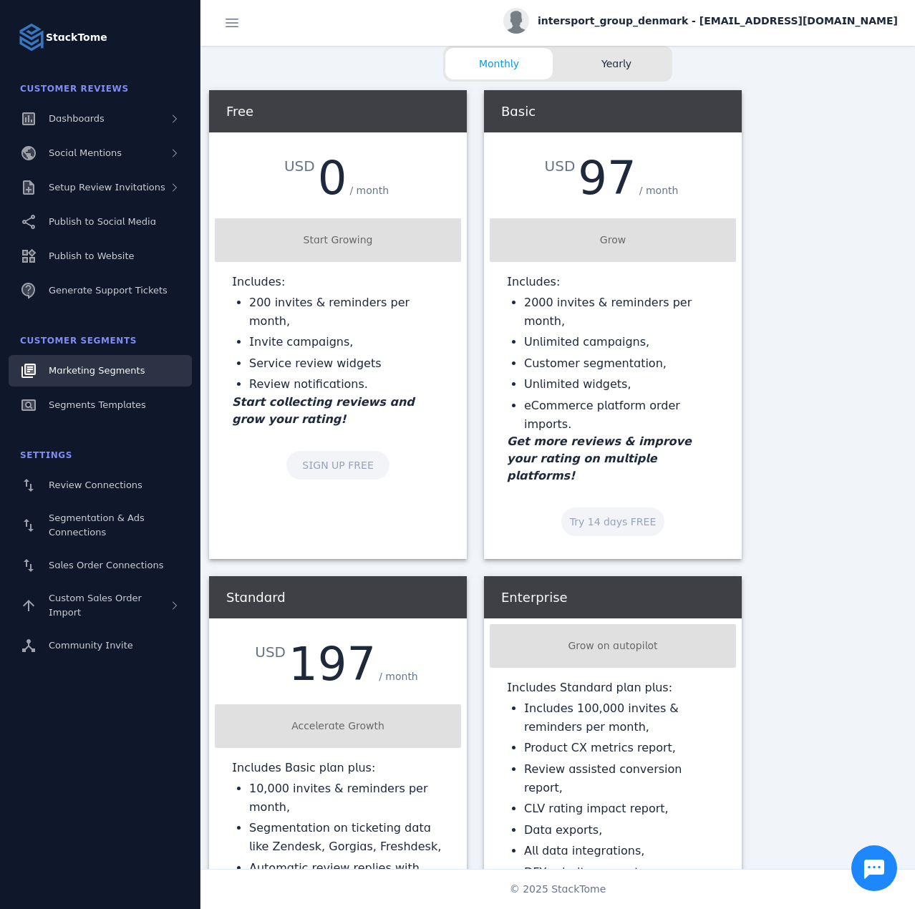
click at [92, 377] on div "Marketing Segments" at bounding box center [97, 371] width 96 height 14
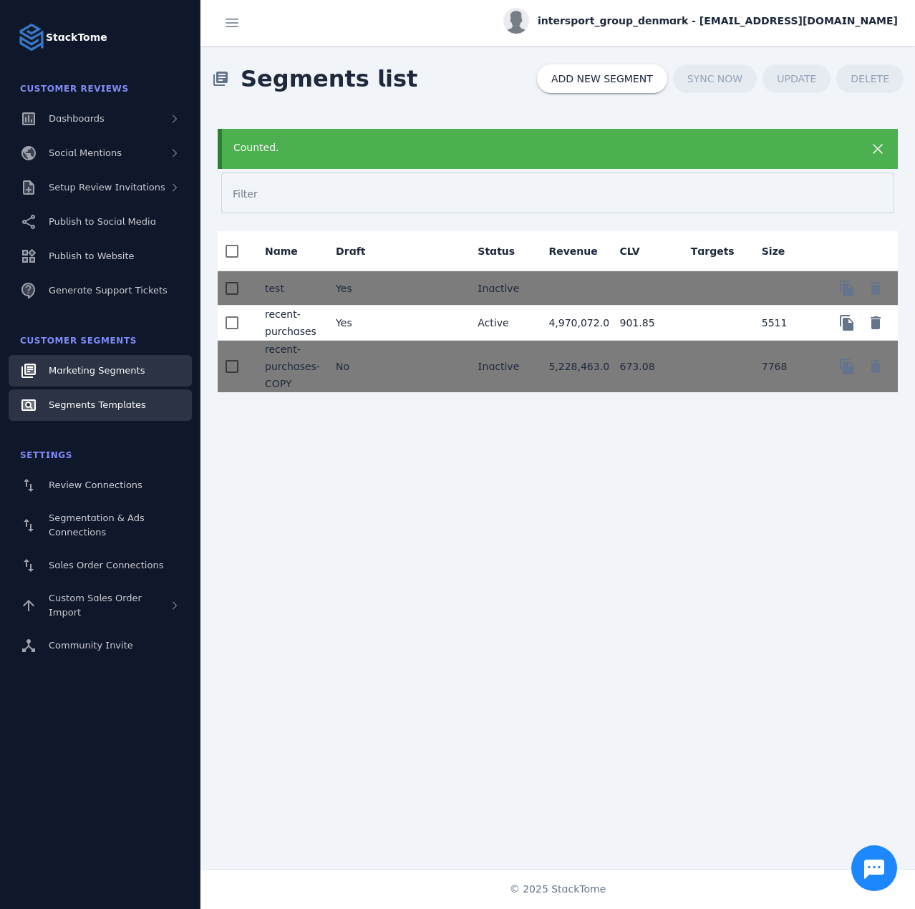
click at [92, 404] on span "Segments Templates" at bounding box center [97, 405] width 97 height 11
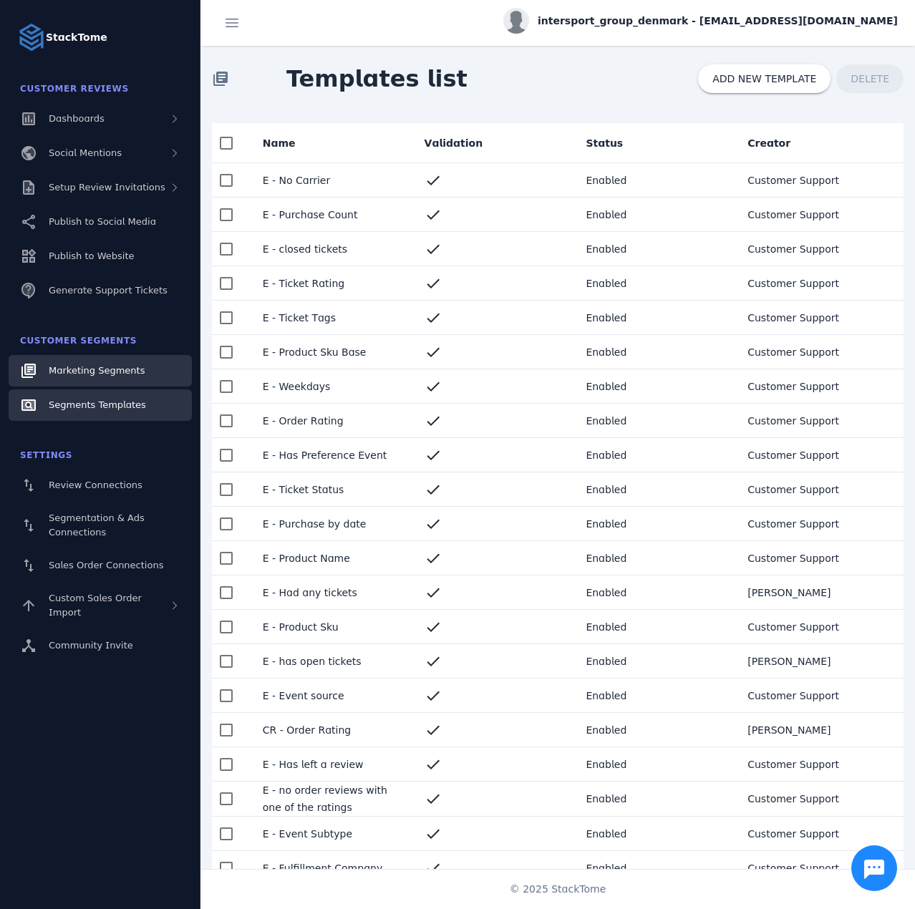
click at [102, 362] on link "Marketing Segments" at bounding box center [100, 371] width 183 height 32
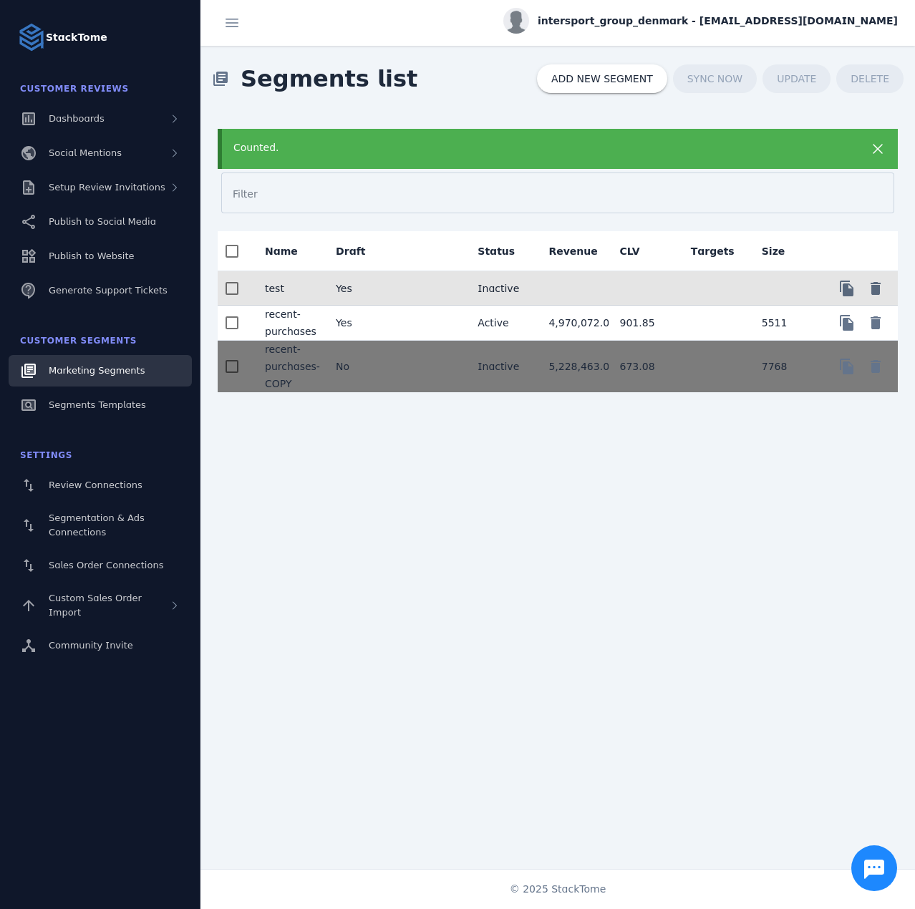
click at [347, 281] on mat-cell "Yes" at bounding box center [359, 288] width 71 height 34
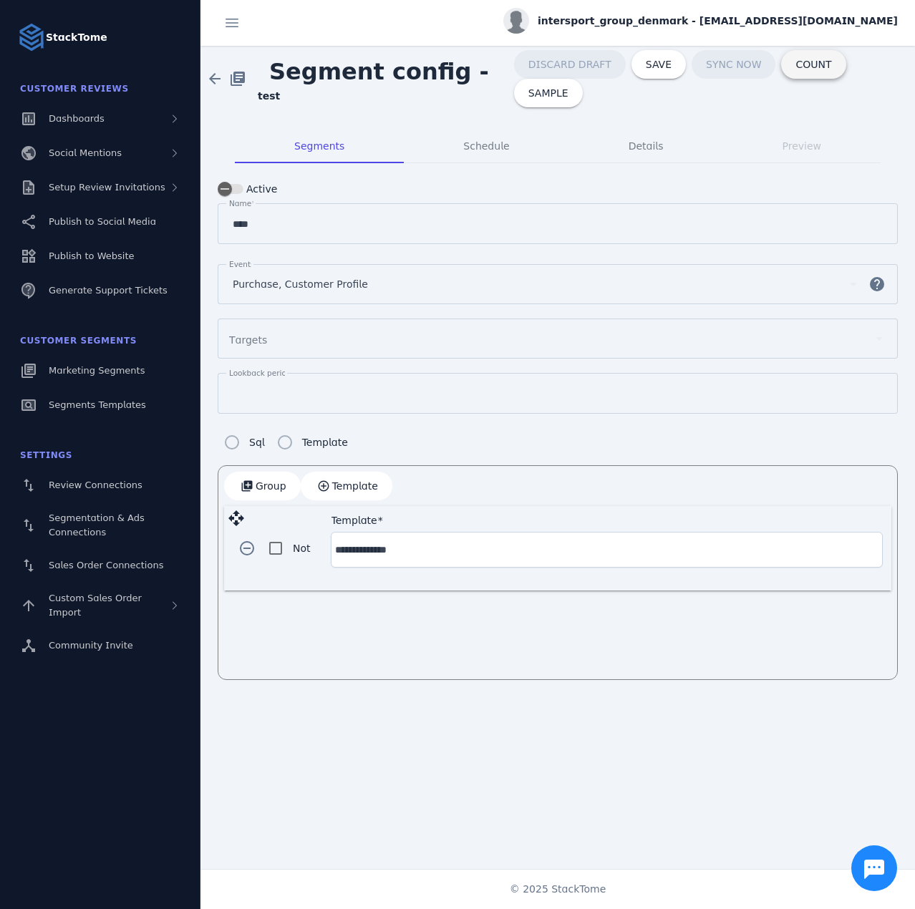
click at [807, 69] on span "COUNT" at bounding box center [813, 64] width 36 height 10
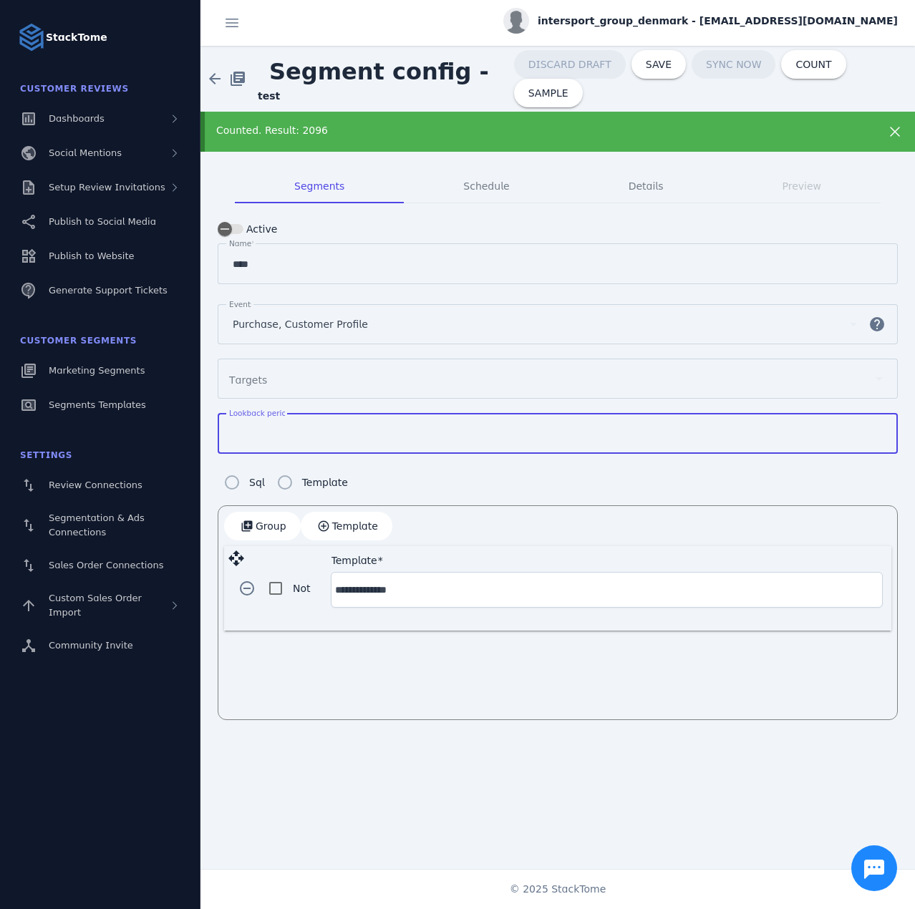
drag, startPoint x: 263, startPoint y: 430, endPoint x: 223, endPoint y: 427, distance: 40.3
click at [223, 427] on div "Lookback period ***" at bounding box center [558, 433] width 680 height 41
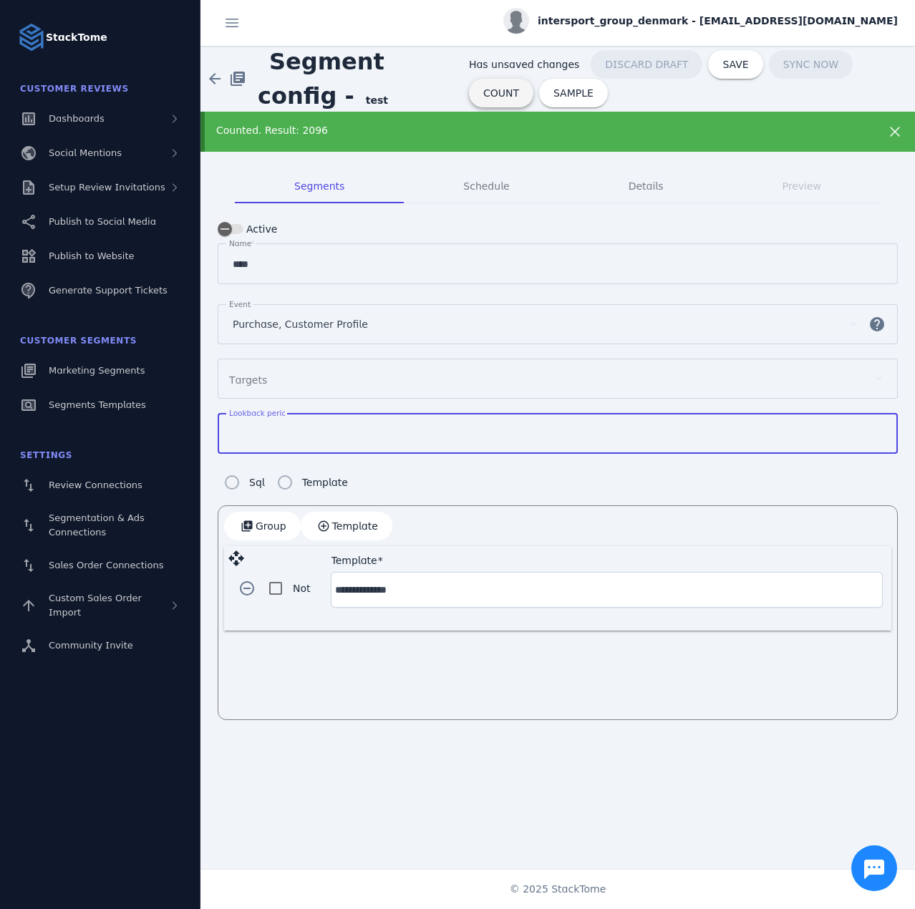
type input "**"
click at [519, 88] on span "COUNT" at bounding box center [501, 93] width 36 height 10
